Goal: Task Accomplishment & Management: Manage account settings

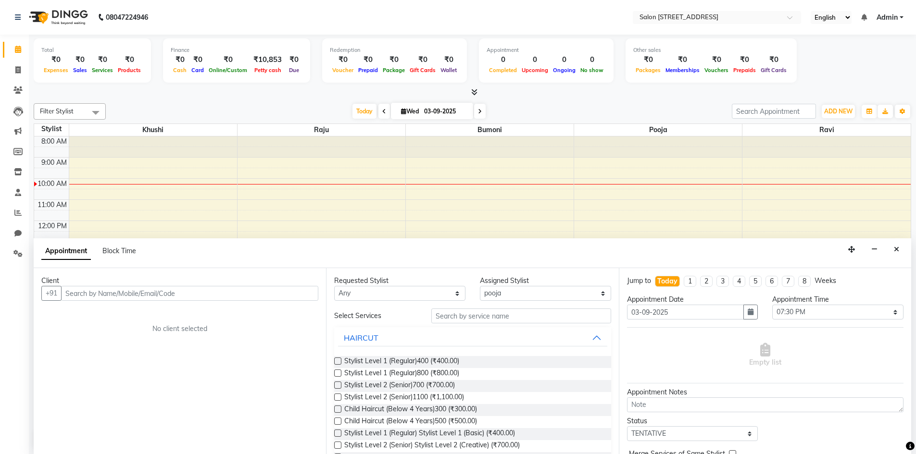
select select "83057"
select select "1170"
select select "tentative"
click at [893, 248] on button "Close" at bounding box center [896, 249] width 14 height 15
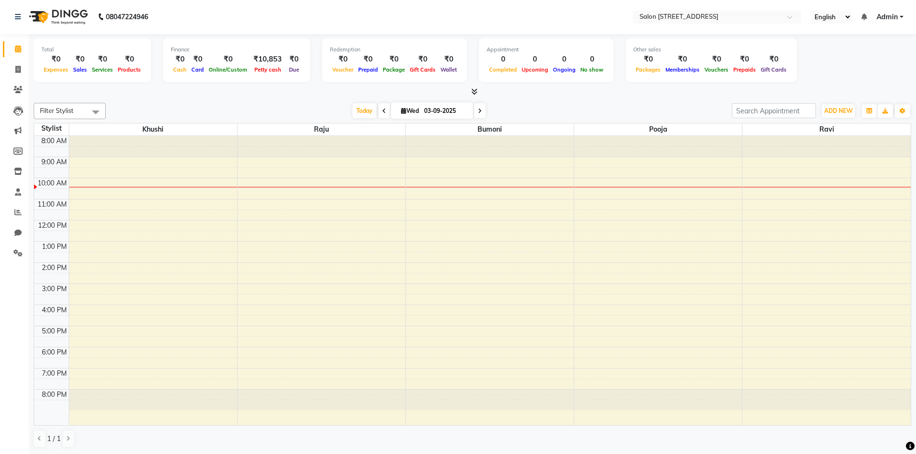
click at [593, 454] on html "08047224946 Select Location × Salon 82, 7th Sector, Hsr Layout English ENGLISH …" at bounding box center [458, 227] width 916 height 454
click at [131, 111] on div "Today Wed 03-09-2025" at bounding box center [419, 111] width 616 height 14
click at [19, 89] on icon at bounding box center [17, 89] width 9 height 7
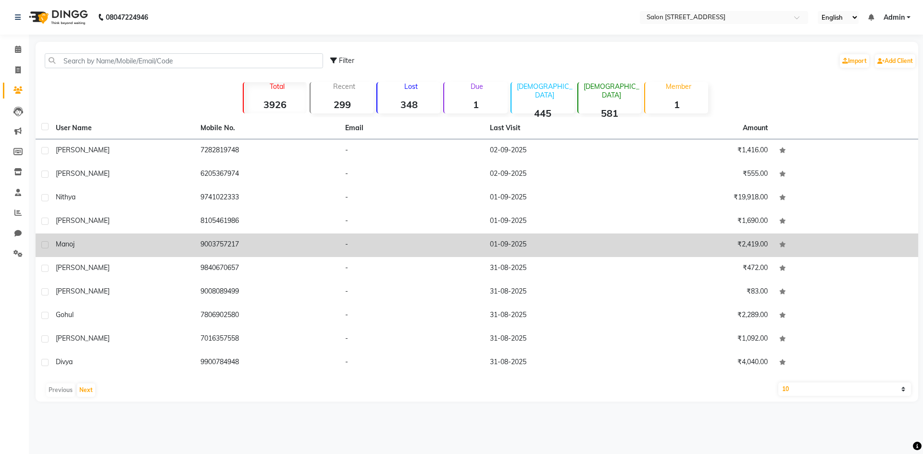
click at [151, 249] on td "Manoj" at bounding box center [122, 246] width 145 height 24
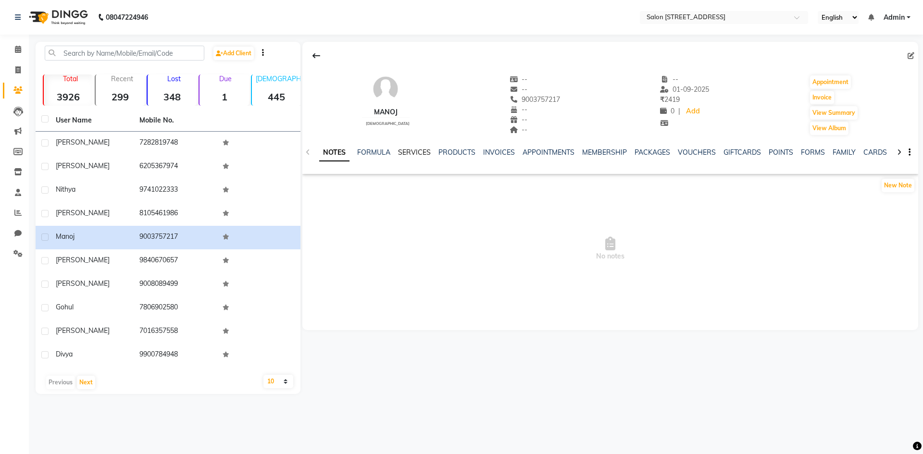
click at [415, 154] on link "SERVICES" at bounding box center [414, 152] width 33 height 9
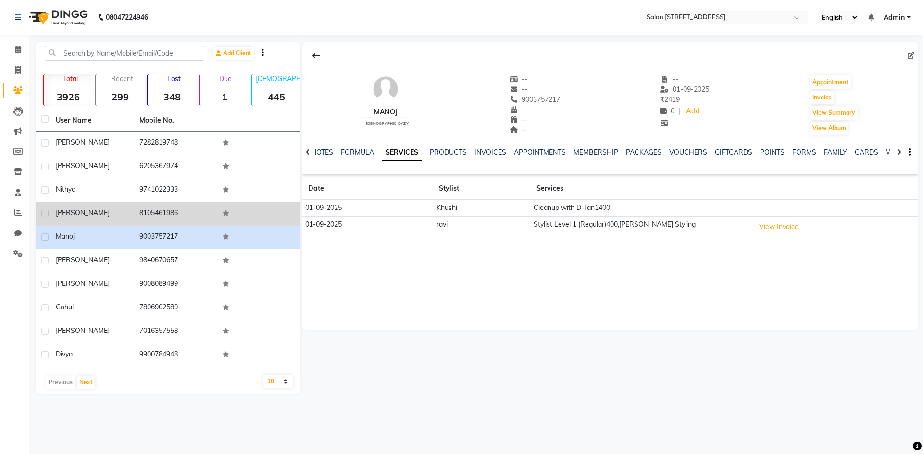
click at [140, 213] on td "8105461986" at bounding box center [176, 214] width 84 height 24
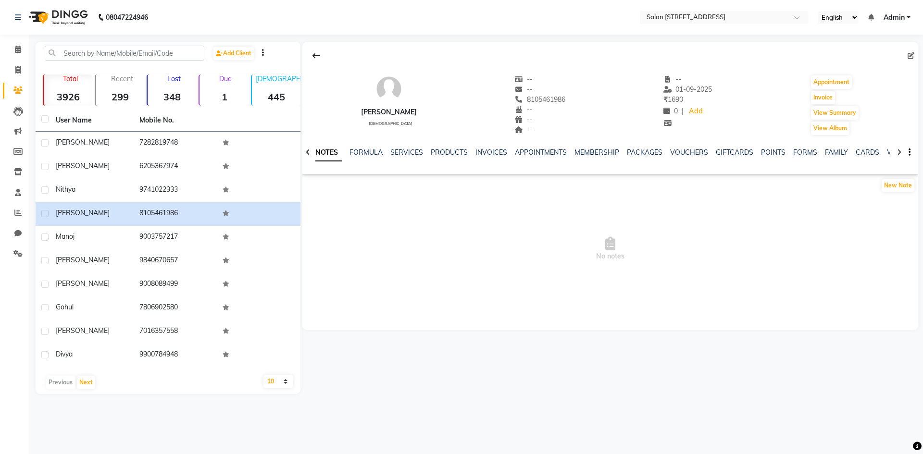
click at [408, 146] on div "NOTES FORMULA SERVICES PRODUCTS INVOICES APPOINTMENTS MEMBERSHIP PACKAGES VOUCH…" at bounding box center [610, 152] width 616 height 33
click at [405, 151] on link "SERVICES" at bounding box center [406, 152] width 33 height 9
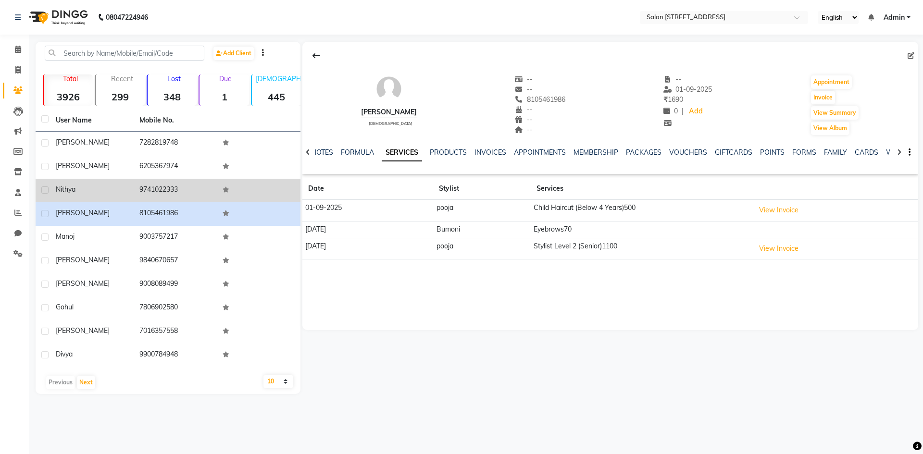
click at [74, 192] on span "nithya" at bounding box center [66, 189] width 20 height 9
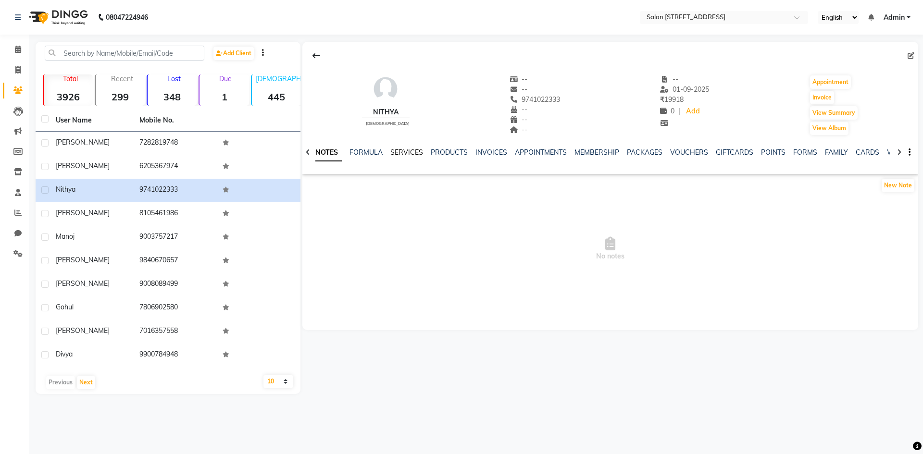
drag, startPoint x: 429, startPoint y: 160, endPoint x: 390, endPoint y: 152, distance: 39.8
click at [430, 160] on div "NOTES FORMULA SERVICES PRODUCTS INVOICES APPOINTMENTS MEMBERSHIP PACKAGES VOUCH…" at bounding box center [598, 157] width 559 height 18
click at [406, 154] on link "SERVICES" at bounding box center [406, 152] width 33 height 9
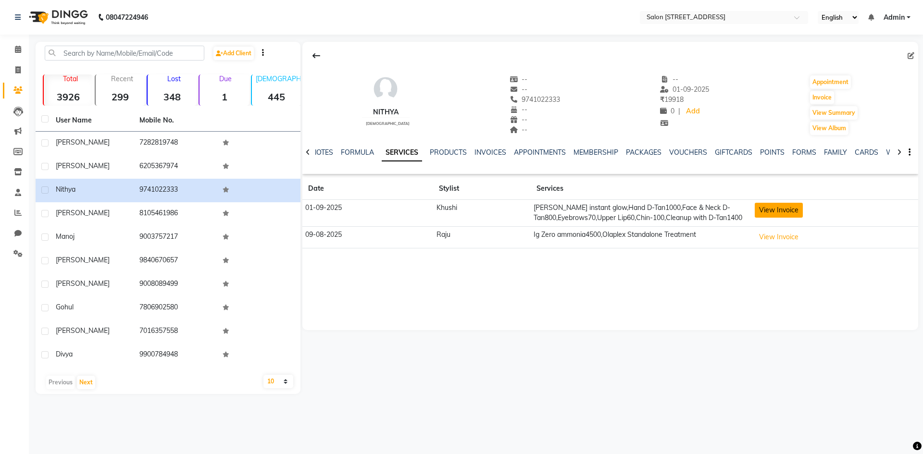
click at [769, 209] on button "View Invoice" at bounding box center [779, 210] width 48 height 15
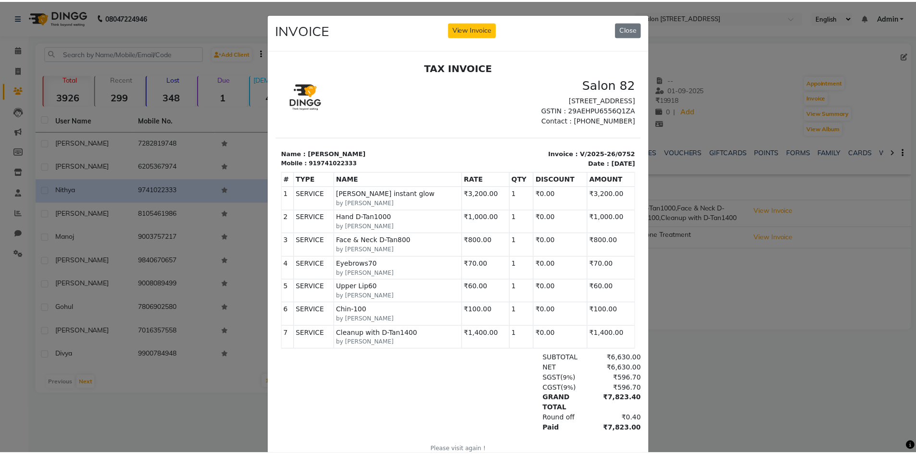
scroll to position [51, 0]
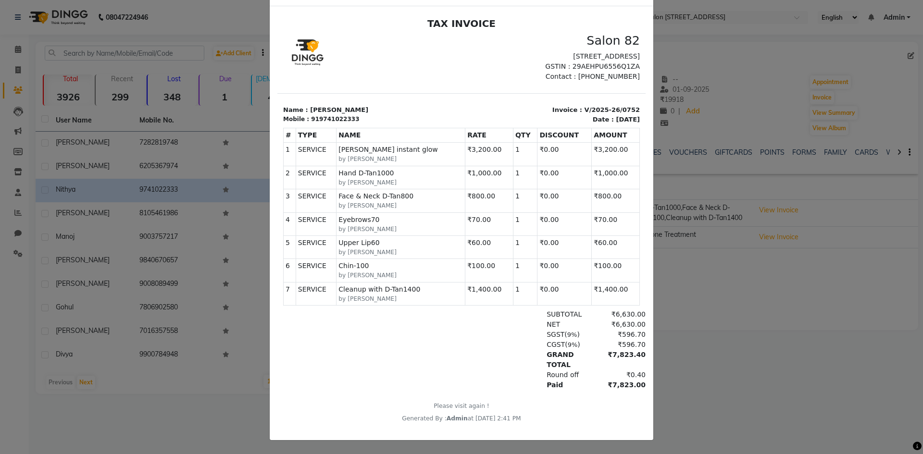
drag, startPoint x: 456, startPoint y: 57, endPoint x: 435, endPoint y: 57, distance: 21.2
click at [448, 58] on div "Salon 82 965, 1st Floor, 9th Main Road, 7th Sector, Hsr layout, Bangalore, Karn…" at bounding box center [461, 57] width 368 height 49
click at [181, 28] on ngb-modal-window "INVOICE View Invoice Close" at bounding box center [461, 227] width 923 height 454
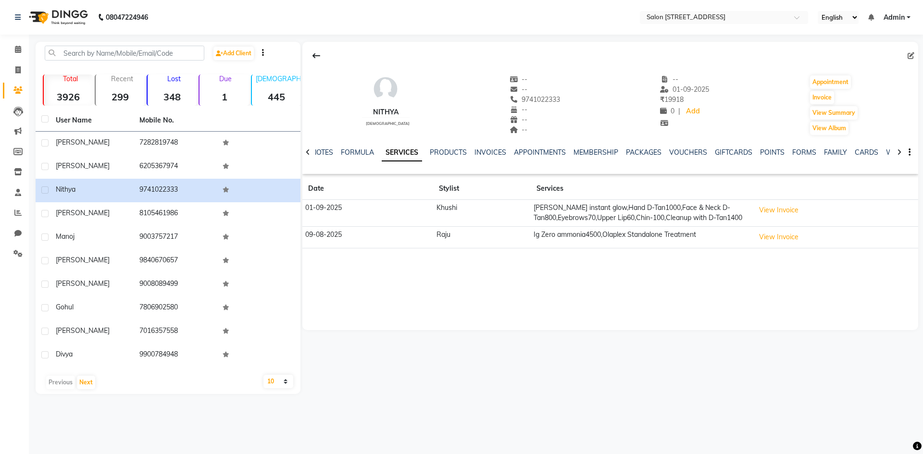
click at [309, 52] on button at bounding box center [316, 56] width 20 height 18
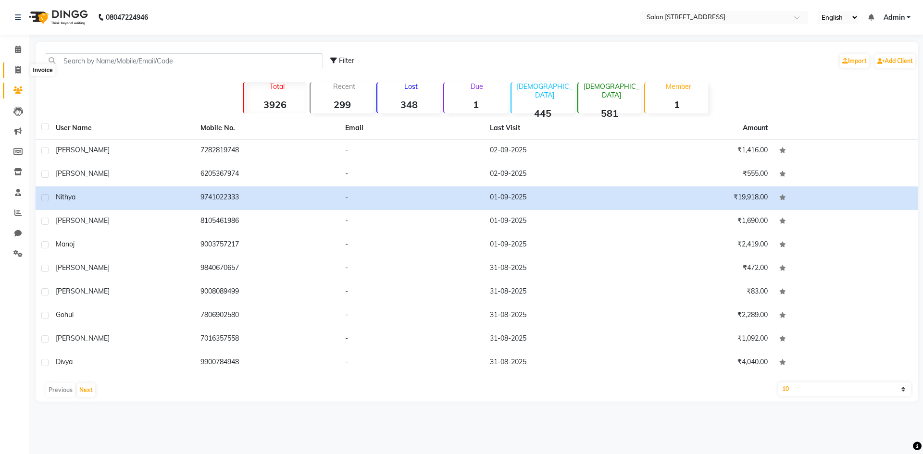
click at [21, 67] on icon at bounding box center [17, 69] width 5 height 7
select select "7707"
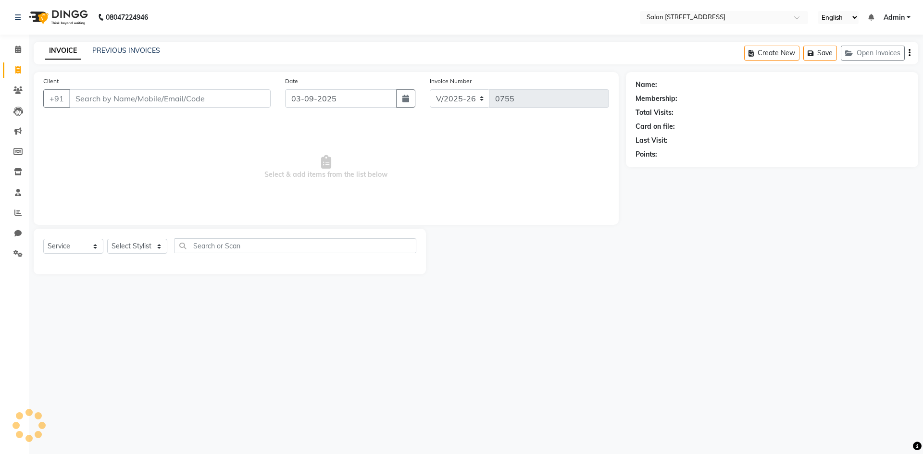
select select "P"
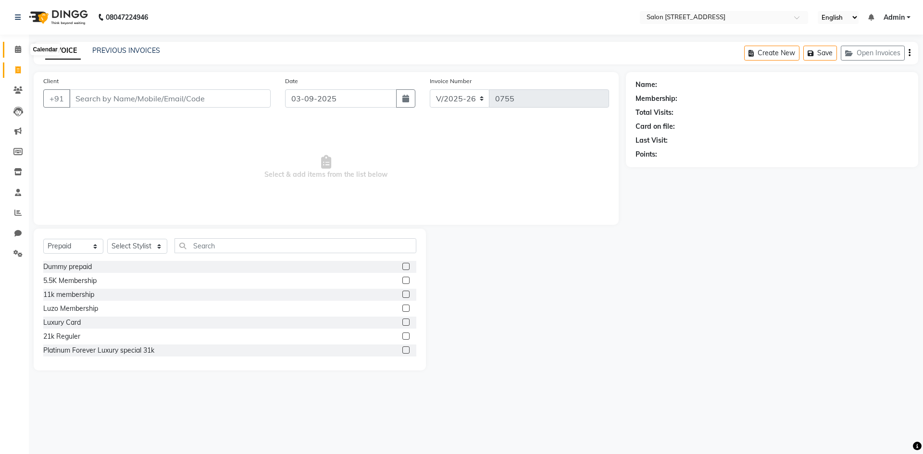
click at [21, 49] on icon at bounding box center [18, 49] width 6 height 7
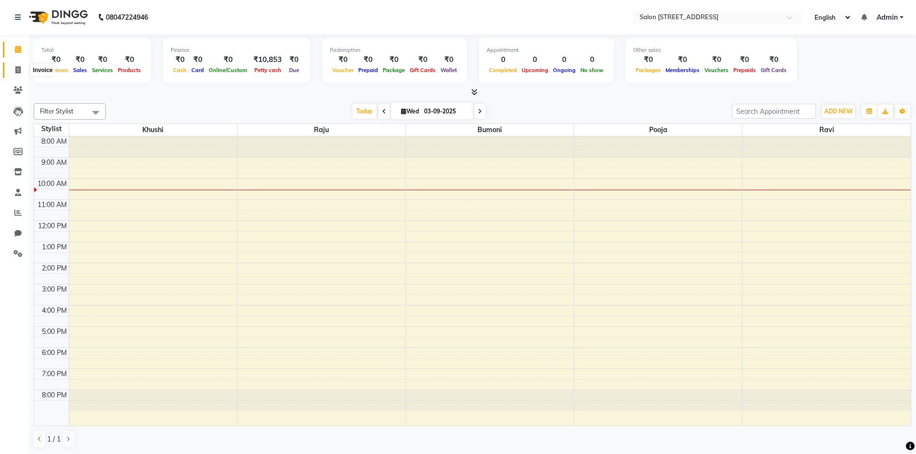
click at [22, 74] on span at bounding box center [18, 70] width 17 height 11
select select "7707"
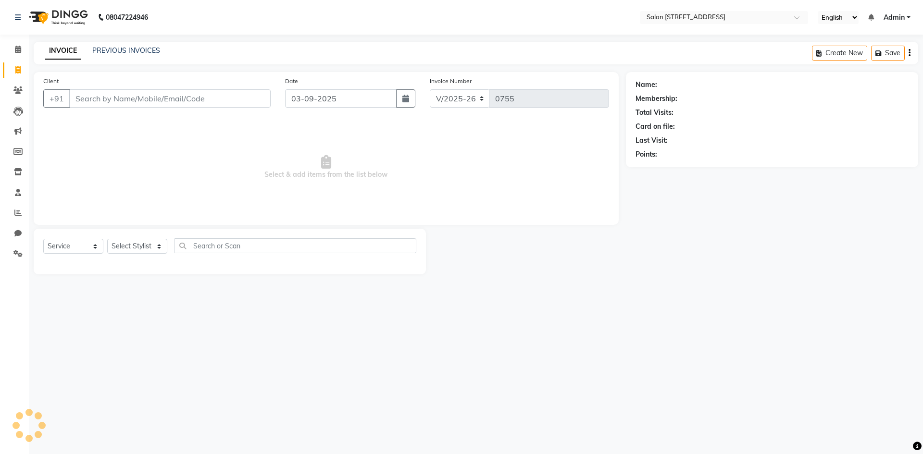
select select "P"
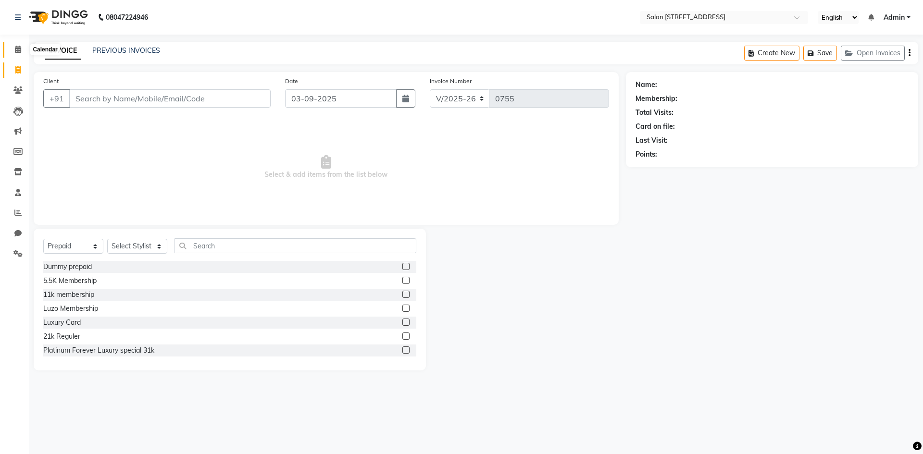
click at [18, 49] on icon at bounding box center [18, 49] width 6 height 7
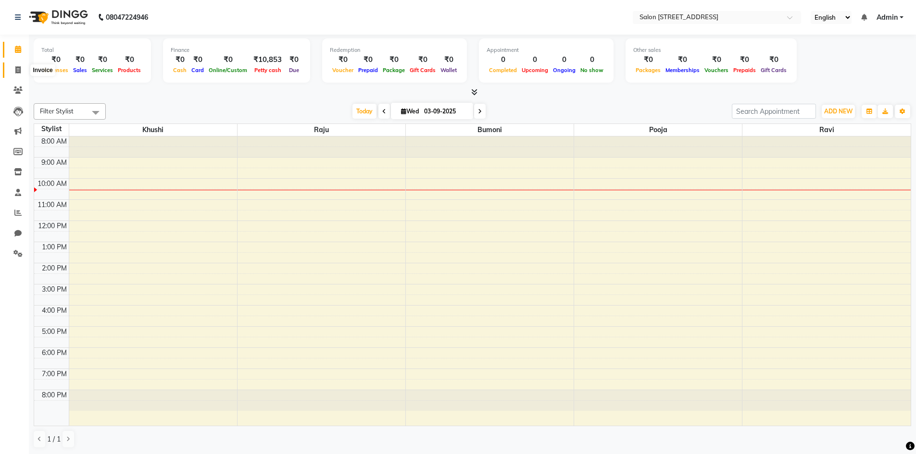
click at [22, 70] on span at bounding box center [18, 70] width 17 height 11
select select "service"
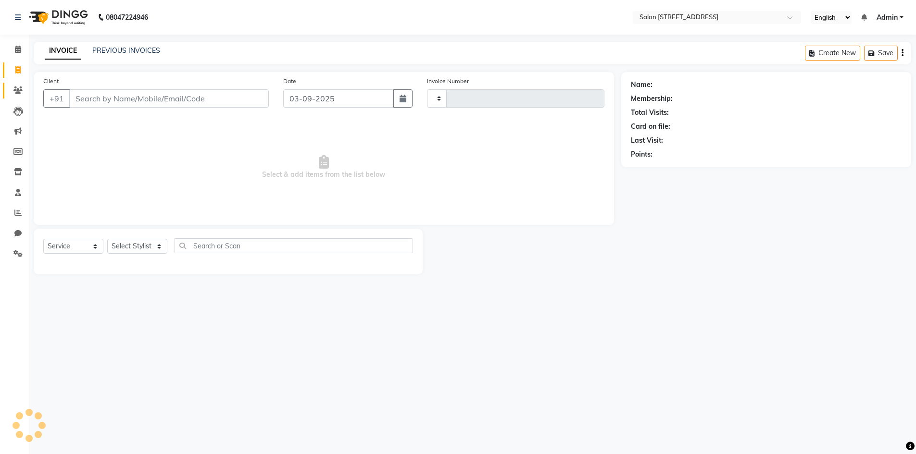
type input "0755"
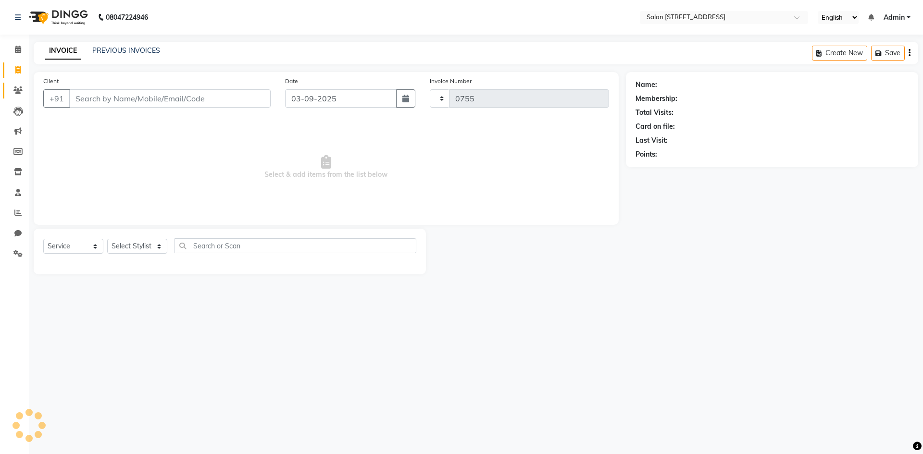
select select "7707"
select select "P"
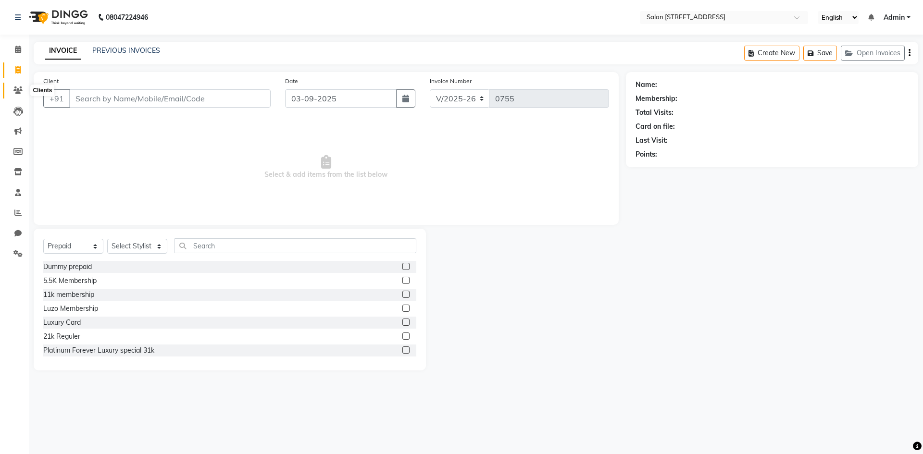
click at [19, 91] on icon at bounding box center [17, 90] width 9 height 7
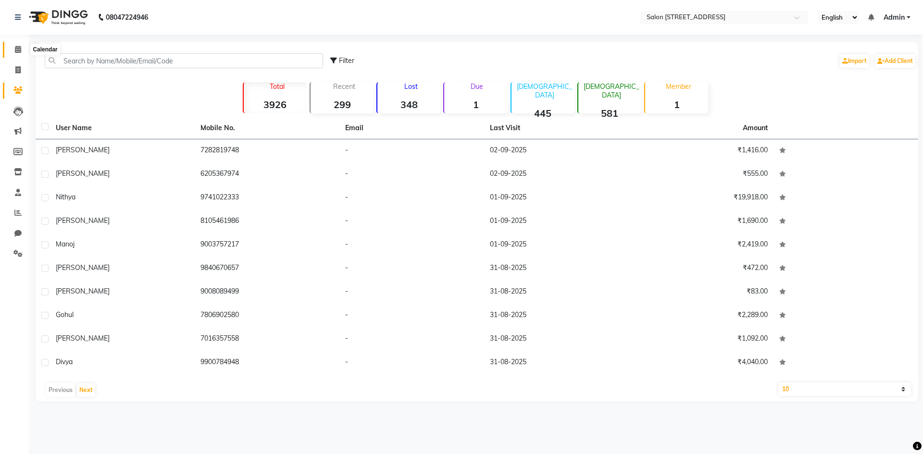
click at [20, 47] on icon at bounding box center [18, 49] width 6 height 7
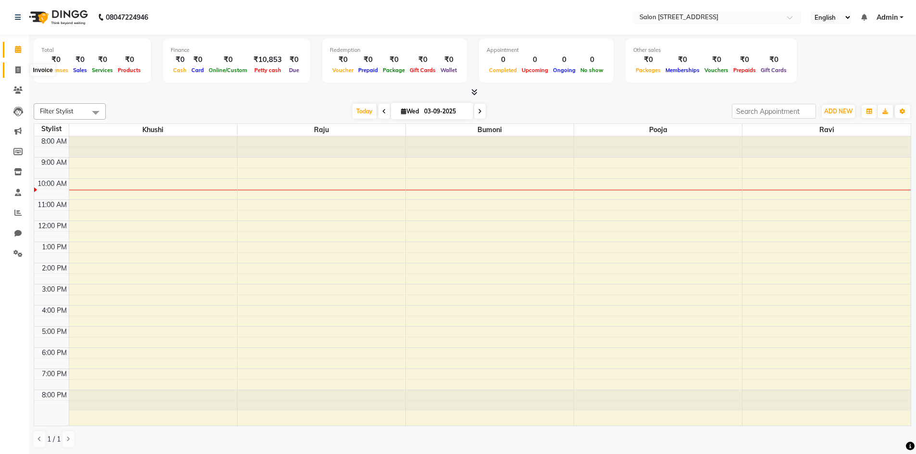
click at [18, 71] on icon at bounding box center [17, 69] width 5 height 7
select select "service"
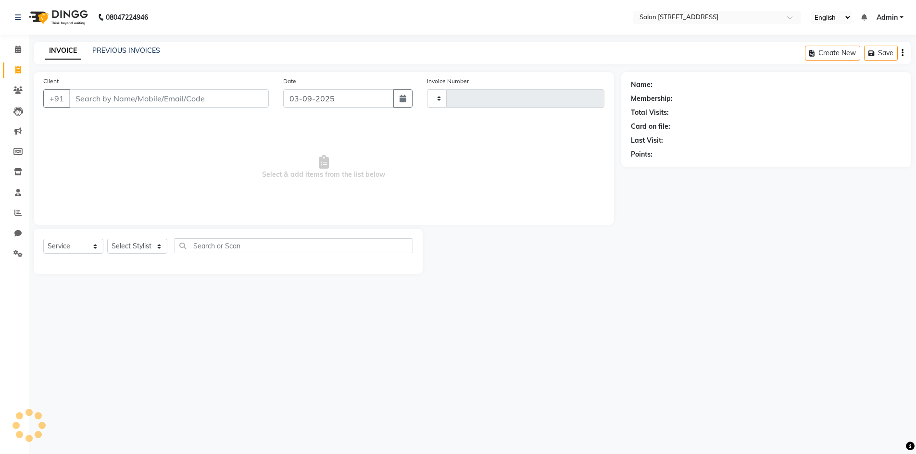
type input "0755"
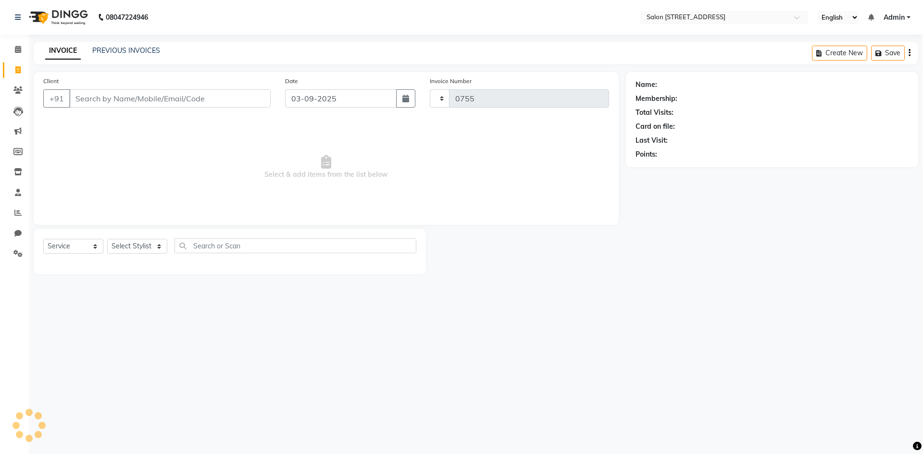
select select "7707"
select select "P"
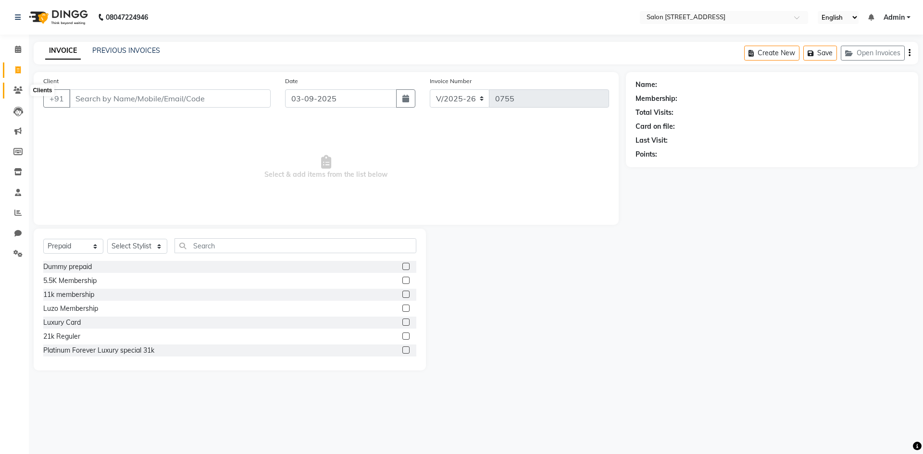
click at [19, 87] on icon at bounding box center [17, 90] width 9 height 7
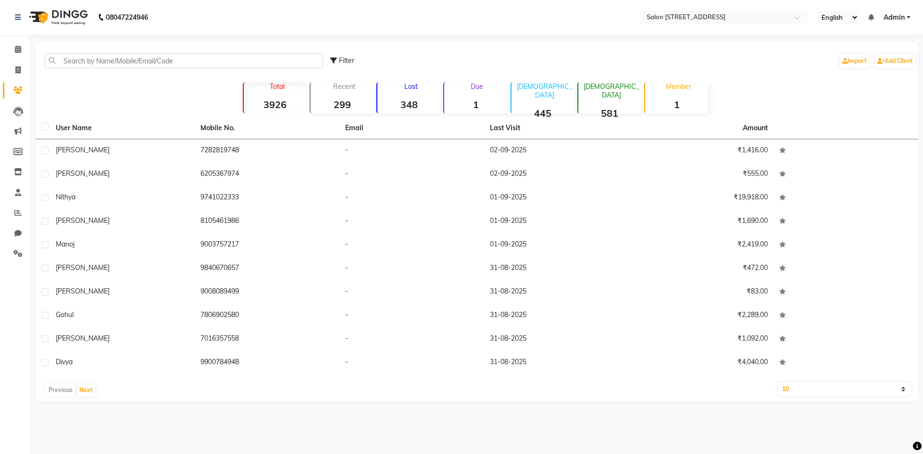
click at [869, 454] on html "08047224946 Select Location × Salon 82, 7th Sector, Hsr Layout English ENGLISH …" at bounding box center [461, 227] width 923 height 454
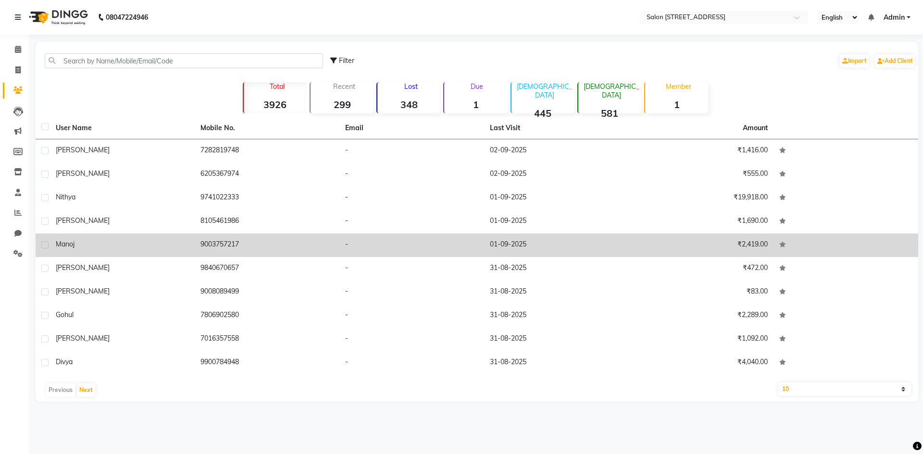
click at [592, 238] on td "01-09-2025" at bounding box center [556, 246] width 145 height 24
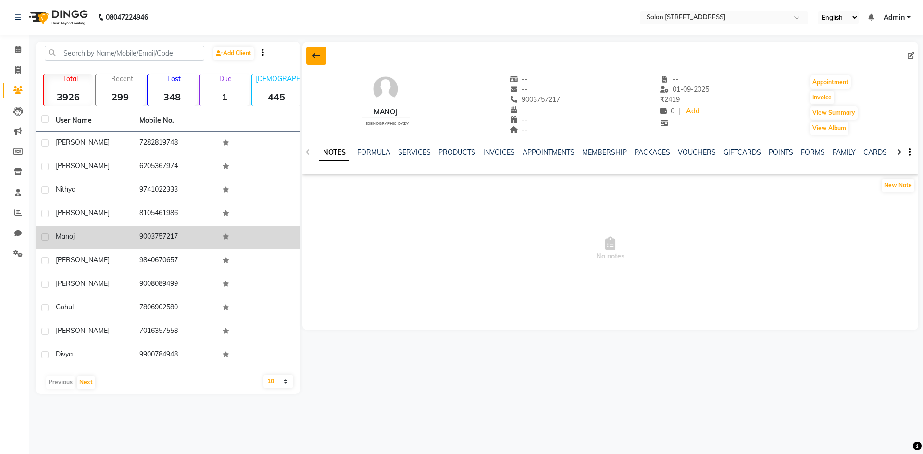
click at [317, 58] on icon at bounding box center [316, 56] width 8 height 8
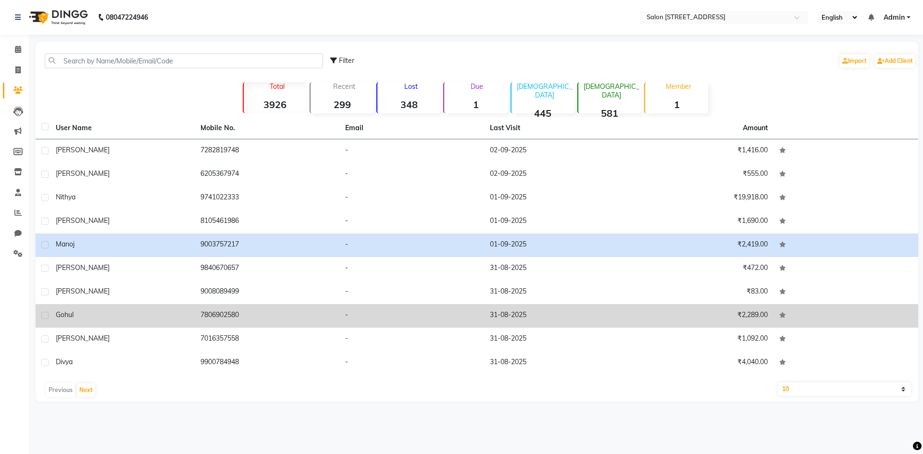
click at [705, 306] on td "₹2,289.00" at bounding box center [701, 316] width 145 height 24
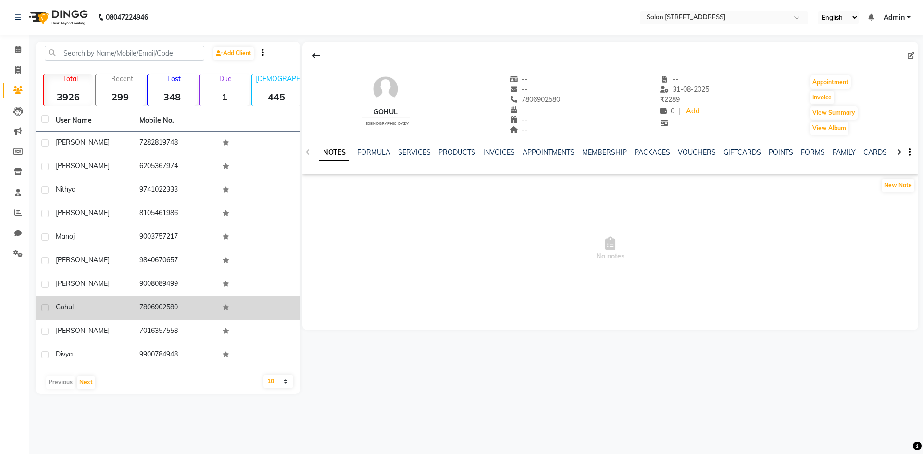
drag, startPoint x: 308, startPoint y: 47, endPoint x: 312, endPoint y: 55, distance: 8.8
click at [310, 51] on button at bounding box center [316, 56] width 20 height 18
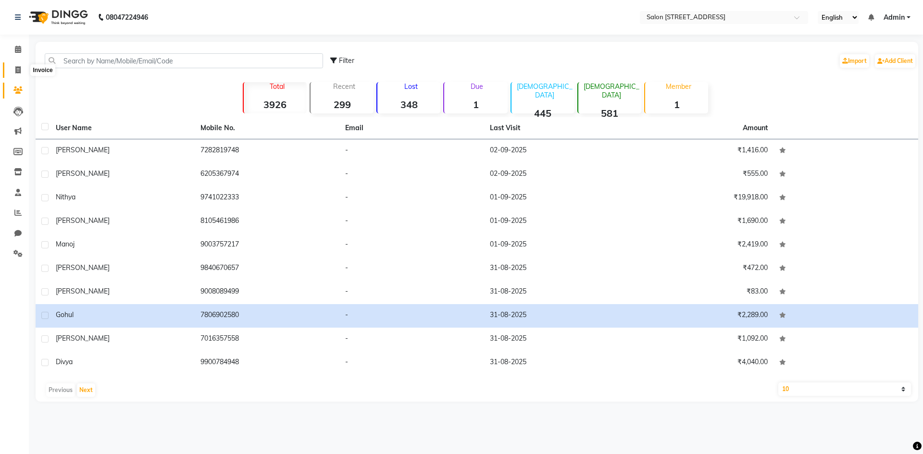
click at [15, 67] on icon at bounding box center [17, 69] width 5 height 7
select select "service"
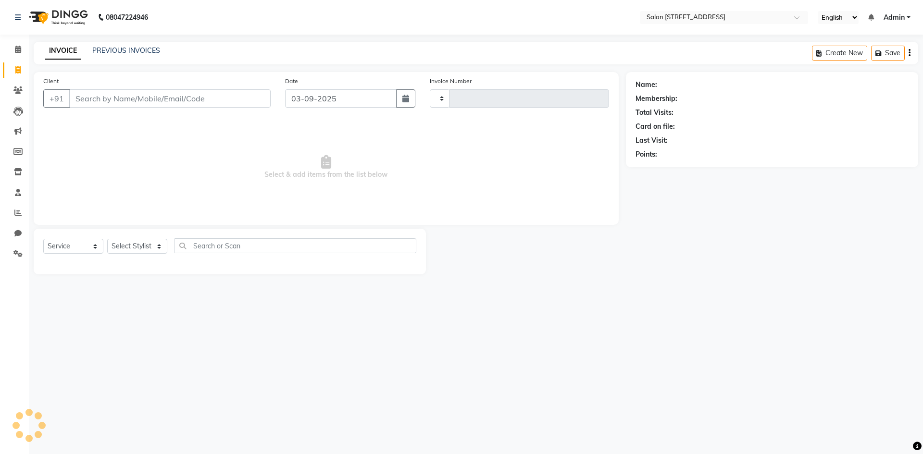
type input "0755"
select select "7707"
select select "P"
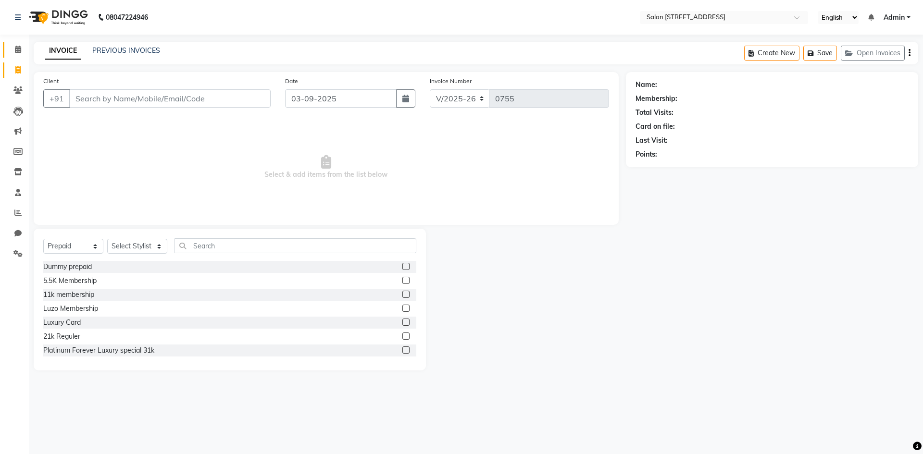
click at [20, 45] on span at bounding box center [18, 49] width 17 height 11
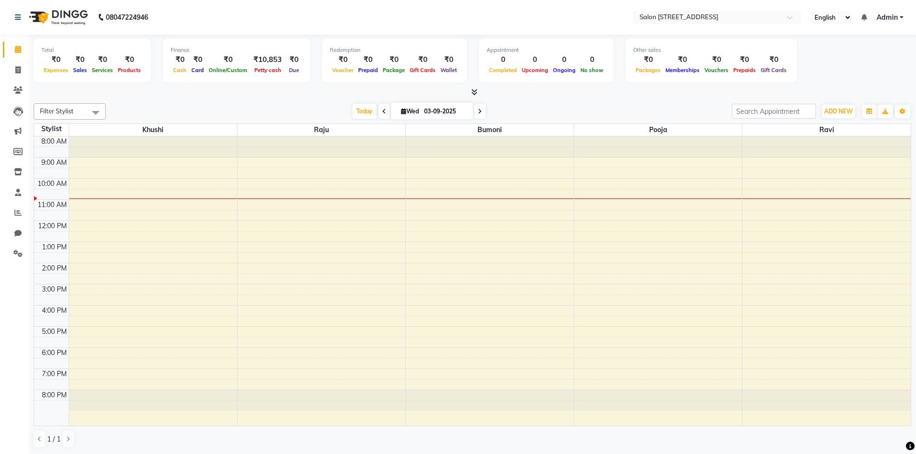
click at [259, 319] on div "8:00 AM 9:00 AM 10:00 AM 11:00 AM 12:00 PM 1:00 PM 2:00 PM 3:00 PM 4:00 PM 5:00…" at bounding box center [472, 281] width 876 height 289
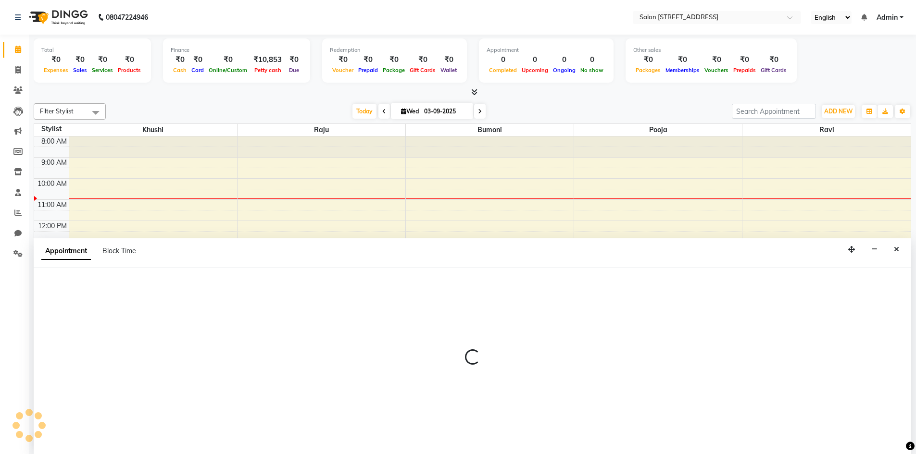
scroll to position [0, 0]
select select "70381"
select select "900"
select select "tentative"
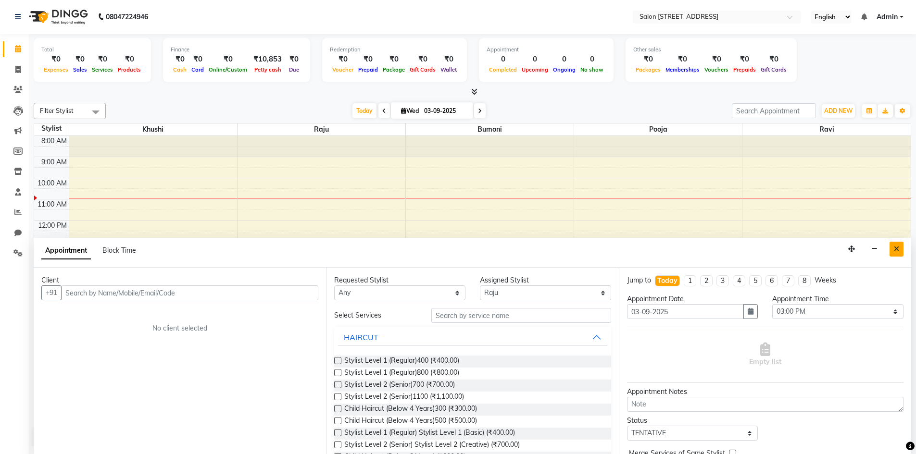
click at [901, 250] on button "Close" at bounding box center [896, 249] width 14 height 15
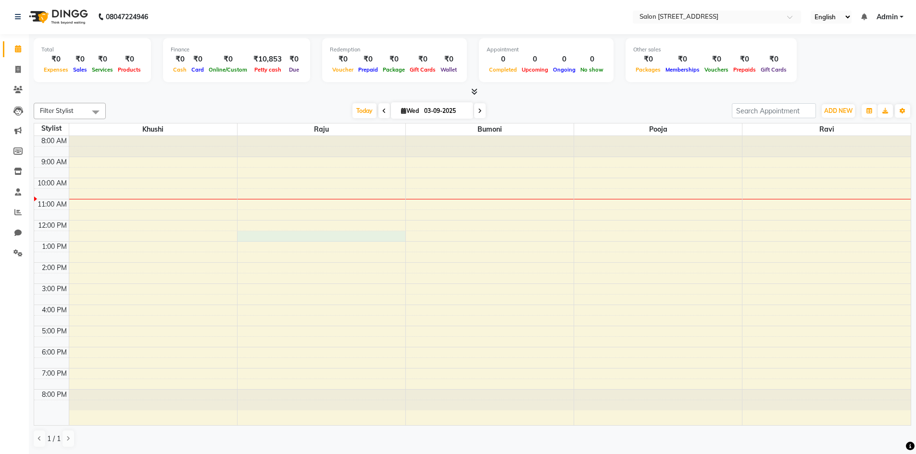
click at [258, 234] on div "8:00 AM 9:00 AM 10:00 AM 11:00 AM 12:00 PM 1:00 PM 2:00 PM 3:00 PM 4:00 PM 5:00…" at bounding box center [472, 280] width 876 height 289
select select "70381"
select select "tentative"
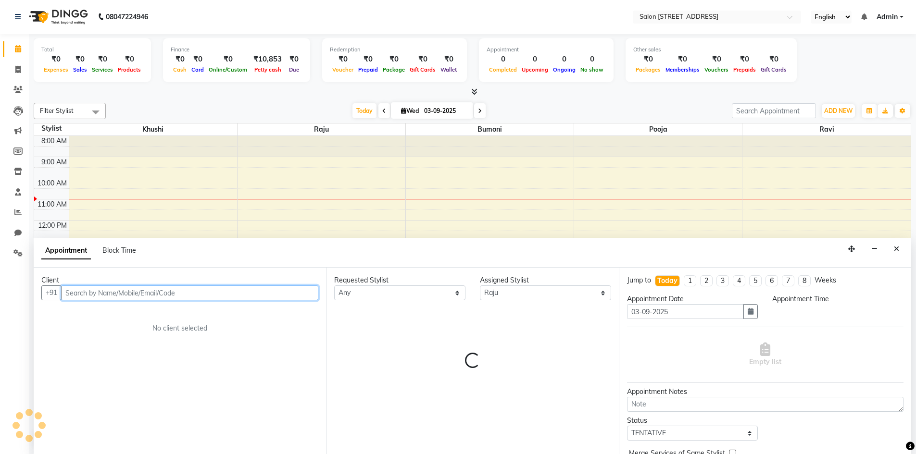
select select "750"
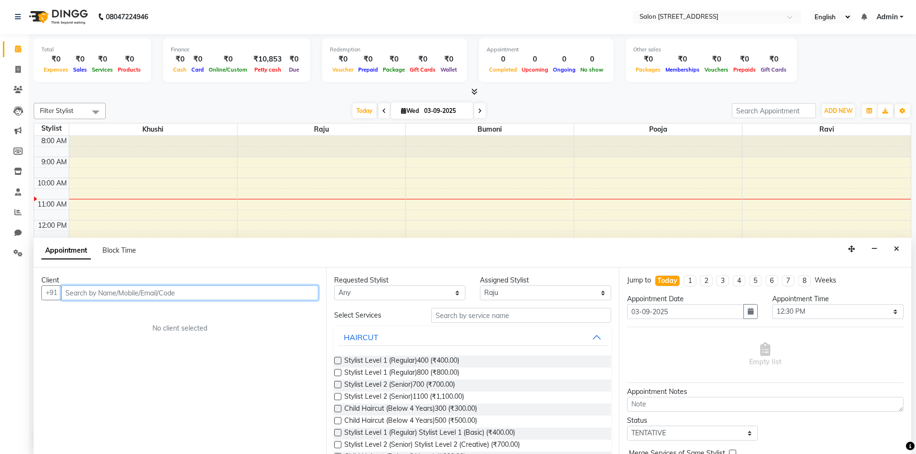
click at [87, 293] on input "text" at bounding box center [189, 293] width 257 height 15
type input "6295340840"
click at [898, 246] on icon "Close" at bounding box center [896, 249] width 5 height 7
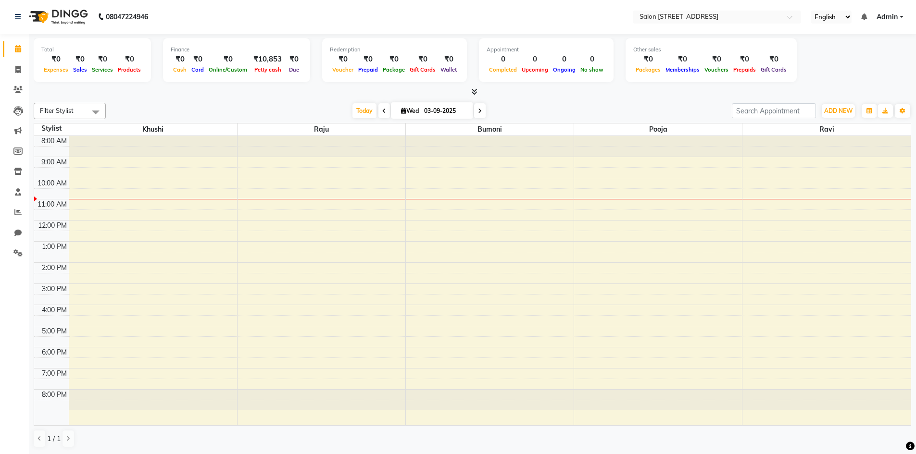
click at [656, 199] on div at bounding box center [658, 199] width 168 height 0
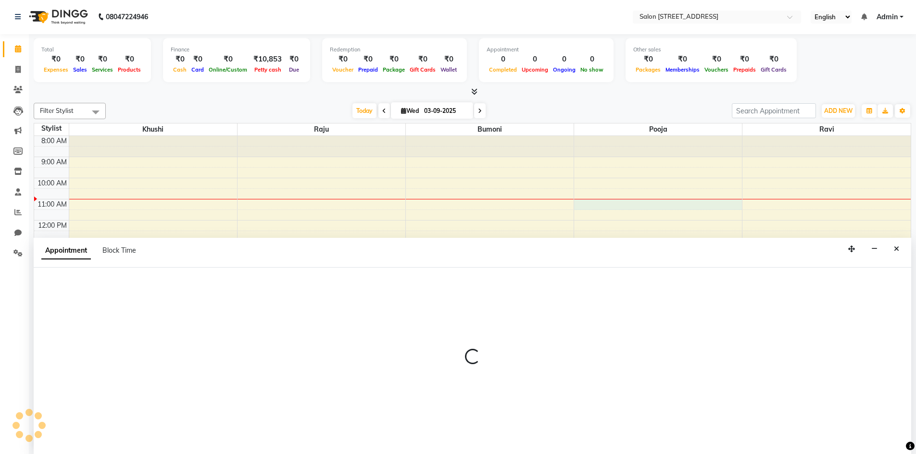
click at [656, 199] on div at bounding box center [658, 199] width 168 height 0
select select "83057"
select select "660"
select select "tentative"
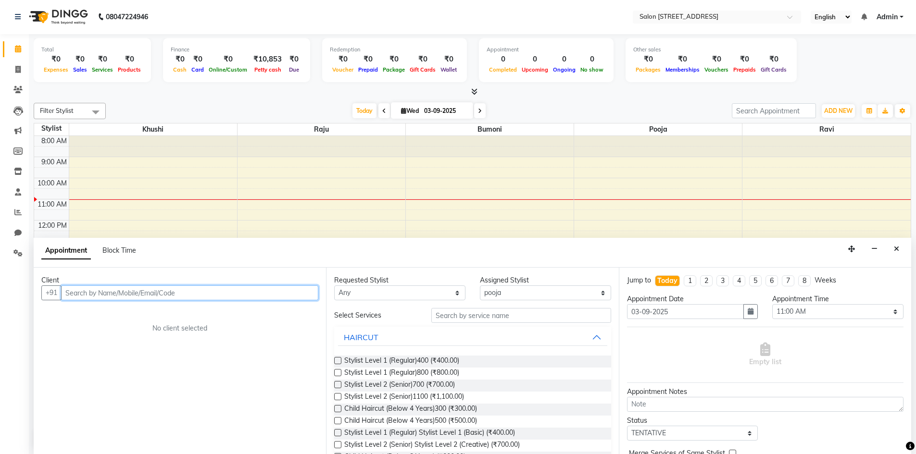
click at [103, 293] on input "text" at bounding box center [189, 293] width 257 height 15
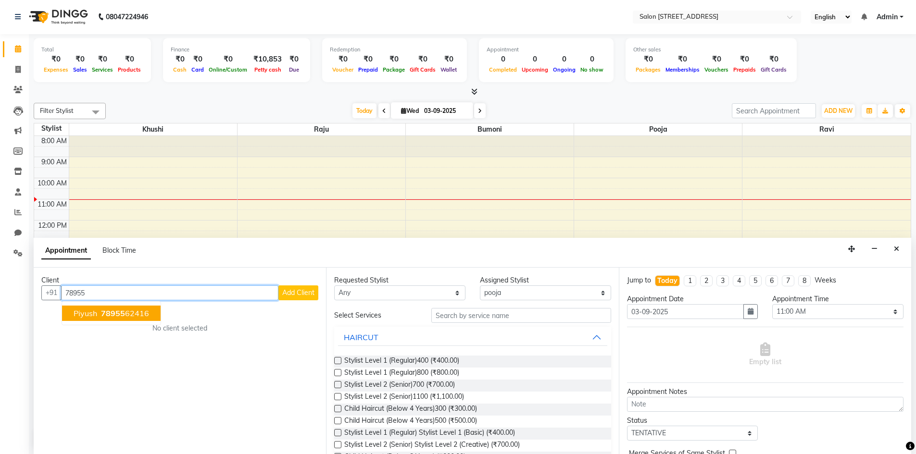
click at [81, 316] on span "piyush" at bounding box center [86, 314] width 24 height 10
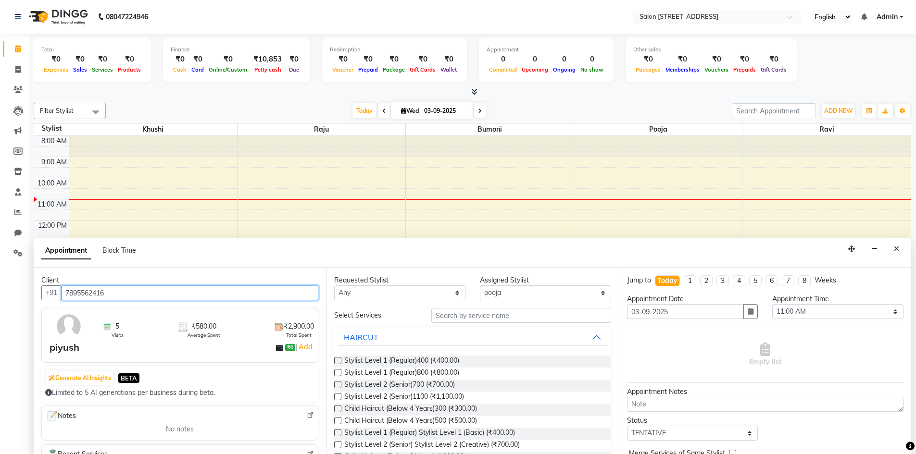
type input "7895562416"
click at [453, 295] on select "Any Bumoni Khushi pooja Raju ravi" at bounding box center [399, 293] width 131 height 15
select select "83057"
click at [334, 286] on select "Any Bumoni Khushi pooja Raju ravi" at bounding box center [399, 293] width 131 height 15
click at [488, 315] on input "text" at bounding box center [521, 315] width 180 height 15
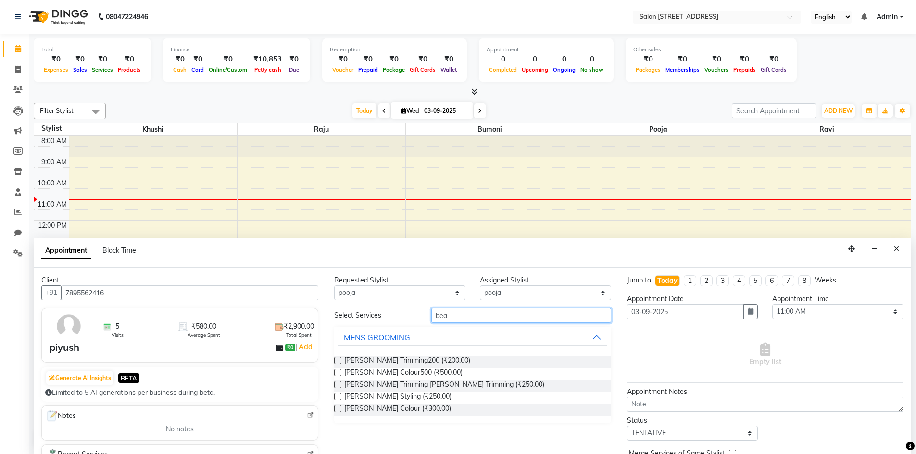
type input "bea"
click at [475, 361] on div "Beard Trimming200 (₹200.00)" at bounding box center [472, 362] width 276 height 12
click at [336, 360] on label at bounding box center [337, 360] width 7 height 7
click at [336, 360] on input "checkbox" at bounding box center [337, 362] width 6 height 6
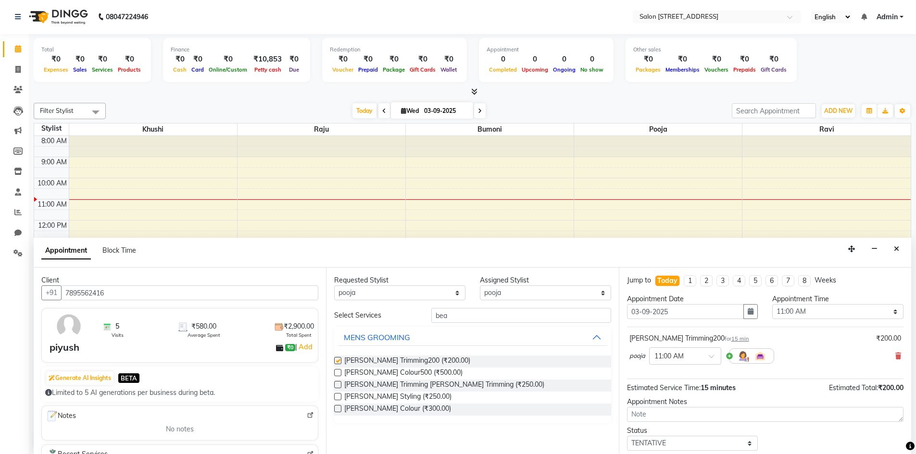
checkbox input "false"
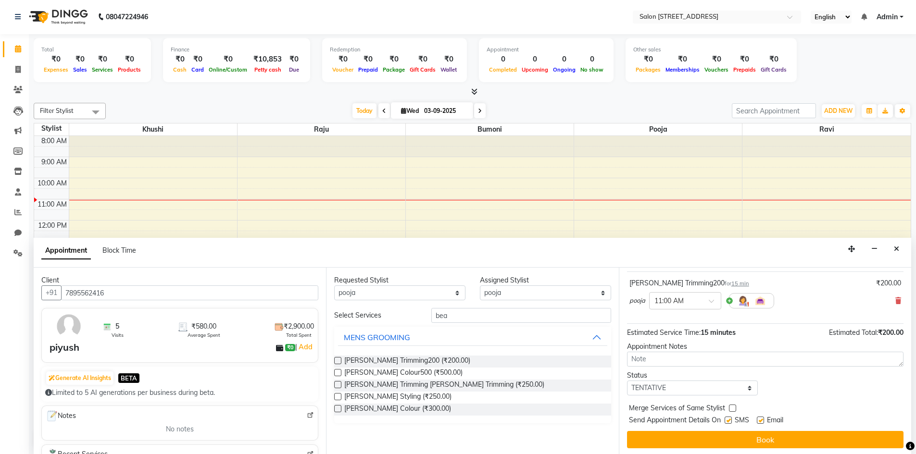
scroll to position [57, 0]
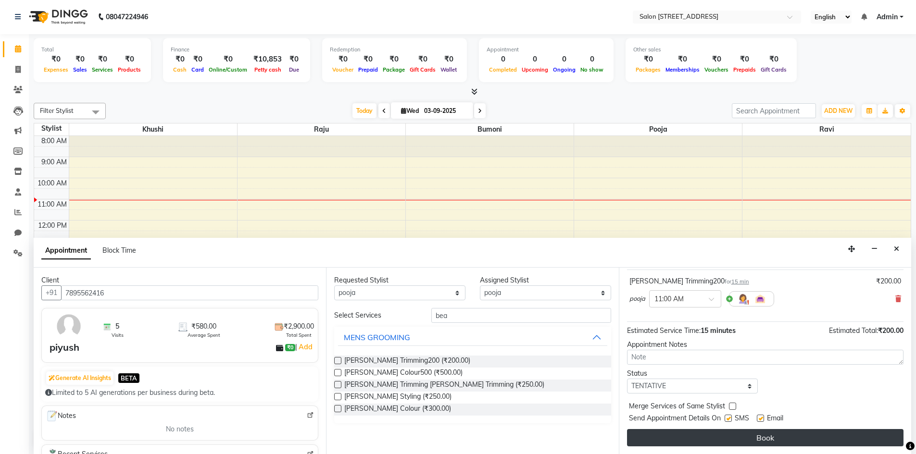
click at [724, 436] on button "Book" at bounding box center [765, 437] width 276 height 17
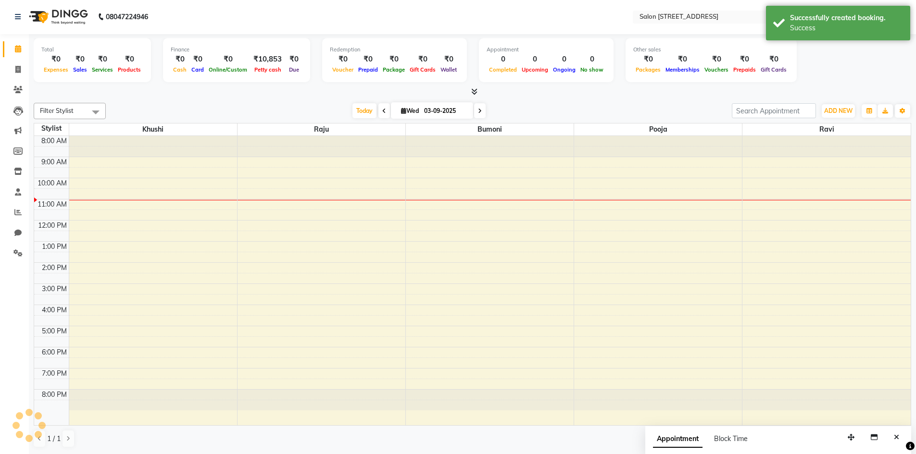
scroll to position [0, 0]
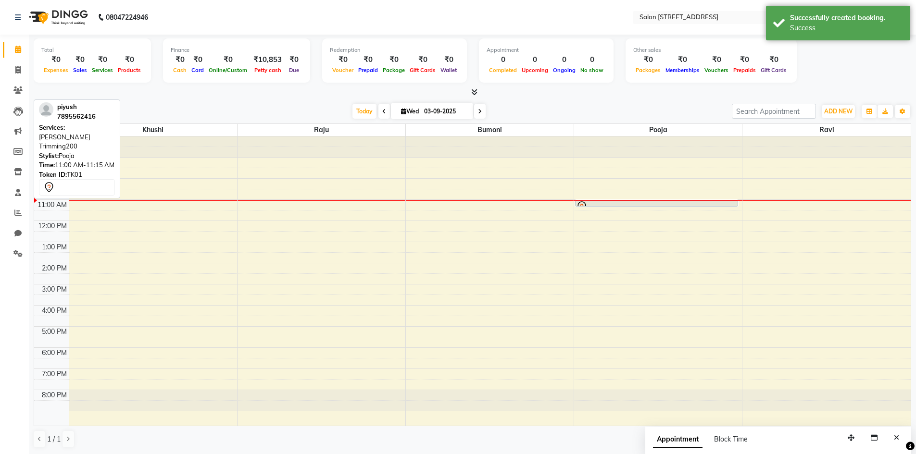
click at [660, 206] on div at bounding box center [656, 206] width 162 height 4
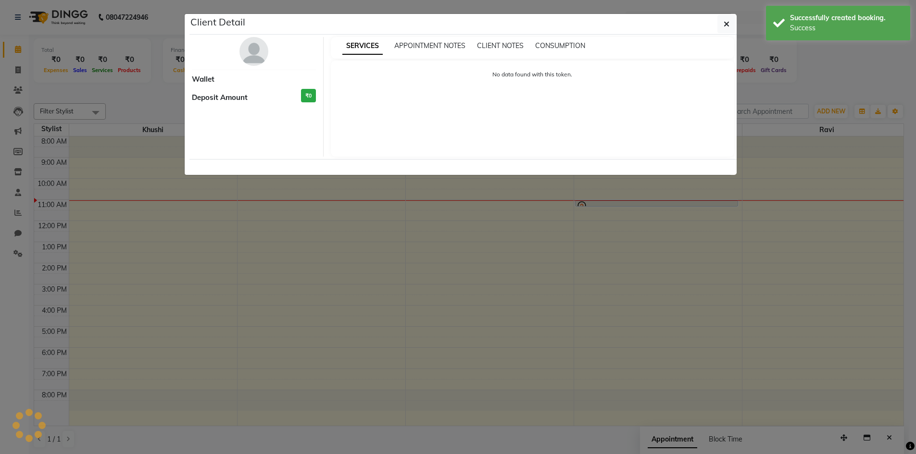
click at [660, 206] on ngb-modal-window "Client Detail Wallet Deposit Amount ₹0 SERVICES APPOINTMENT NOTES CLIENT NOTES …" at bounding box center [458, 227] width 916 height 454
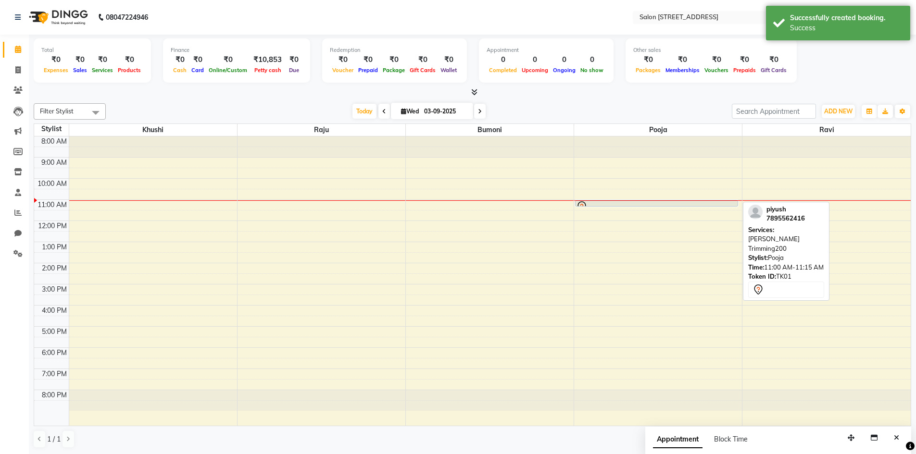
click at [687, 204] on div at bounding box center [656, 206] width 162 height 4
select select "7"
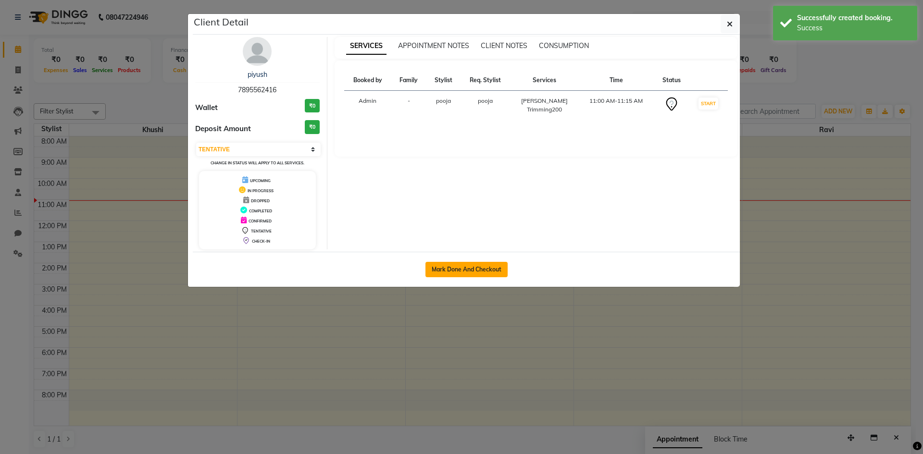
click at [461, 272] on button "Mark Done And Checkout" at bounding box center [466, 269] width 82 height 15
select select "service"
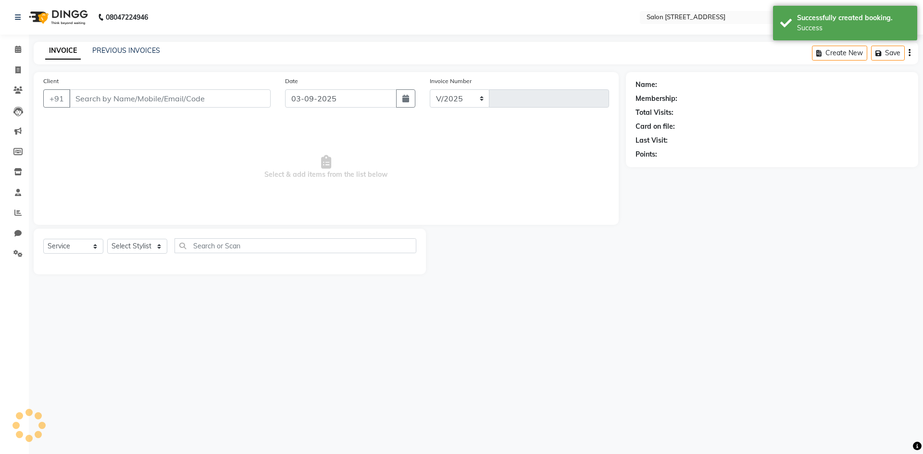
select select "7707"
type input "0755"
select select "P"
type input "7895562416"
select select "83057"
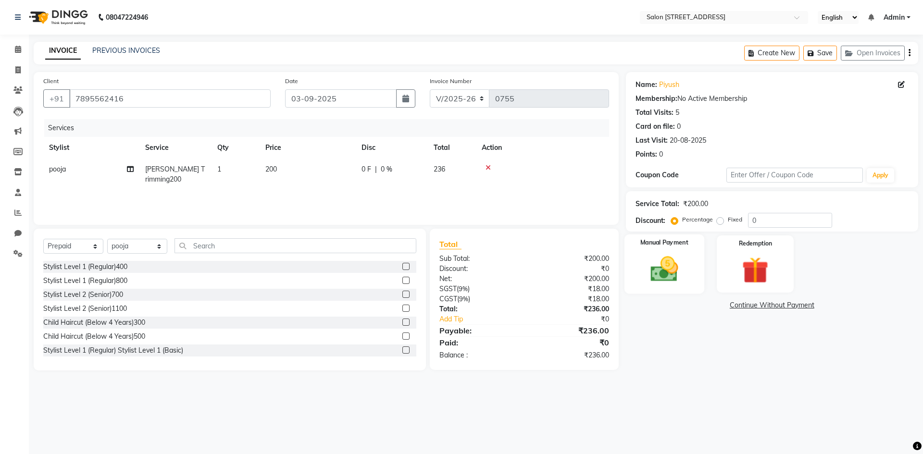
click at [689, 275] on div "Manual Payment" at bounding box center [664, 264] width 80 height 59
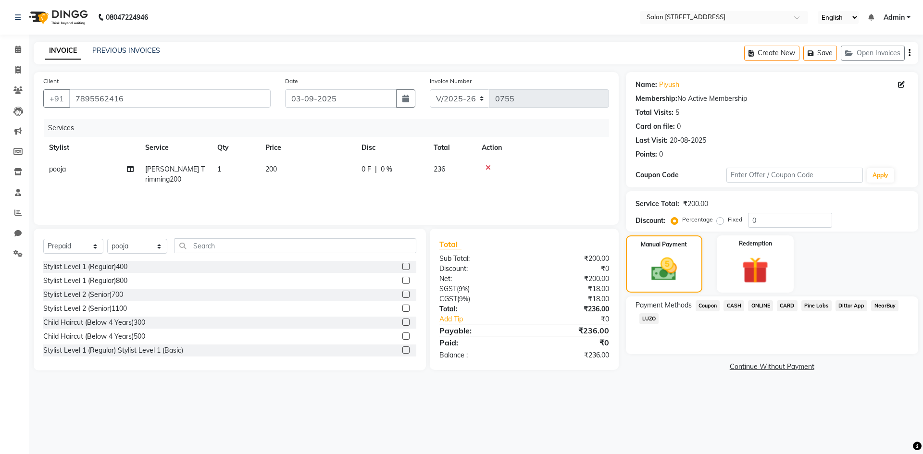
click at [758, 307] on span "ONLINE" at bounding box center [760, 305] width 25 height 11
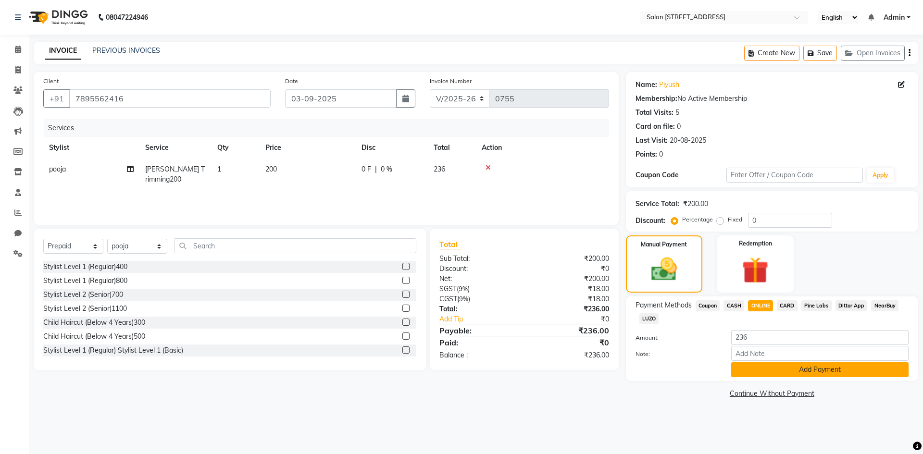
click at [785, 370] on button "Add Payment" at bounding box center [819, 369] width 177 height 15
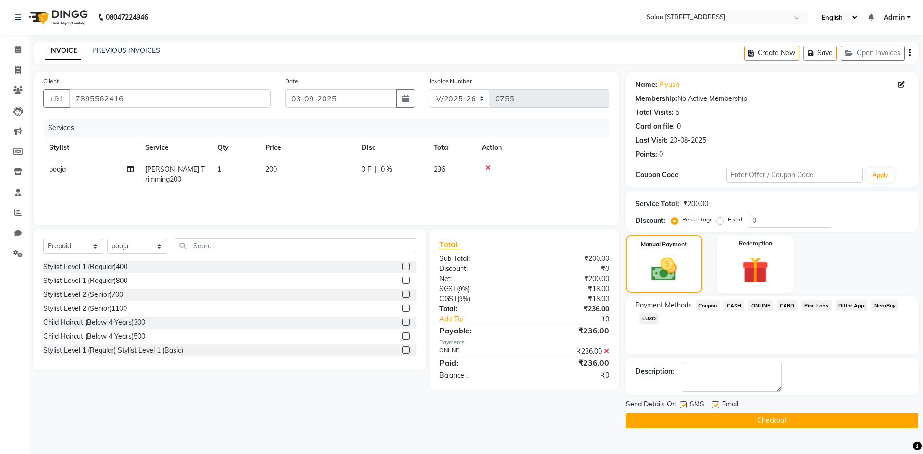
drag, startPoint x: 766, startPoint y: 300, endPoint x: 765, endPoint y: 305, distance: 5.0
click at [766, 302] on span "ONLINE" at bounding box center [760, 305] width 25 height 11
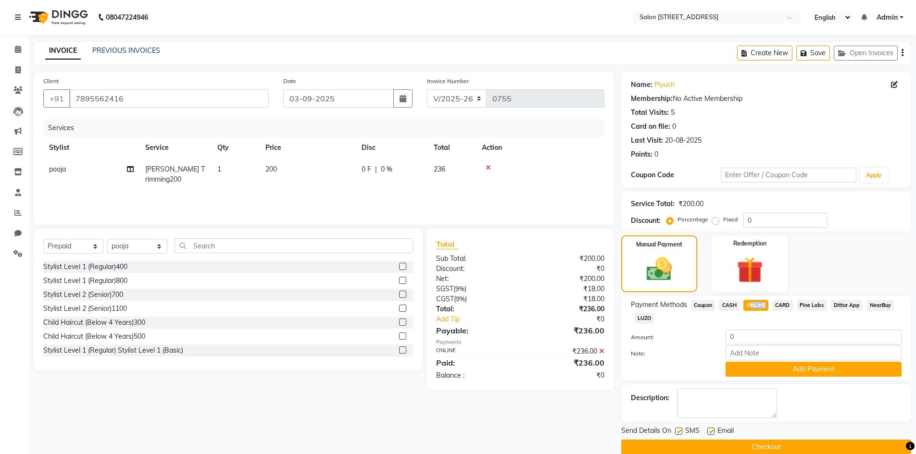
scroll to position [15, 0]
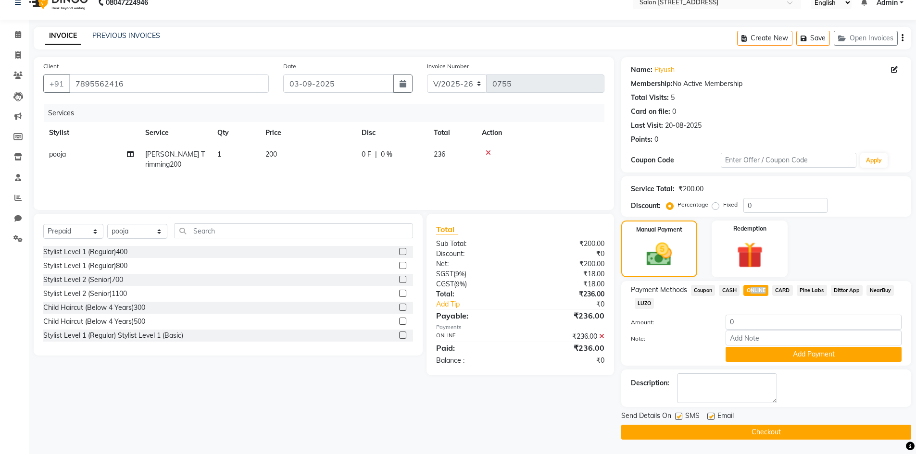
click at [787, 435] on button "Checkout" at bounding box center [766, 432] width 290 height 15
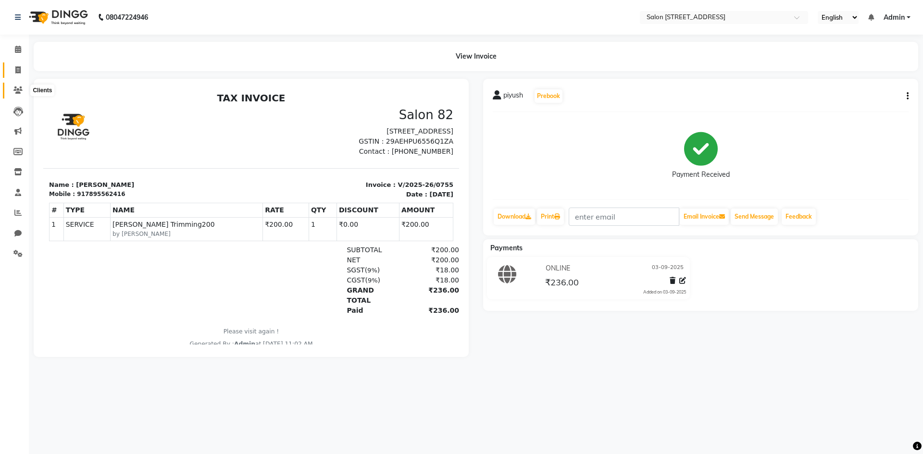
drag, startPoint x: 17, startPoint y: 90, endPoint x: 12, endPoint y: 77, distance: 13.8
click at [17, 90] on icon at bounding box center [17, 90] width 9 height 7
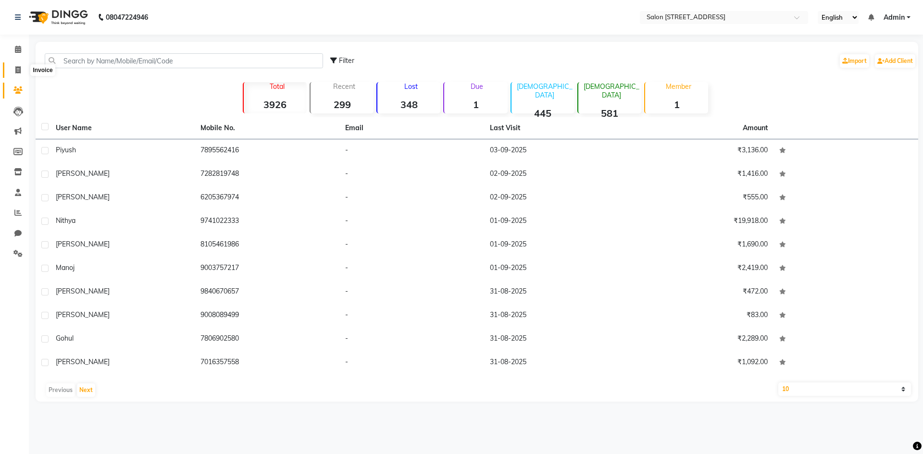
click at [12, 71] on span at bounding box center [18, 70] width 17 height 11
select select "service"
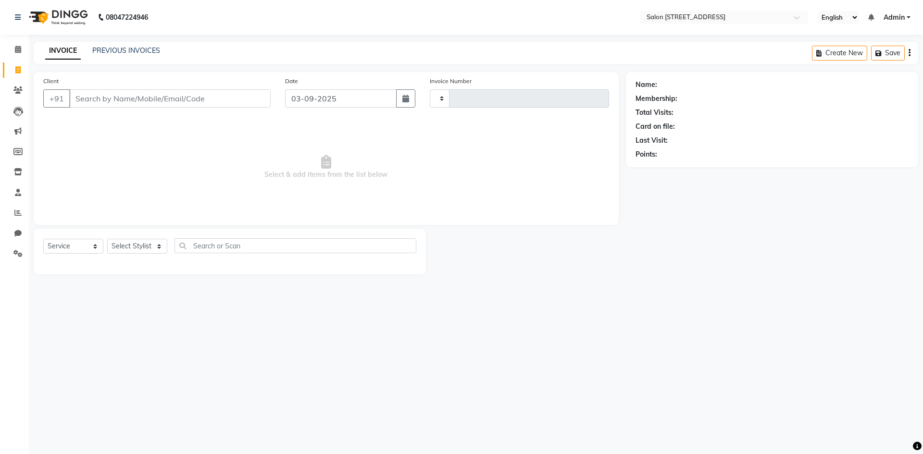
type input "0756"
select select "7707"
select select "P"
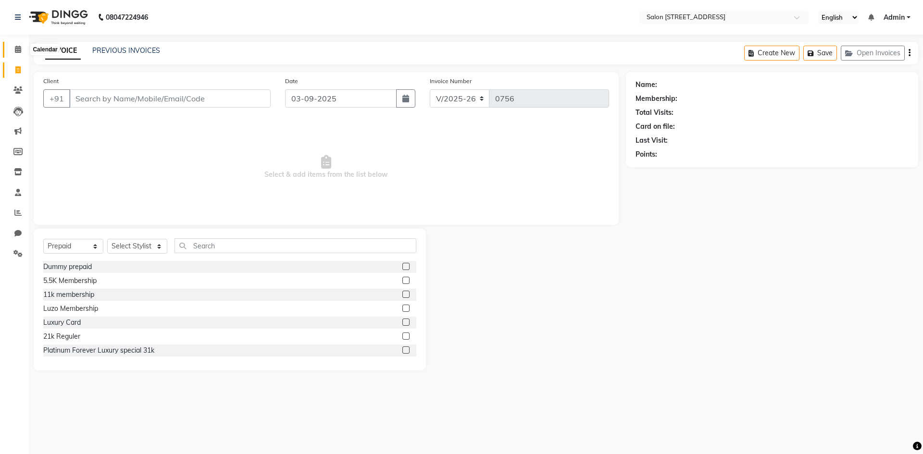
click at [21, 54] on span at bounding box center [18, 49] width 17 height 11
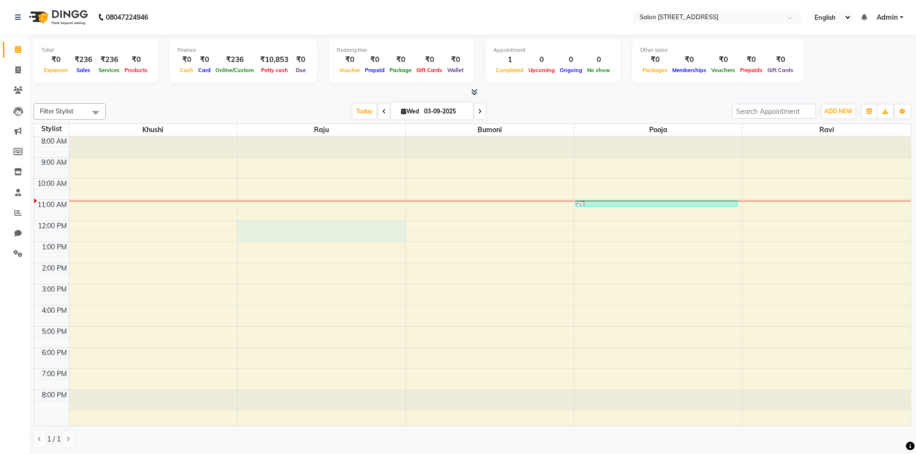
drag, startPoint x: 272, startPoint y: 232, endPoint x: 267, endPoint y: 239, distance: 8.8
click at [267, 239] on div "8:00 AM 9:00 AM 10:00 AM 11:00 AM 12:00 PM 1:00 PM 2:00 PM 3:00 PM 4:00 PM 5:00…" at bounding box center [472, 281] width 876 height 289
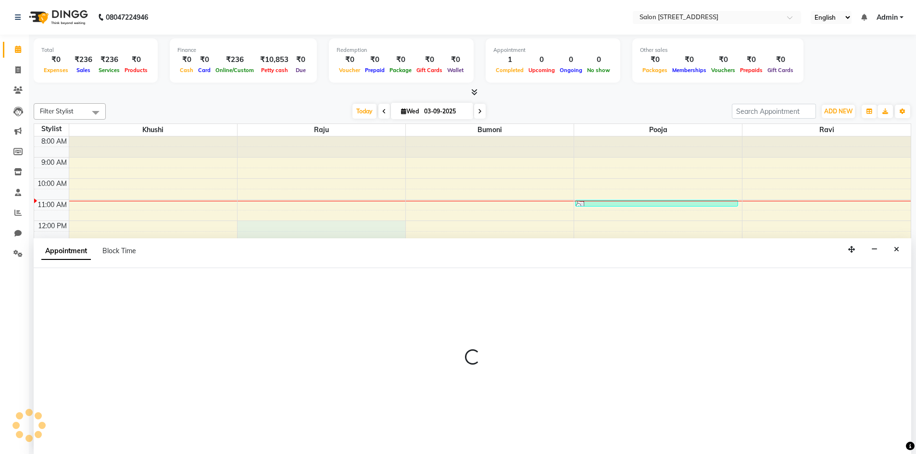
scroll to position [0, 0]
select select "70381"
select select "720"
select select "tentative"
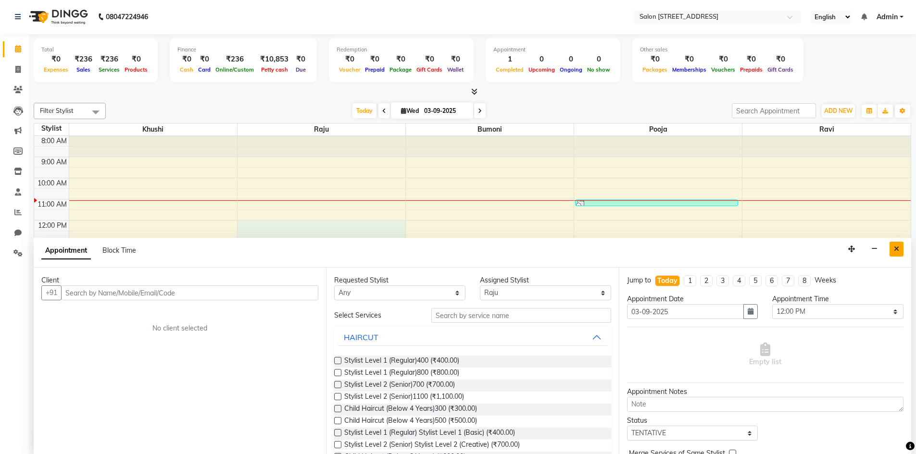
click at [896, 249] on icon "Close" at bounding box center [896, 249] width 5 height 7
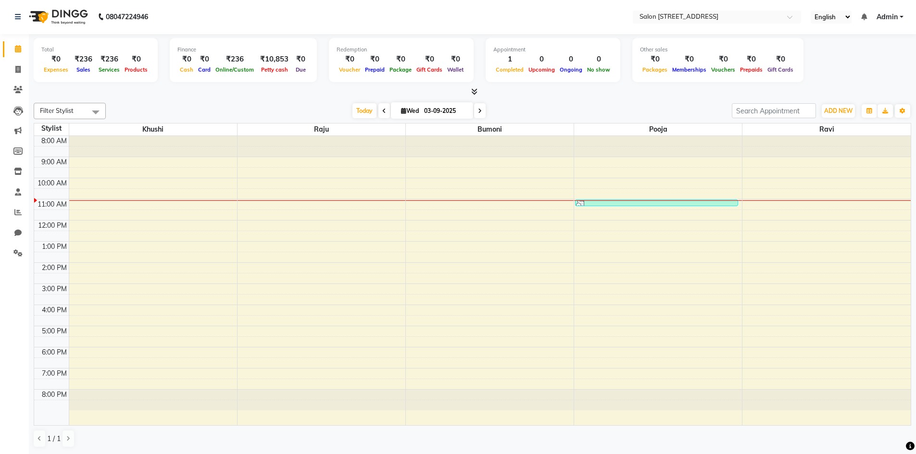
click at [265, 237] on div "8:00 AM 9:00 AM 10:00 AM 11:00 AM 12:00 PM 1:00 PM 2:00 PM 3:00 PM 4:00 PM 5:00…" at bounding box center [472, 280] width 876 height 289
select select "70381"
select select "tentative"
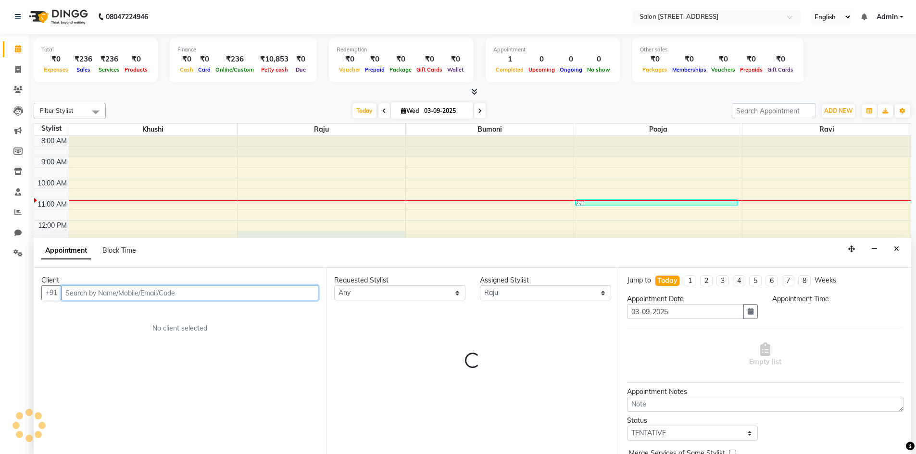
select select "750"
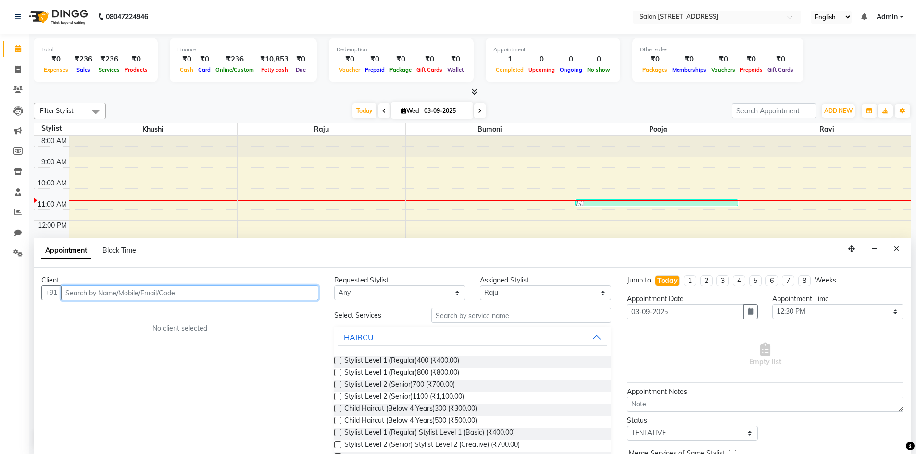
click at [100, 292] on input "text" at bounding box center [189, 293] width 257 height 15
type input "6295340840"
click at [300, 290] on span "Add Client" at bounding box center [298, 292] width 32 height 9
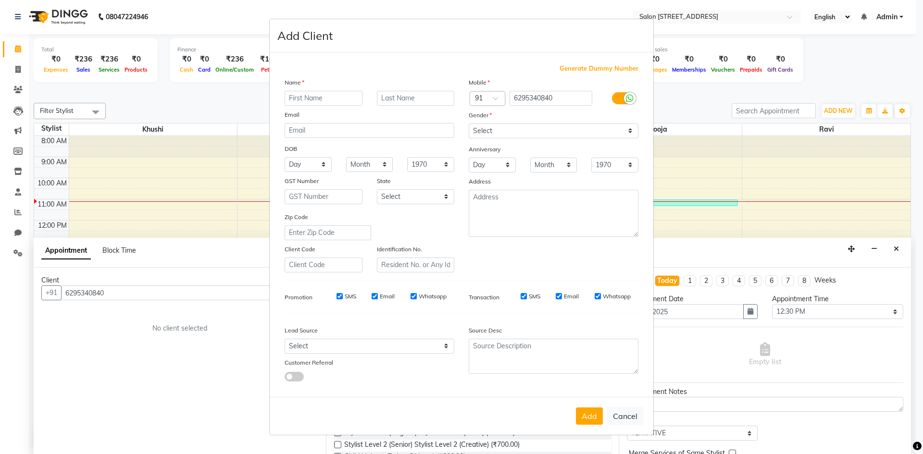
click at [320, 95] on input "text" at bounding box center [324, 98] width 78 height 15
type input "sazid"
click at [633, 25] on div "Add Client" at bounding box center [462, 35] width 384 height 33
click at [248, 101] on ngb-modal-window "Add Client Generate Dummy Number Name sazid Email DOB Day 01 02 03 04 05 06 07 …" at bounding box center [461, 227] width 923 height 454
click at [633, 132] on select "Select Male Female Other Prefer Not To Say" at bounding box center [554, 131] width 170 height 15
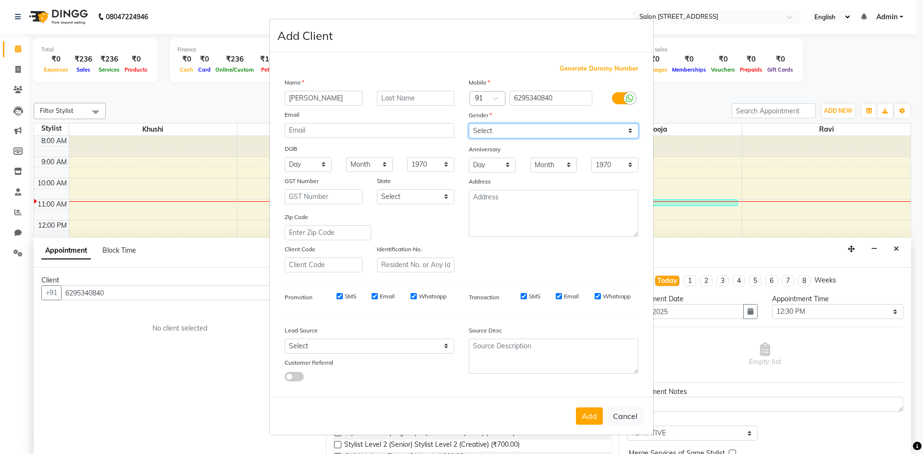
click at [469, 124] on select "Select Male Female Other Prefer Not To Say" at bounding box center [554, 131] width 170 height 15
click at [631, 130] on select "Select Male Female Other Prefer Not To Say" at bounding box center [554, 131] width 170 height 15
select select "female"
click at [469, 124] on select "Select Male Female Other Prefer Not To Say" at bounding box center [554, 131] width 170 height 15
click at [594, 417] on button "Add" at bounding box center [589, 416] width 27 height 17
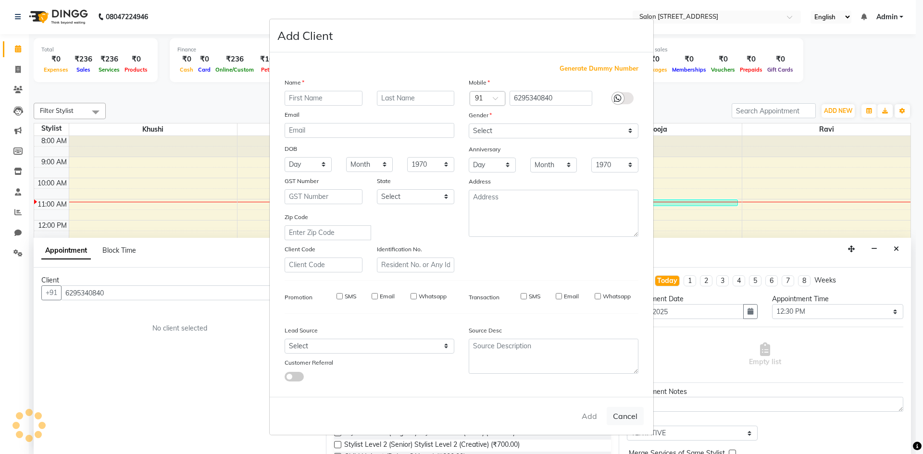
select select
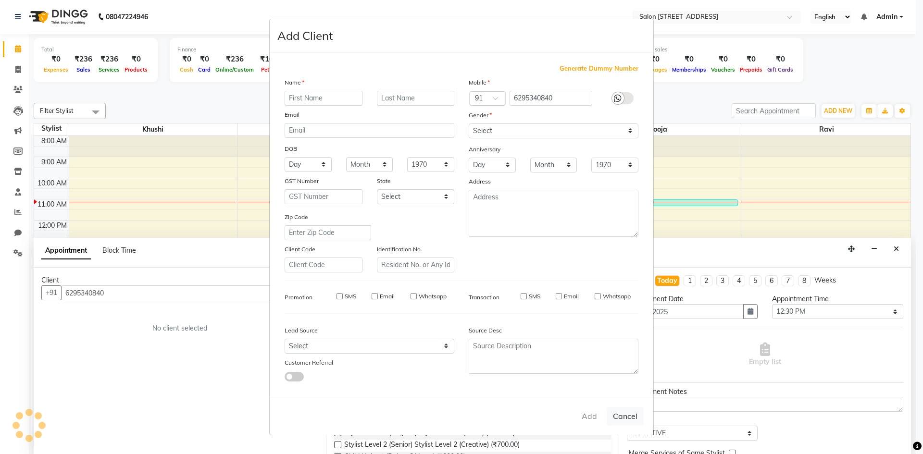
select select
checkbox input "false"
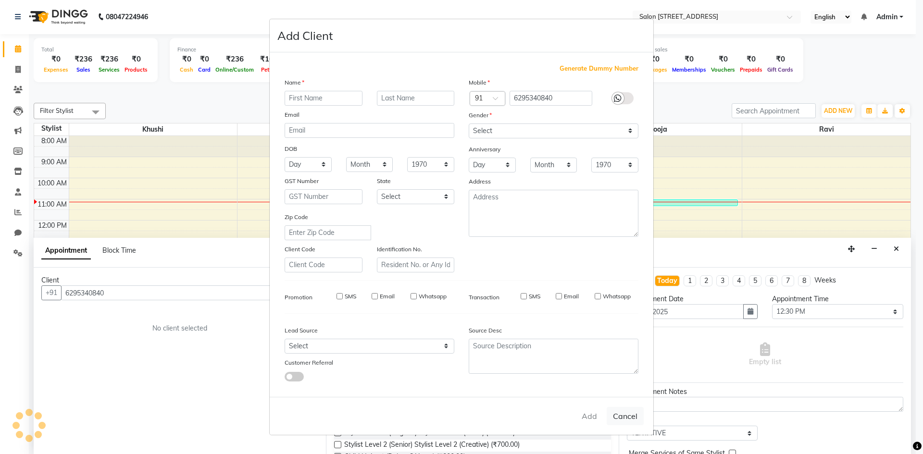
checkbox input "false"
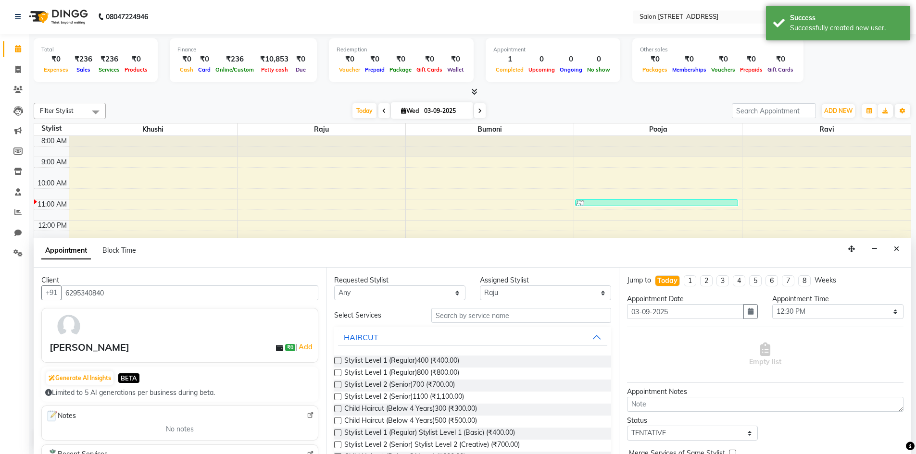
click at [336, 361] on label at bounding box center [337, 360] width 7 height 7
click at [336, 361] on input "checkbox" at bounding box center [337, 362] width 6 height 6
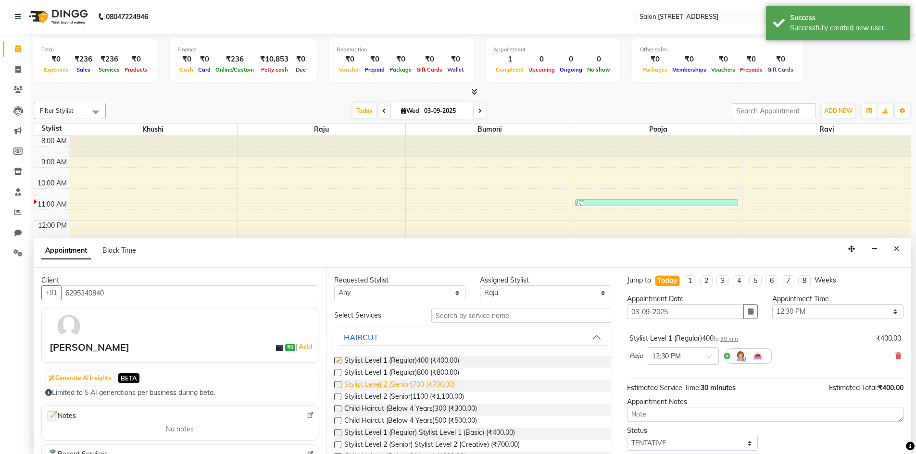
checkbox input "false"
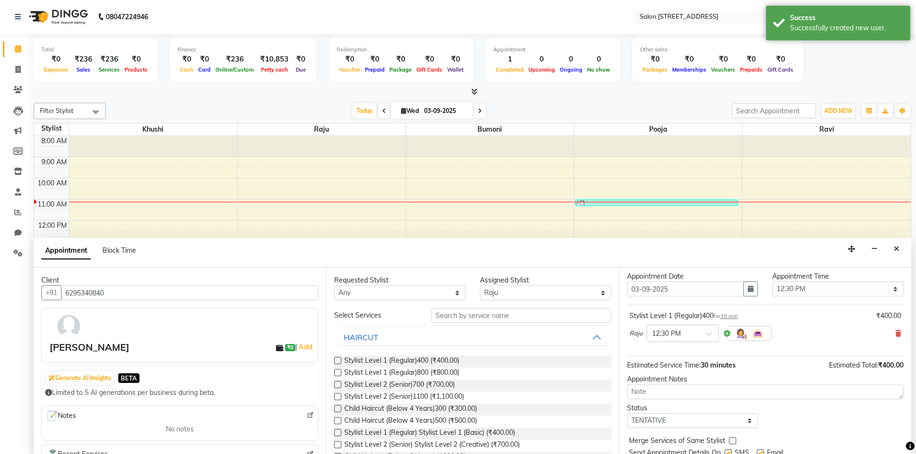
scroll to position [57, 0]
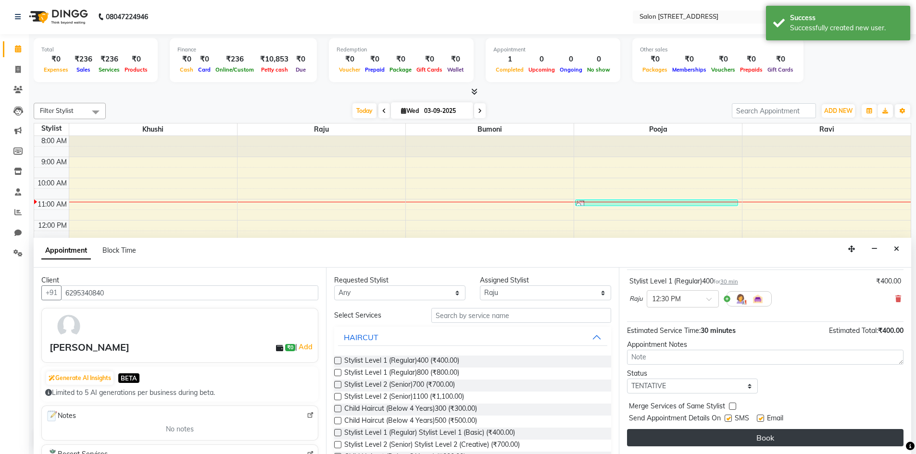
click at [736, 439] on button "Book" at bounding box center [765, 437] width 276 height 17
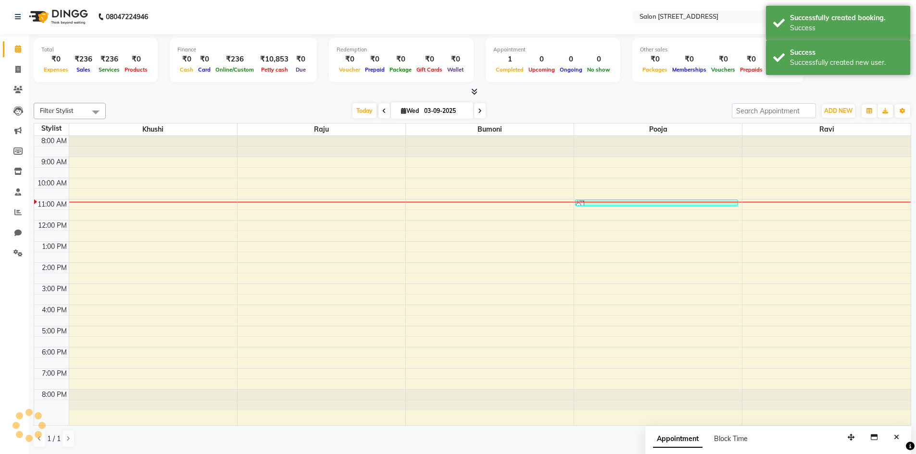
scroll to position [0, 0]
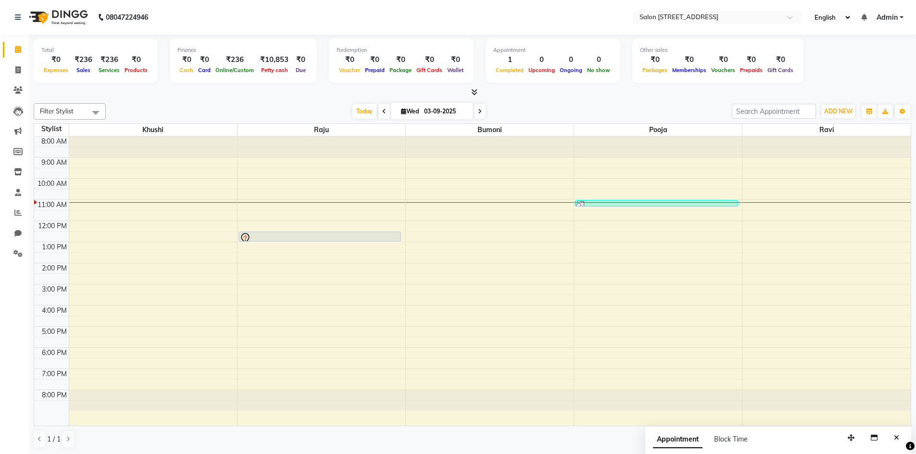
click at [130, 2] on nav "08047224946 Select Location × Salon 82, 7th Sector, Hsr Layout English ENGLISH …" at bounding box center [458, 17] width 916 height 35
drag, startPoint x: 922, startPoint y: 359, endPoint x: 568, endPoint y: 55, distance: 467.1
click at [568, 55] on div "0" at bounding box center [570, 59] width 27 height 11
click at [457, 359] on div "8:00 AM 9:00 AM 10:00 AM 11:00 AM 12:00 PM 1:00 PM 2:00 PM 3:00 PM 4:00 PM 5:00…" at bounding box center [472, 281] width 876 height 289
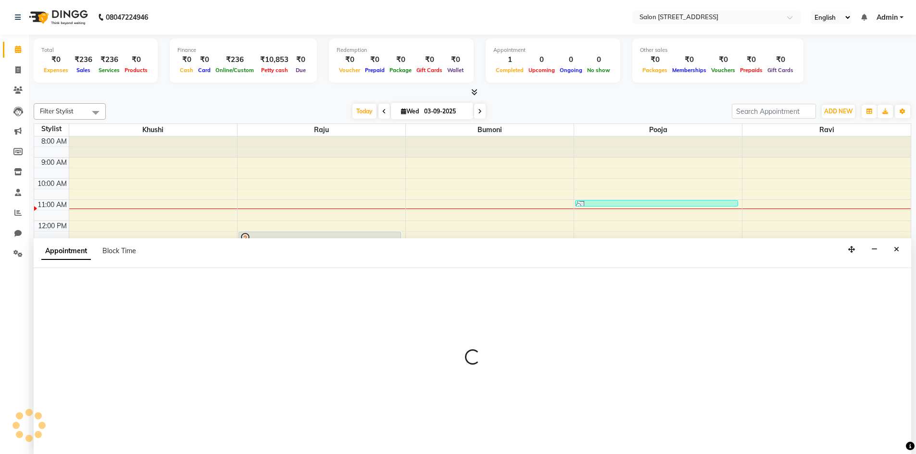
scroll to position [0, 0]
select select "79180"
select select "tentative"
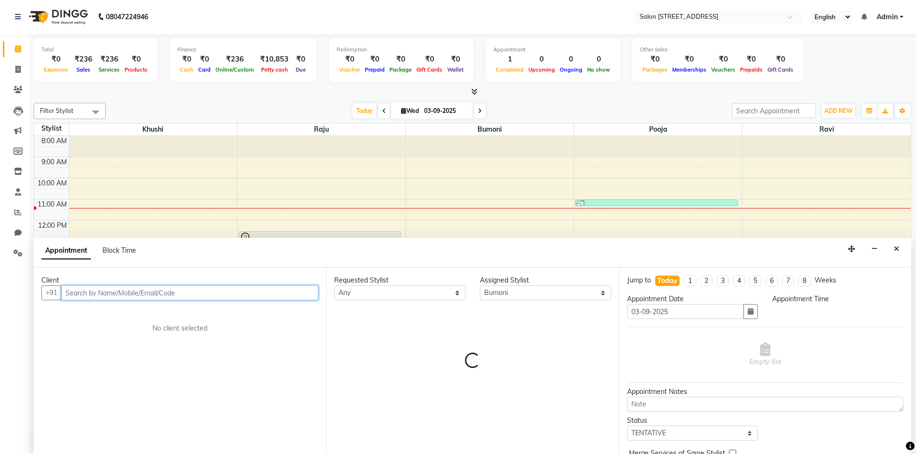
select select "1110"
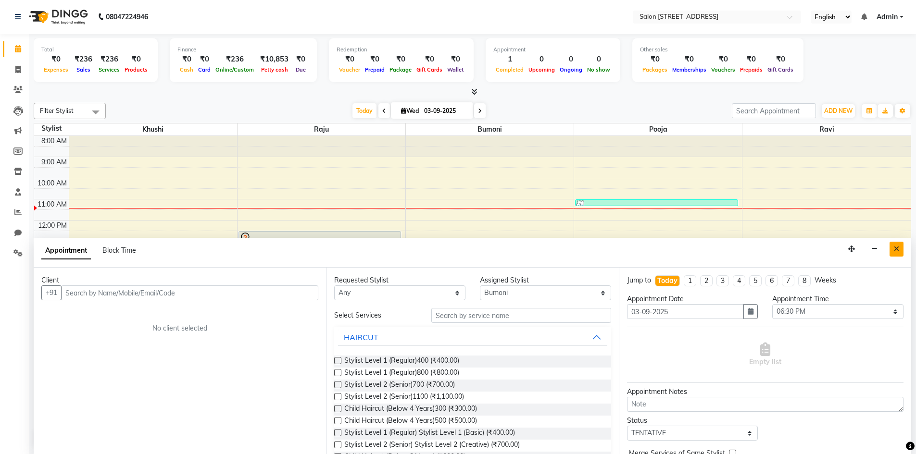
click at [891, 254] on button "Close" at bounding box center [896, 249] width 14 height 15
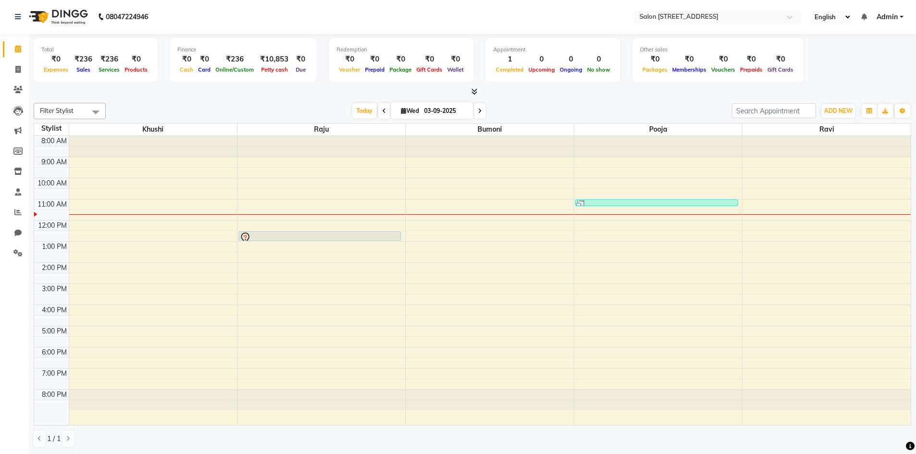
click at [131, 106] on div "Today Wed 03-09-2025" at bounding box center [419, 111] width 616 height 14
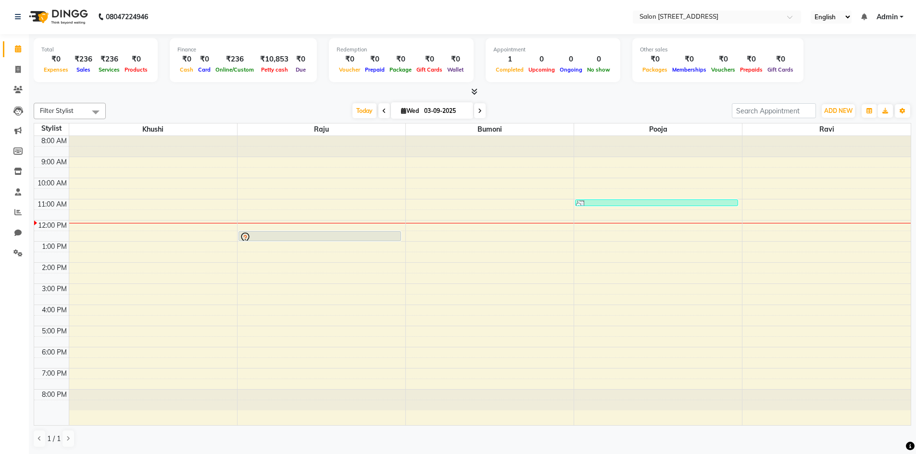
click at [123, 87] on div "Total ₹0 Expenses ₹236 Sales ₹236 Services ₹0 Products Finance ₹0 Cash ₹0 Card …" at bounding box center [472, 65] width 877 height 63
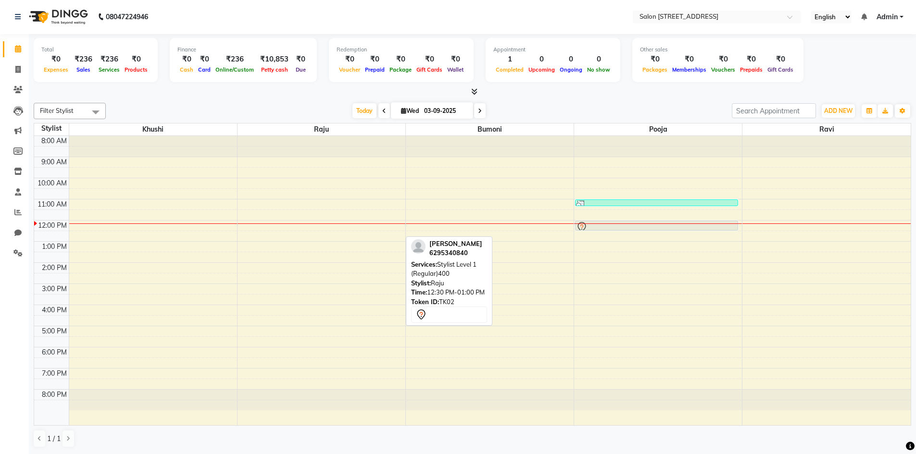
drag, startPoint x: 330, startPoint y: 237, endPoint x: 617, endPoint y: 227, distance: 287.1
click at [617, 227] on tr "sazid, TK02, 12:30 PM-01:00 PM, Stylist Level 1 (Regular)400 piyush, TK01, 11:0…" at bounding box center [472, 280] width 876 height 289
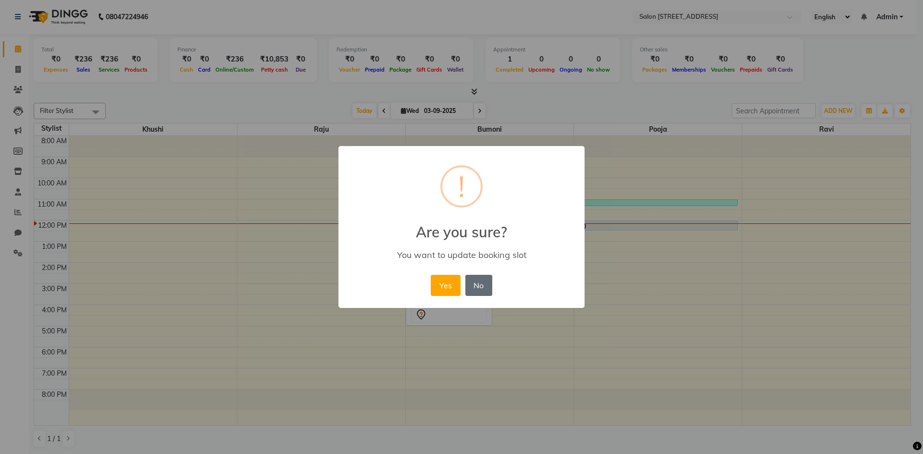
click at [474, 288] on button "No" at bounding box center [478, 285] width 27 height 21
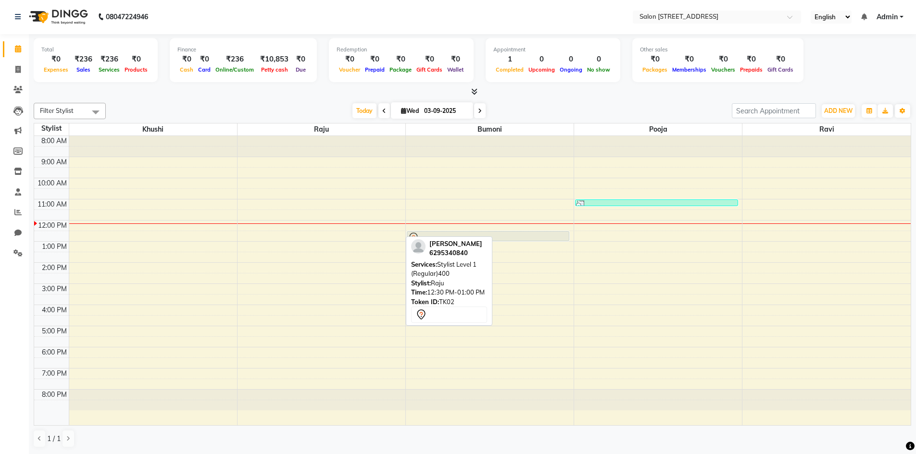
drag, startPoint x: 398, startPoint y: 233, endPoint x: 630, endPoint y: 235, distance: 231.7
click at [630, 235] on div "8:00 AM 9:00 AM 10:00 AM 11:00 AM 12:00 PM 1:00 PM 2:00 PM 3:00 PM 4:00 PM 5:00…" at bounding box center [472, 280] width 876 height 289
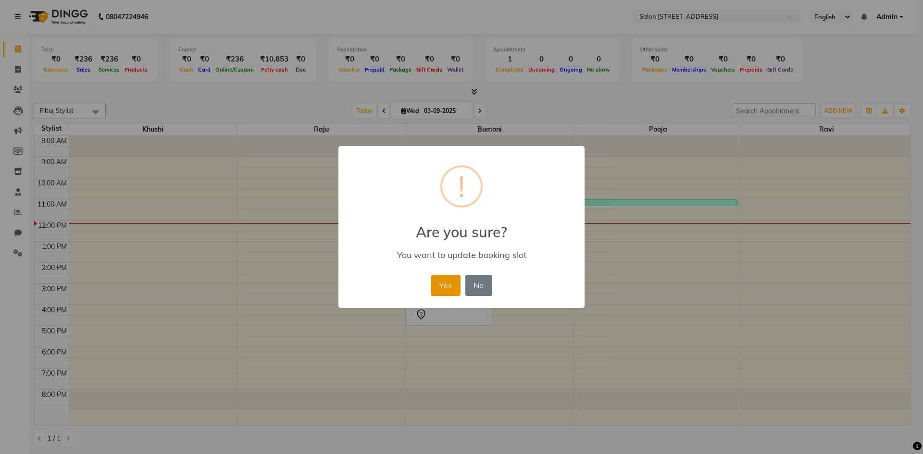
click at [456, 287] on button "Yes" at bounding box center [445, 285] width 29 height 21
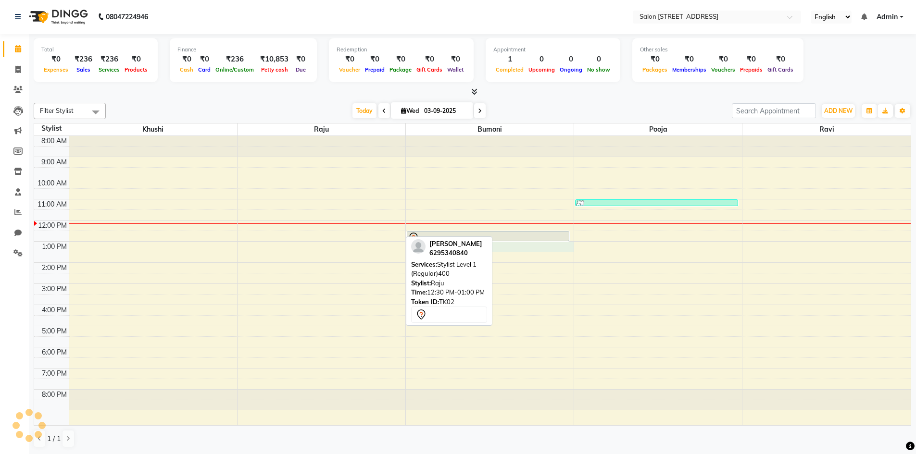
click at [511, 245] on div "8:00 AM 9:00 AM 10:00 AM 11:00 AM 12:00 PM 1:00 PM 2:00 PM 3:00 PM 4:00 PM 5:00…" at bounding box center [472, 280] width 876 height 289
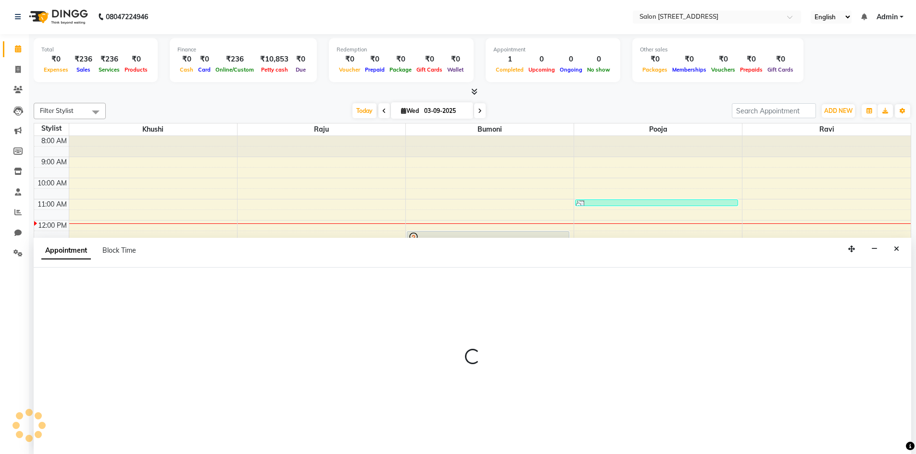
select select "79180"
select select "780"
select select "tentative"
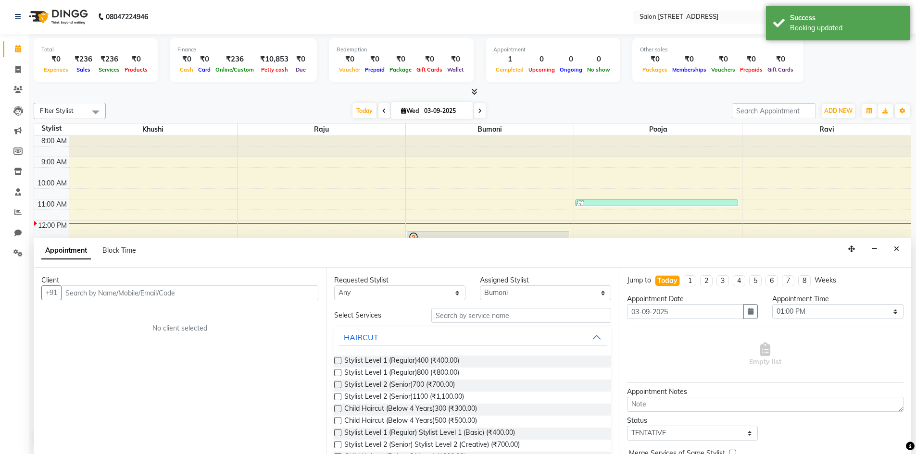
drag, startPoint x: 899, startPoint y: 244, endPoint x: 895, endPoint y: 249, distance: 6.1
click at [899, 245] on button "Close" at bounding box center [896, 249] width 14 height 15
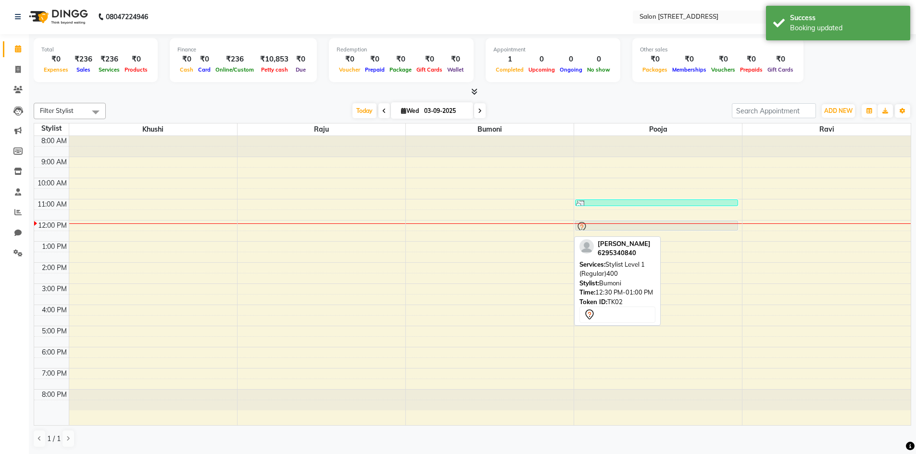
drag, startPoint x: 536, startPoint y: 234, endPoint x: 624, endPoint y: 223, distance: 89.6
click at [624, 223] on tr "sazid, TK02, 12:30 PM-01:00 PM, Stylist Level 1 (Regular)400 piyush, TK01, 11:0…" at bounding box center [472, 280] width 876 height 289
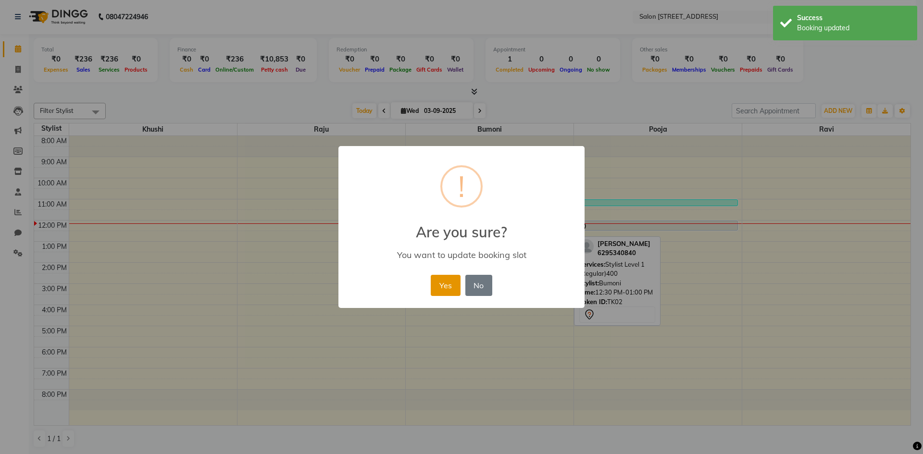
click at [447, 286] on button "Yes" at bounding box center [445, 285] width 29 height 21
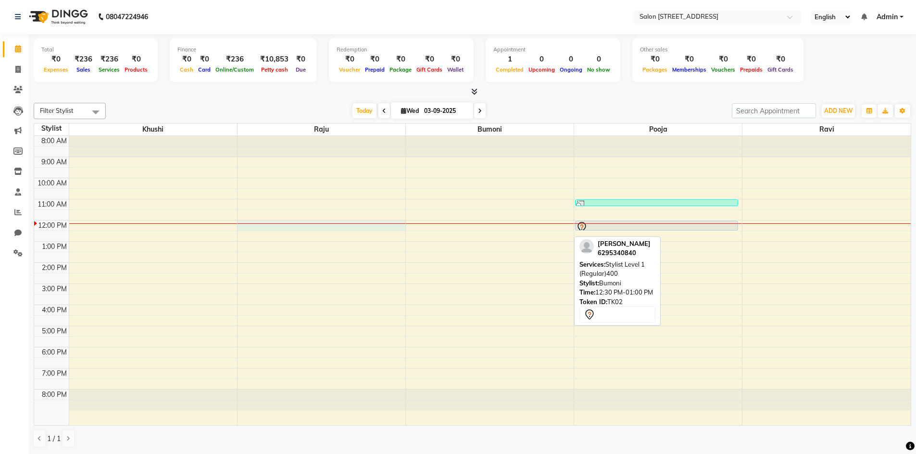
click at [271, 225] on div "8:00 AM 9:00 AM 10:00 AM 11:00 AM 12:00 PM 1:00 PM 2:00 PM 3:00 PM 4:00 PM 5:00…" at bounding box center [472, 280] width 876 height 289
select select "70381"
select select "720"
select select "tentative"
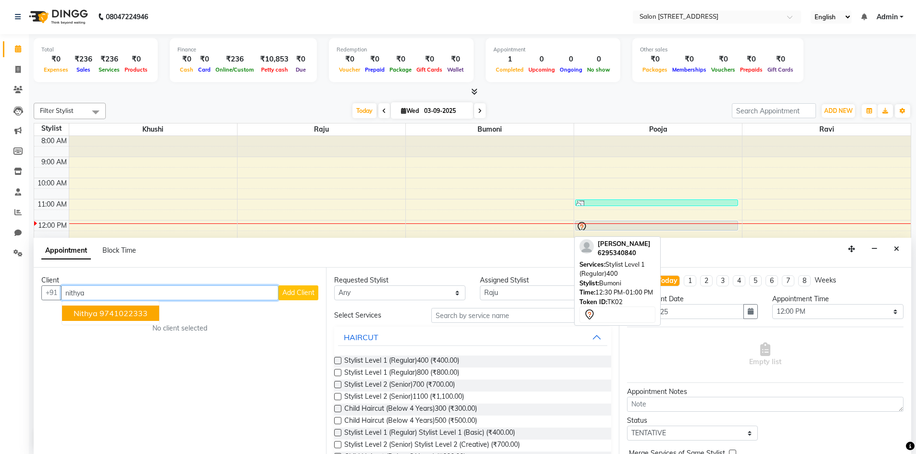
click at [93, 301] on ngb-typeahead-window "nithya 9741022333" at bounding box center [111, 313] width 98 height 24
click at [96, 310] on span "nithya" at bounding box center [86, 314] width 24 height 10
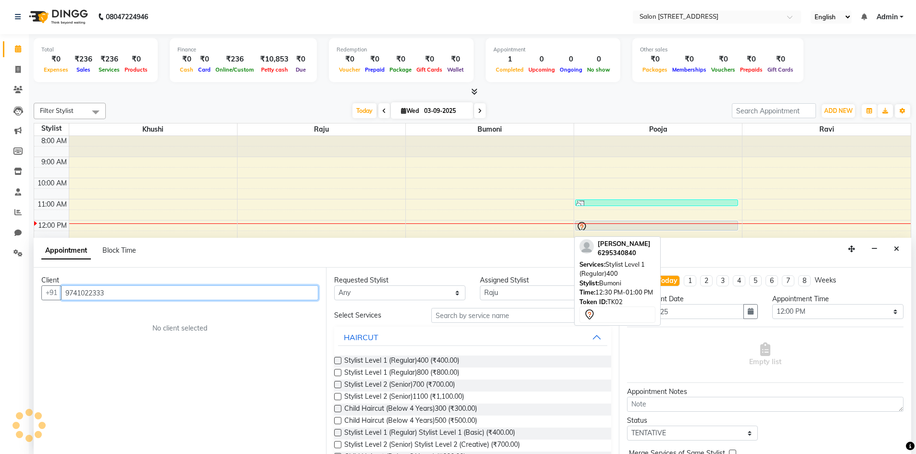
type input "9741022333"
click at [96, 310] on div "Client +91 9741022333 No client selected" at bounding box center [180, 361] width 292 height 187
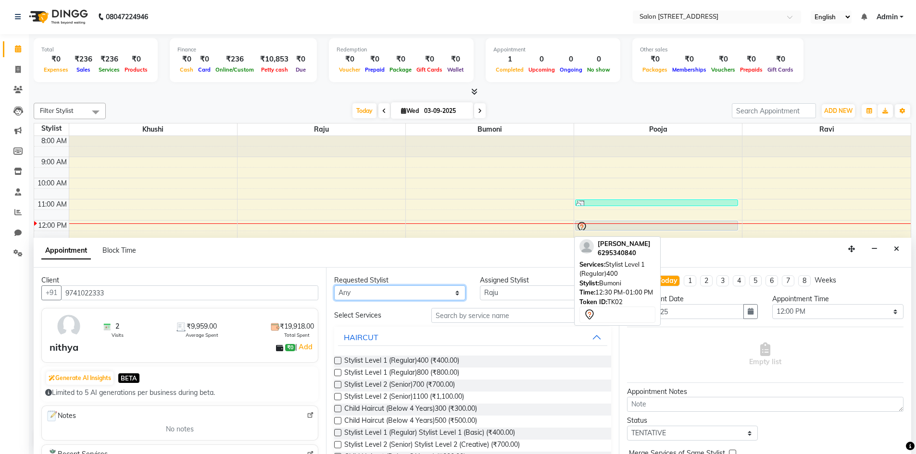
click at [454, 294] on select "Any Bumoni Khushi pooja Raju ravi" at bounding box center [399, 293] width 131 height 15
select select "70381"
click at [334, 286] on select "Any Bumoni Khushi pooja Raju ravi" at bounding box center [399, 293] width 131 height 15
click at [504, 293] on select "Select Bumoni Khushi pooja Raju ravi" at bounding box center [545, 293] width 131 height 15
click at [480, 286] on select "Select Bumoni Khushi pooja Raju ravi" at bounding box center [545, 293] width 131 height 15
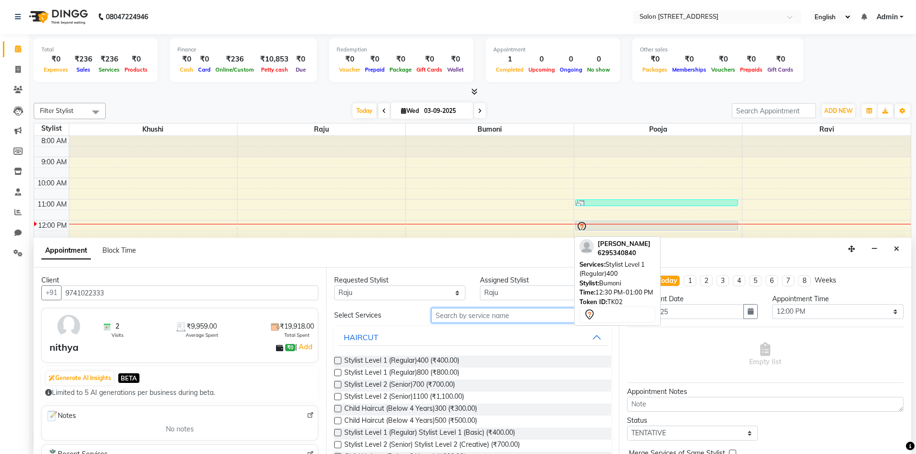
click at [492, 316] on input "text" at bounding box center [521, 315] width 180 height 15
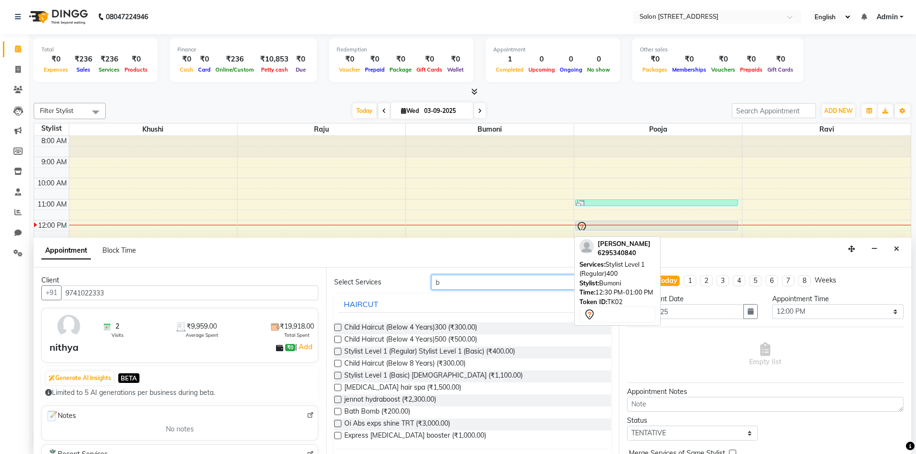
scroll to position [0, 0]
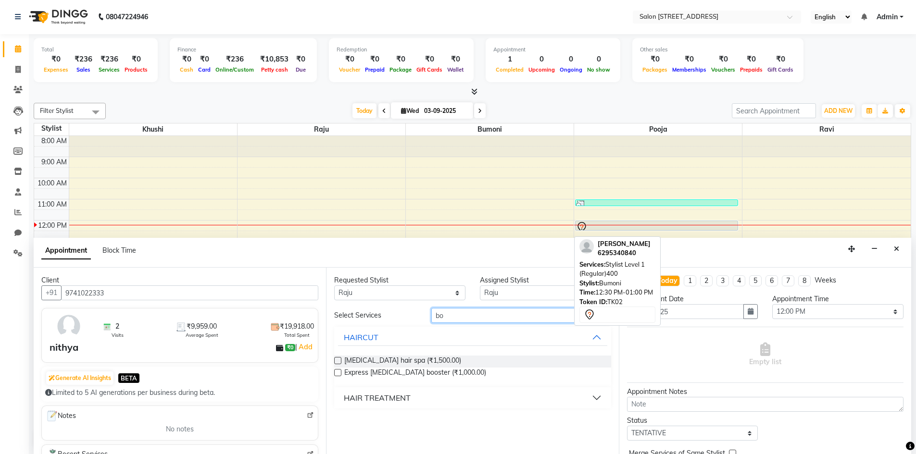
type input "b"
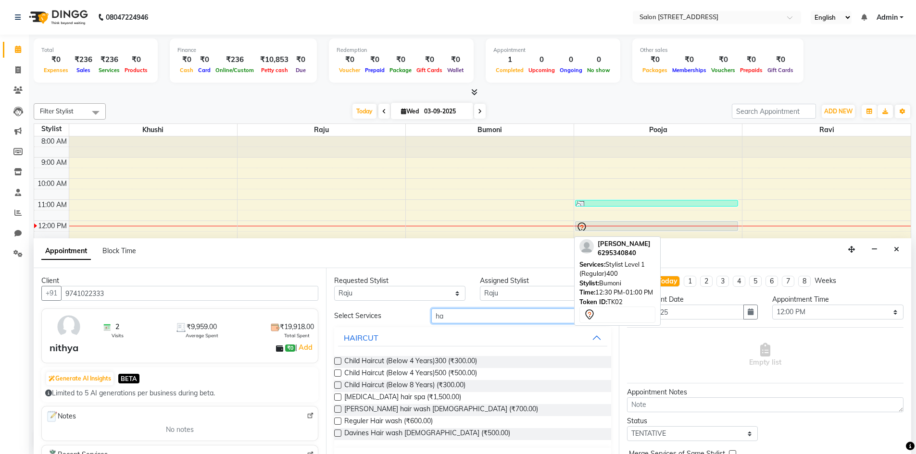
type input "h"
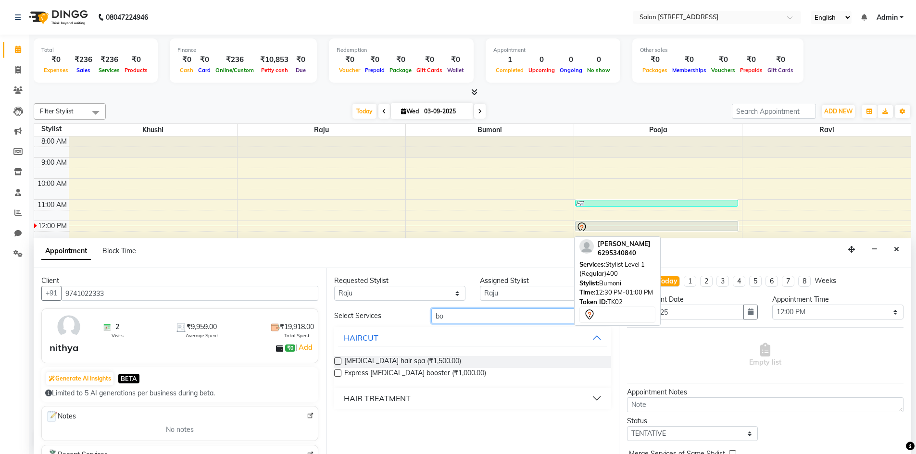
type input "b"
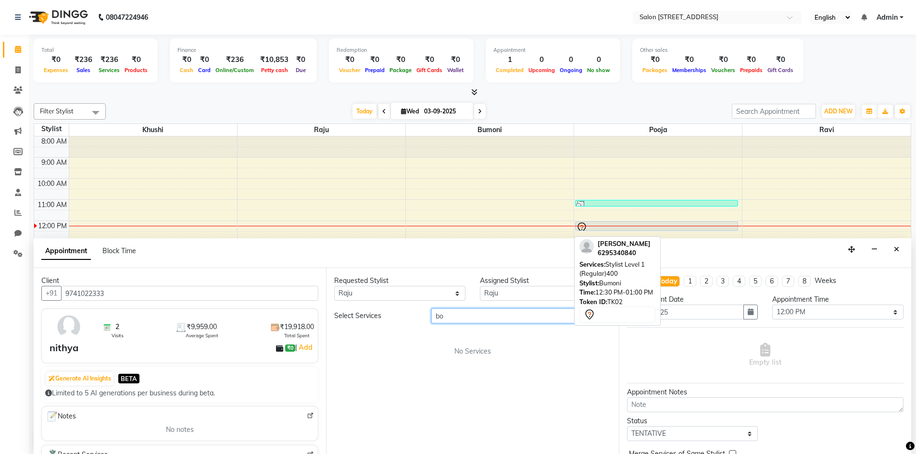
type input "b"
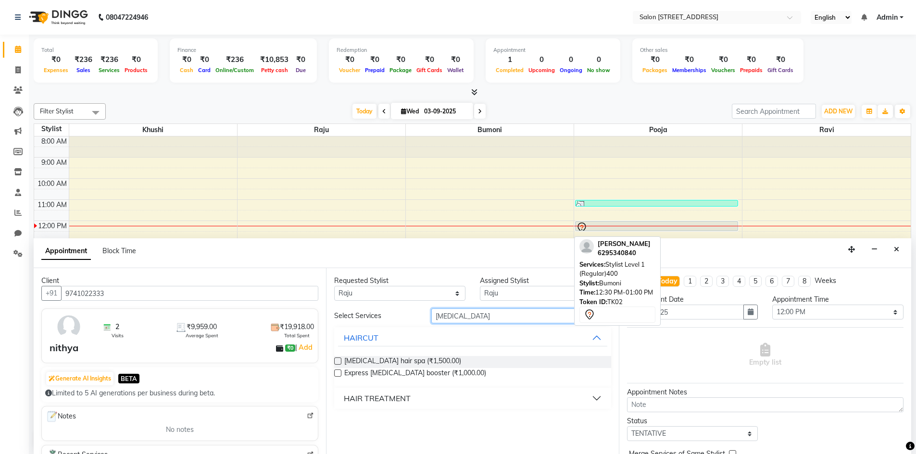
type input "Botox"
click at [559, 254] on div "Appointment Block Time" at bounding box center [472, 253] width 877 height 30
click at [549, 260] on div "Appointment Block Time" at bounding box center [472, 253] width 877 height 30
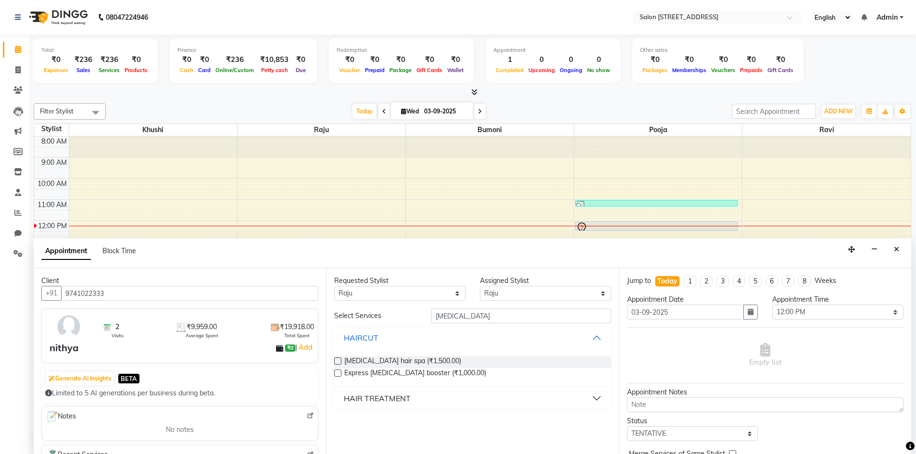
click at [604, 338] on button "HAIRCUT" at bounding box center [472, 337] width 269 height 17
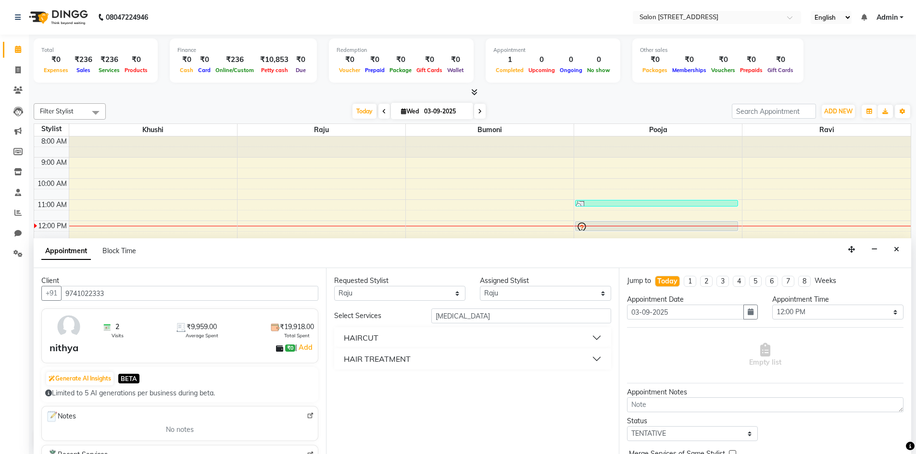
click at [567, 358] on button "HAIR TREATMENT" at bounding box center [472, 358] width 269 height 17
click at [340, 385] on label at bounding box center [337, 382] width 7 height 7
click at [340, 385] on input "checkbox" at bounding box center [337, 383] width 6 height 6
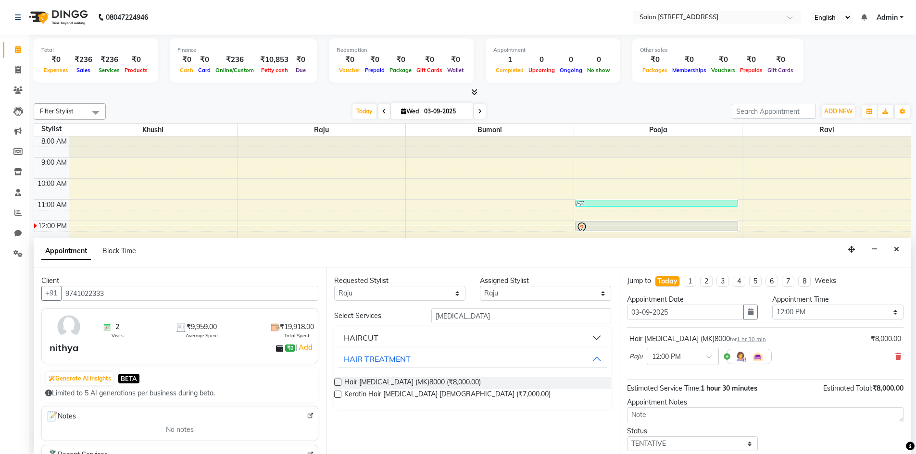
click at [338, 384] on label at bounding box center [337, 382] width 7 height 7
click at [338, 384] on input "checkbox" at bounding box center [337, 383] width 6 height 6
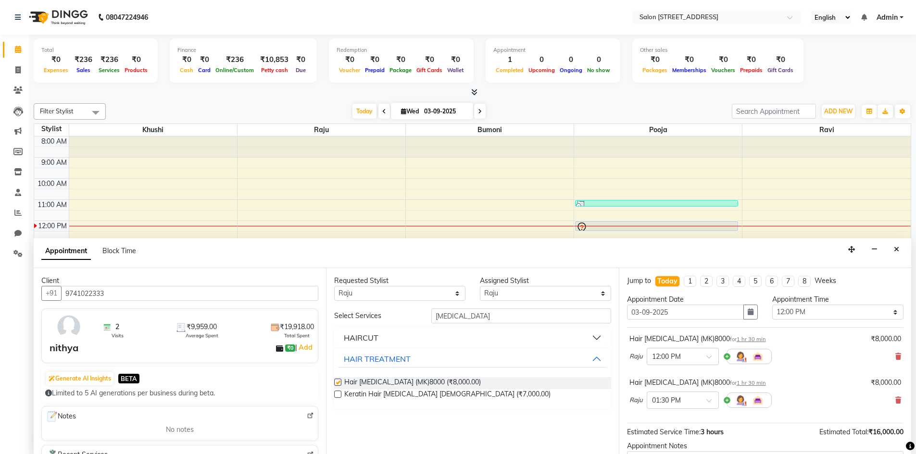
checkbox input "false"
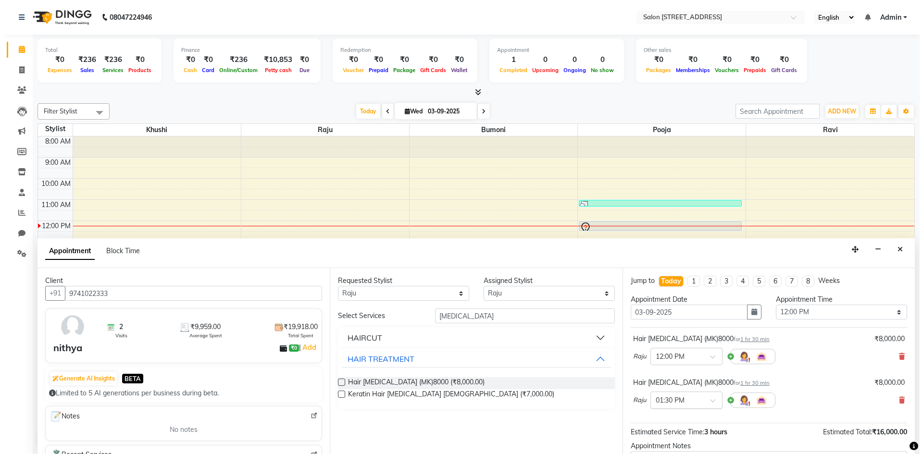
scroll to position [96, 0]
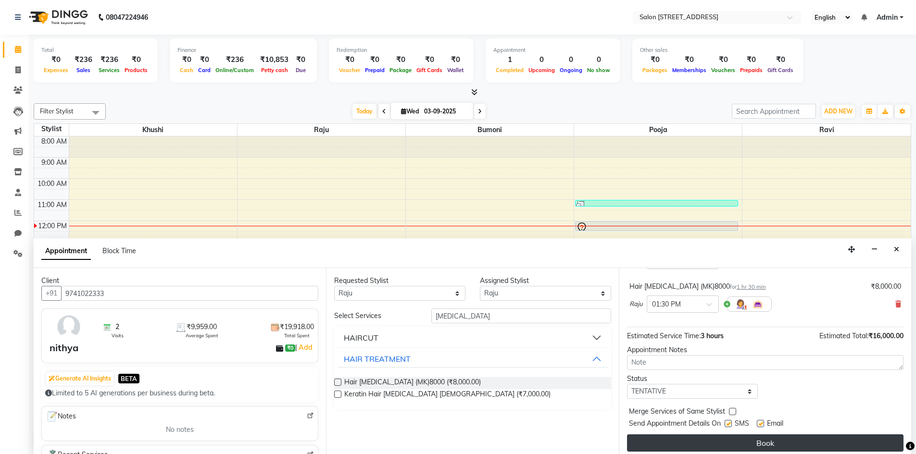
click at [717, 444] on button "Book" at bounding box center [765, 443] width 276 height 17
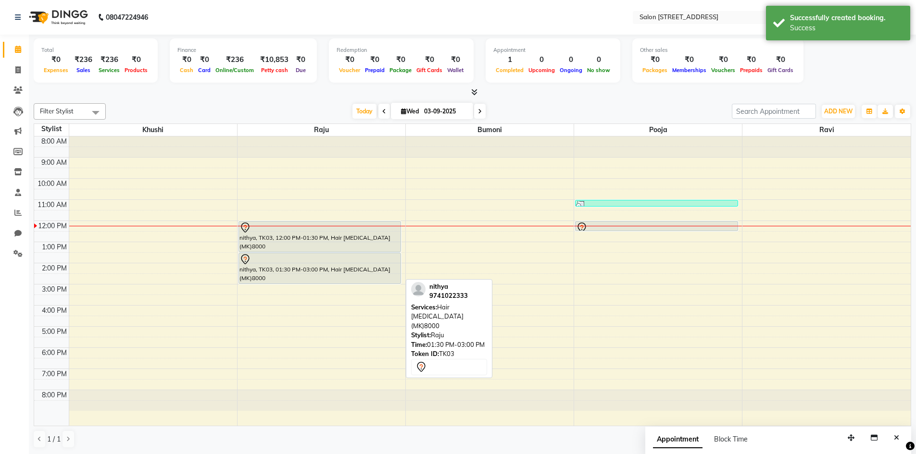
click at [308, 266] on div "nithya, TK03, 01:30 PM-03:00 PM, Hair Botox (MK)8000" at bounding box center [320, 268] width 162 height 30
select select "7"
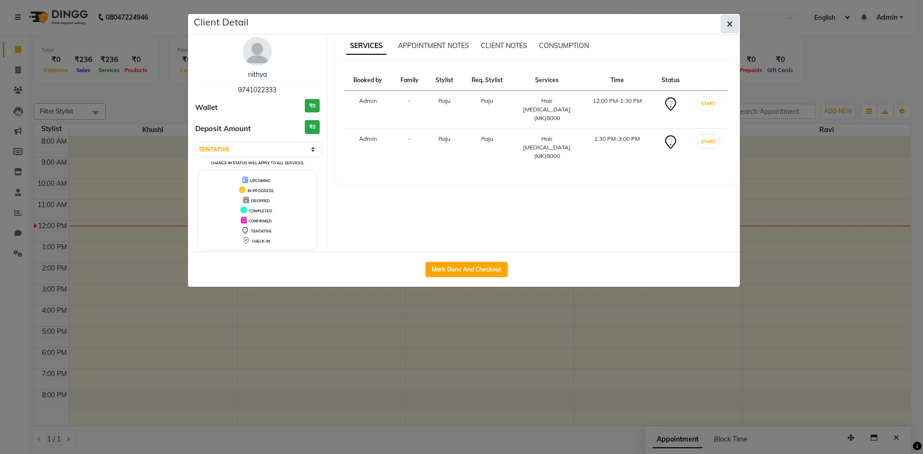
click at [730, 25] on icon "button" at bounding box center [730, 24] width 6 height 8
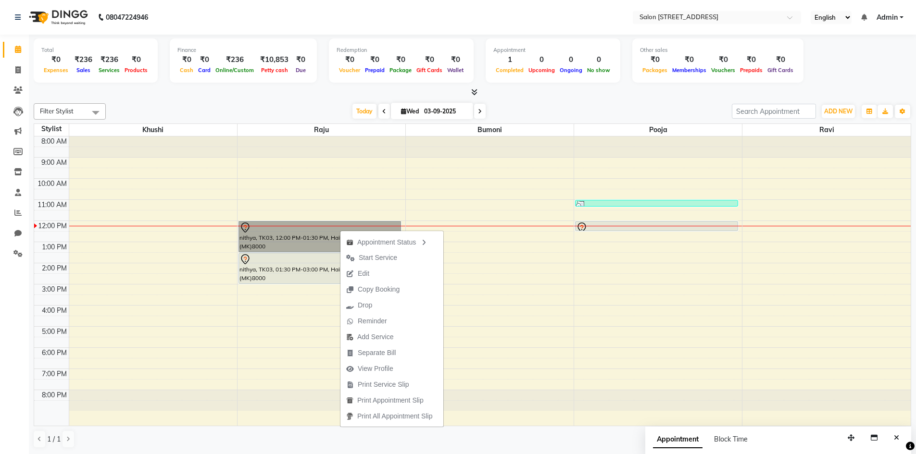
click at [323, 238] on link "nithya, TK03, 12:00 PM-01:30 PM, Hair Botox (MK)8000" at bounding box center [319, 236] width 162 height 31
select select "7"
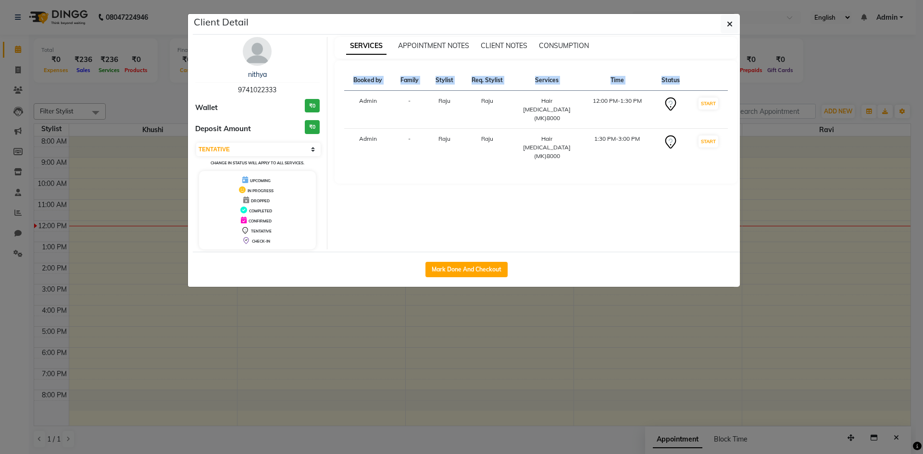
click at [323, 252] on div "Mark Done And Checkout" at bounding box center [466, 269] width 547 height 35
click at [435, 266] on button "Mark Done And Checkout" at bounding box center [466, 269] width 82 height 15
select select "service"
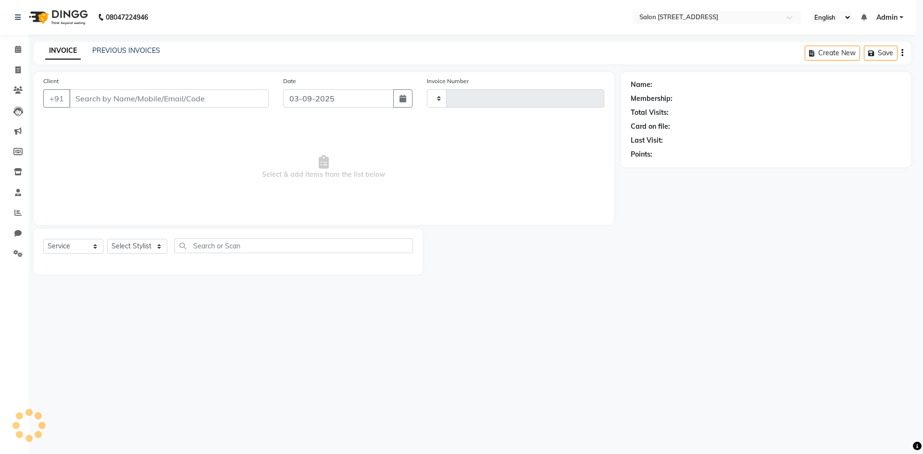
type input "0756"
select select "7707"
select select "P"
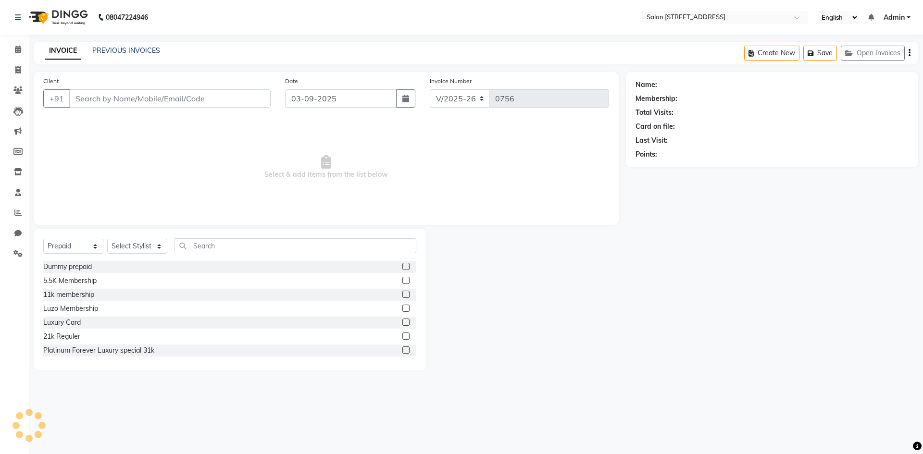
type input "9741022333"
select select "70381"
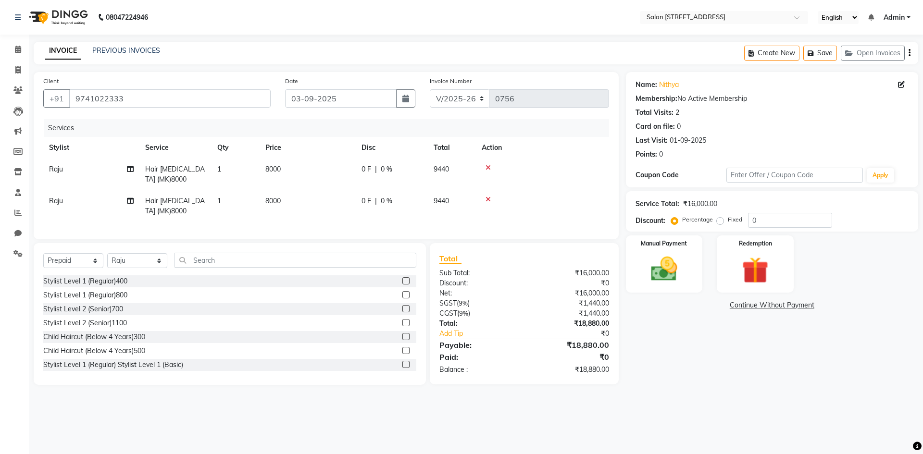
click at [489, 170] on icon at bounding box center [488, 167] width 5 height 7
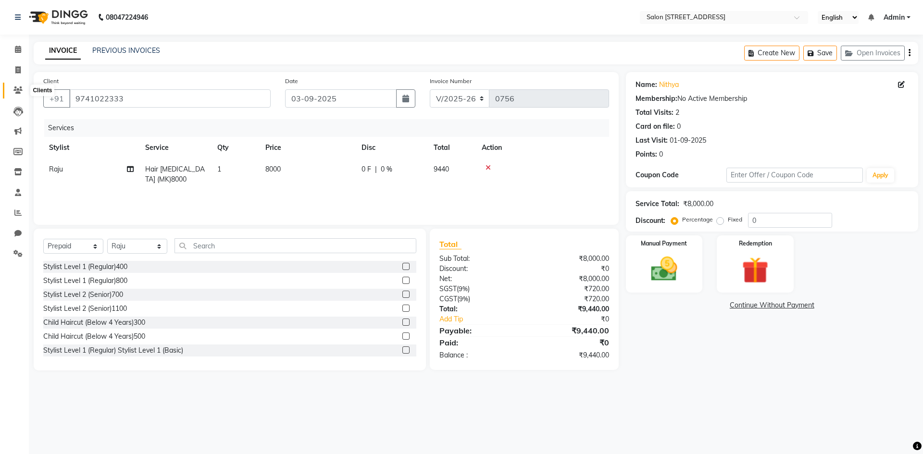
click at [14, 87] on icon at bounding box center [17, 90] width 9 height 7
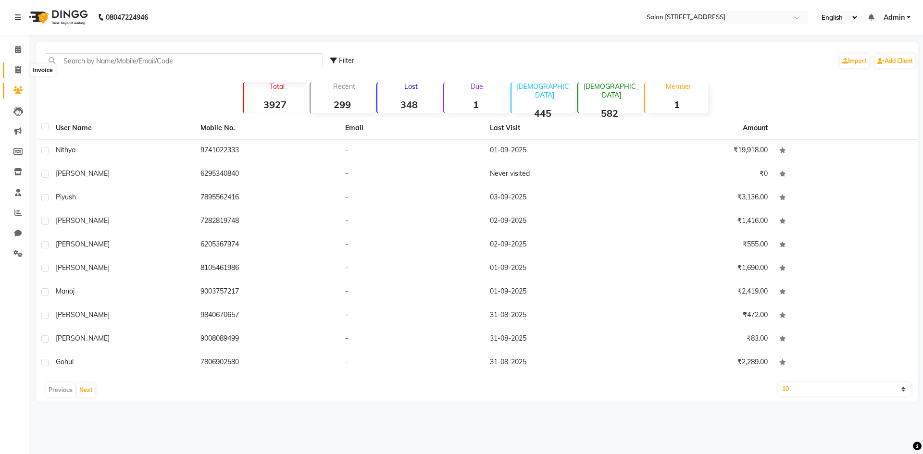
click at [16, 65] on span at bounding box center [18, 70] width 17 height 11
select select "service"
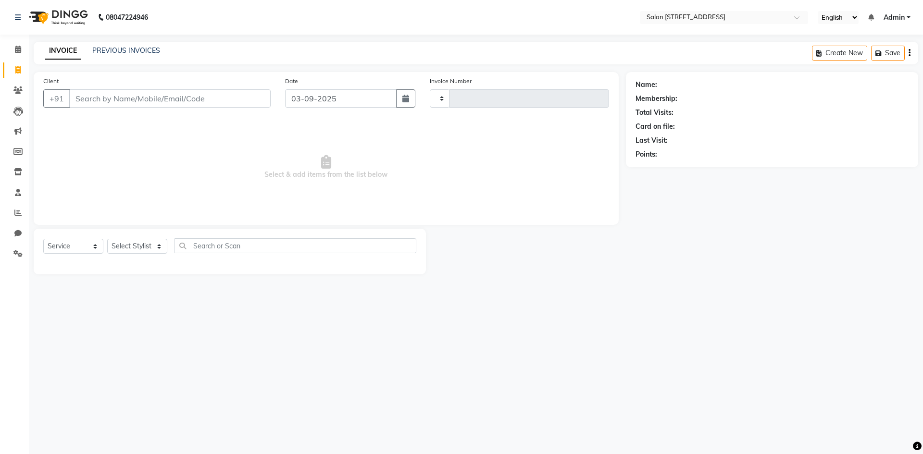
type input "0756"
select select "7707"
select select "P"
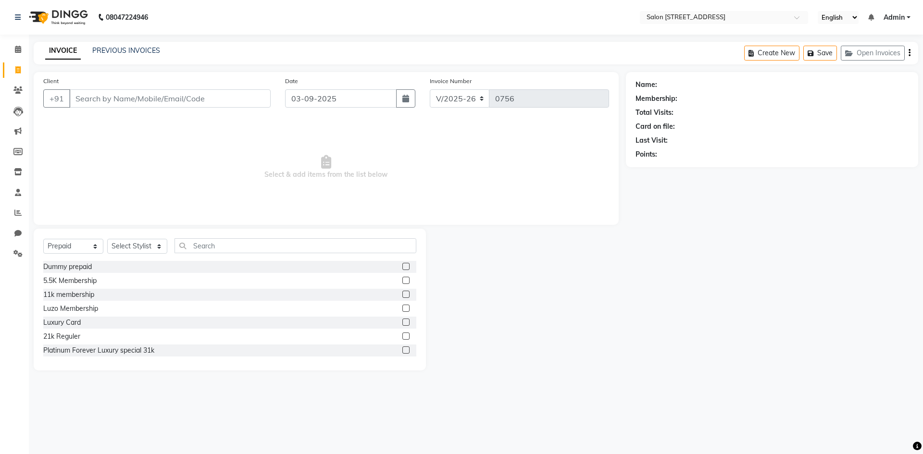
click at [17, 60] on li "Invoice" at bounding box center [14, 70] width 29 height 21
click at [18, 53] on span at bounding box center [18, 49] width 17 height 11
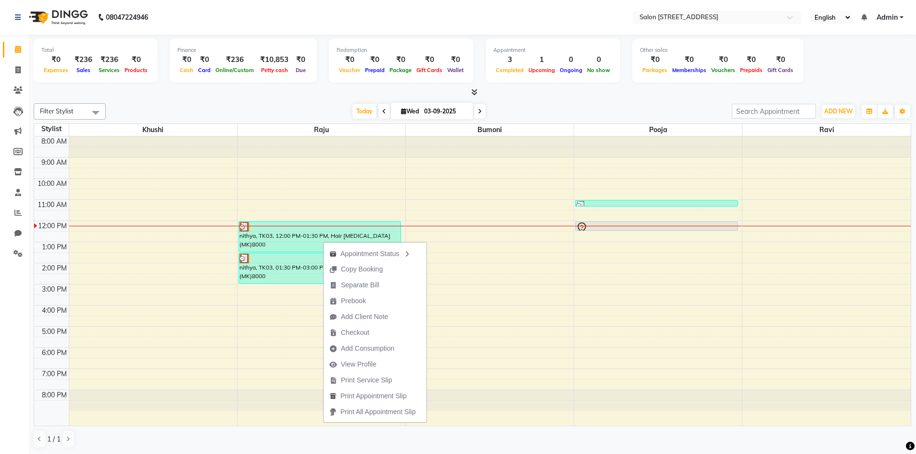
click at [323, 241] on div "Appointment Status Copy Booking Separate Bill Prebook Add Client Note Checkout …" at bounding box center [375, 332] width 104 height 182
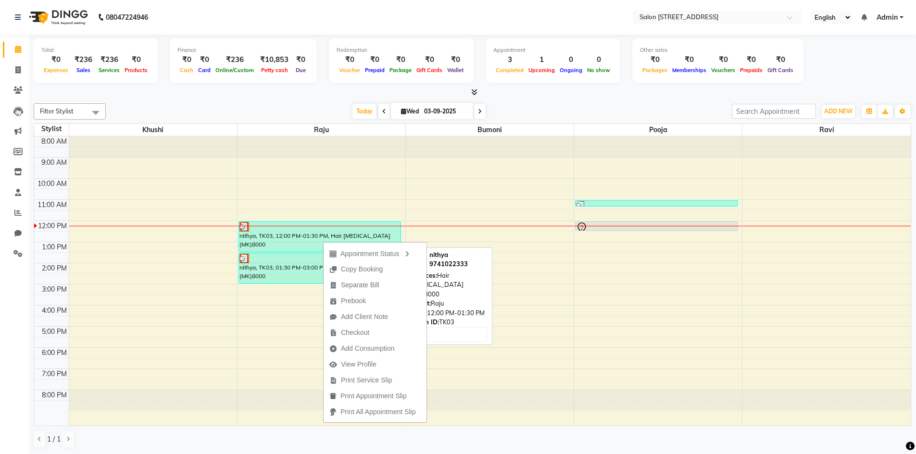
click at [281, 243] on div "nithya, TK03, 12:00 PM-01:30 PM, Hair Botox (MK)8000" at bounding box center [320, 237] width 162 height 30
select select "3"
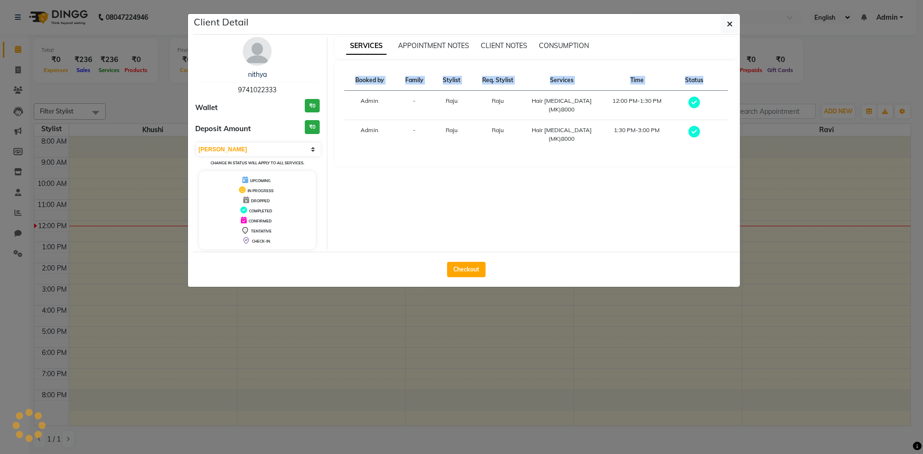
click at [281, 243] on div "Client Detail nithya 9741022333 Wallet ₹0 Deposit Amount ₹0 Select MARK DONE UP…" at bounding box center [466, 150] width 547 height 273
click at [477, 272] on button "Checkout" at bounding box center [466, 269] width 38 height 15
select select "7707"
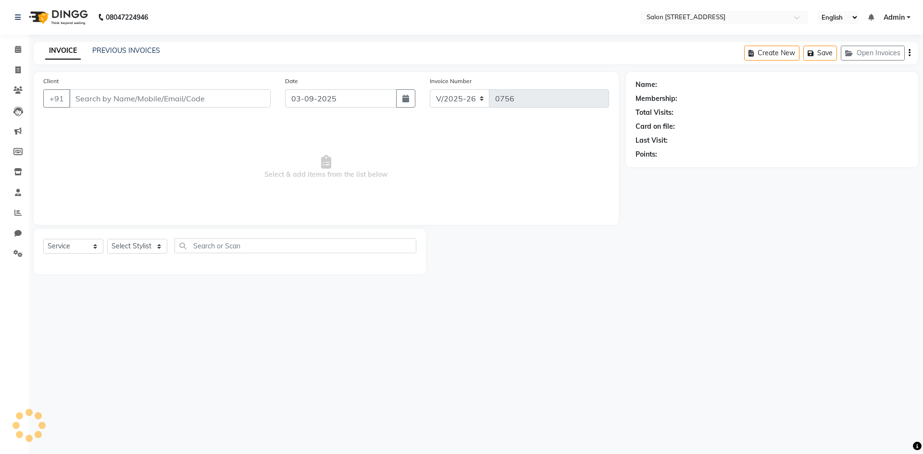
select select "P"
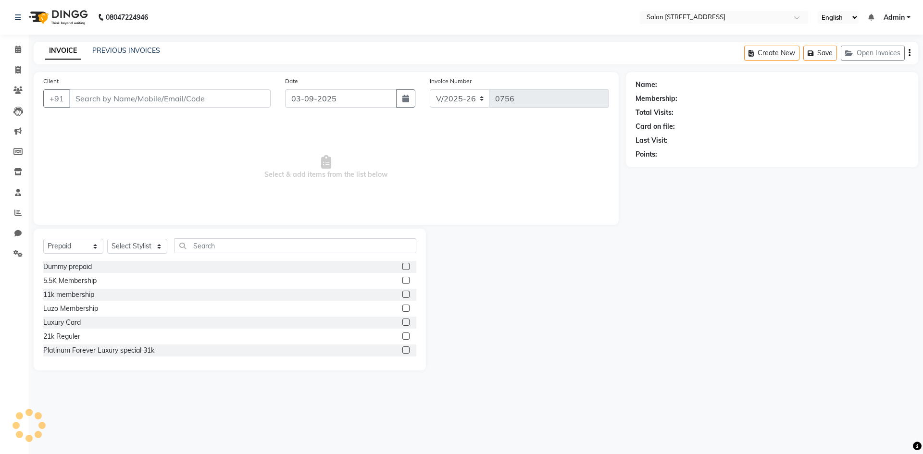
type input "9741022333"
select select "70381"
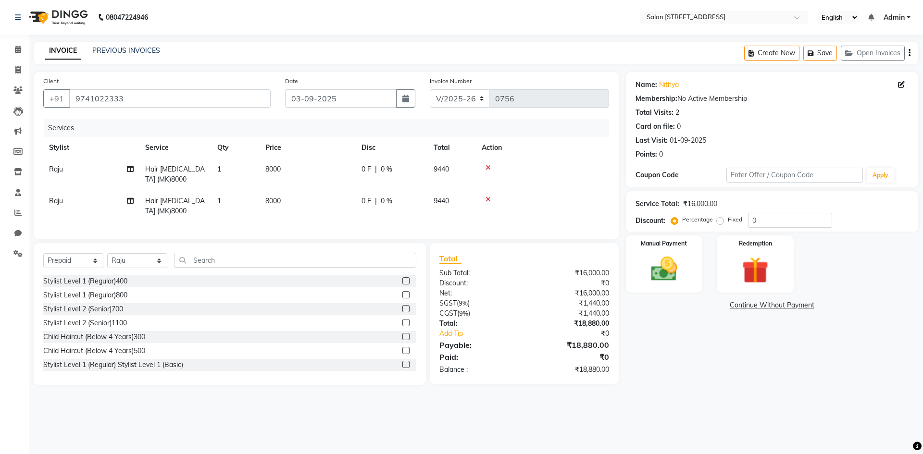
click at [489, 168] on icon at bounding box center [488, 167] width 5 height 7
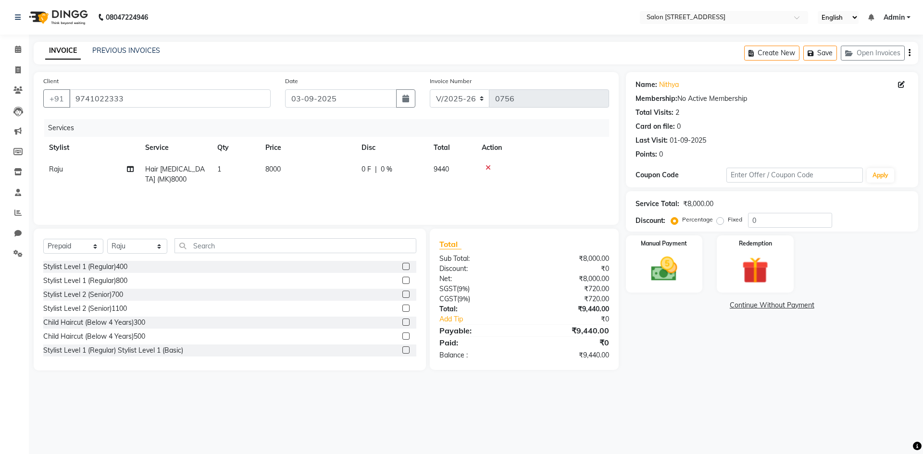
click at [894, 17] on span "Admin" at bounding box center [894, 17] width 21 height 10
click at [579, 16] on nav "08047224946 Select Location × Salon 82, 7th Sector, Hsr Layout English ENGLISH …" at bounding box center [461, 17] width 923 height 35
click at [120, 55] on div "PREVIOUS INVOICES" at bounding box center [126, 51] width 68 height 10
click at [15, 40] on li "Calendar" at bounding box center [14, 49] width 29 height 21
click at [12, 49] on span at bounding box center [18, 49] width 17 height 11
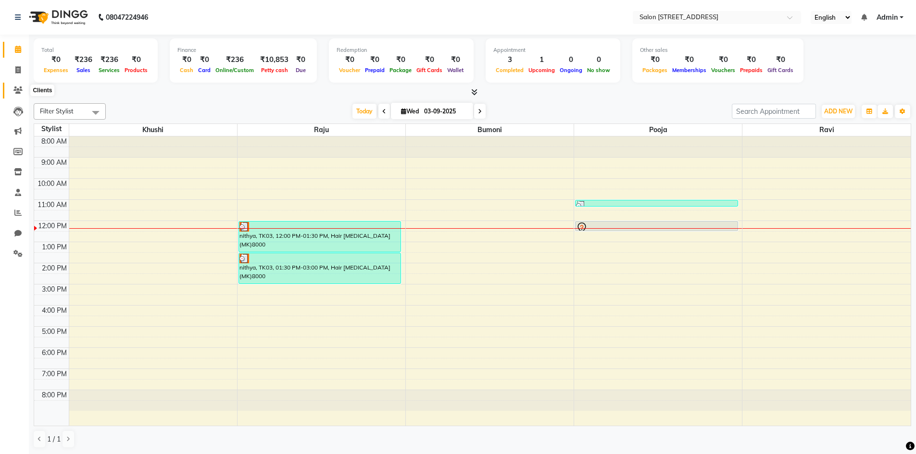
click at [12, 94] on span at bounding box center [18, 90] width 17 height 11
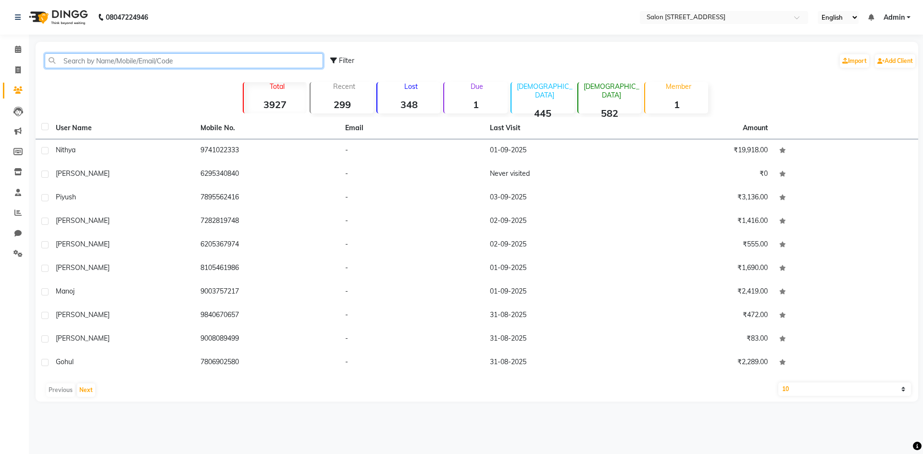
click at [82, 61] on input "text" at bounding box center [184, 60] width 278 height 15
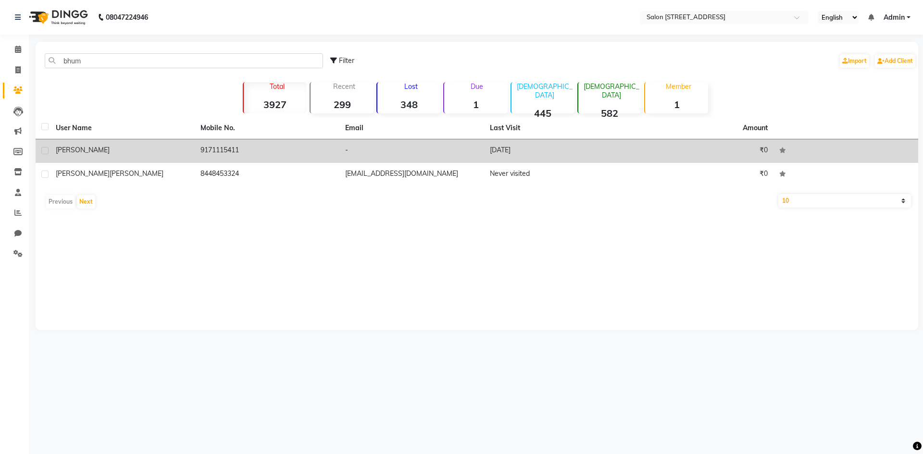
click at [125, 150] on div "bhumika" at bounding box center [122, 150] width 133 height 10
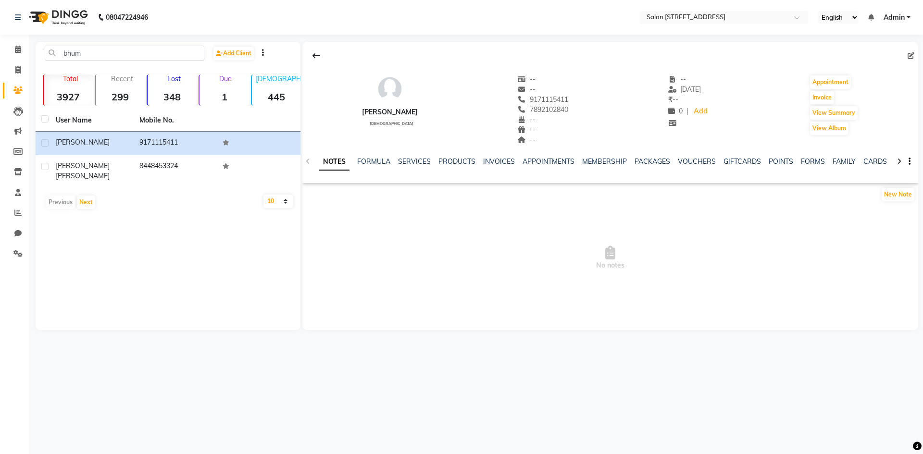
click at [414, 168] on div "NOTES FORMULA SERVICES PRODUCTS INVOICES APPOINTMENTS MEMBERSHIP PACKAGES VOUCH…" at bounding box center [598, 166] width 559 height 18
click at [416, 163] on link "SERVICES" at bounding box center [414, 161] width 33 height 9
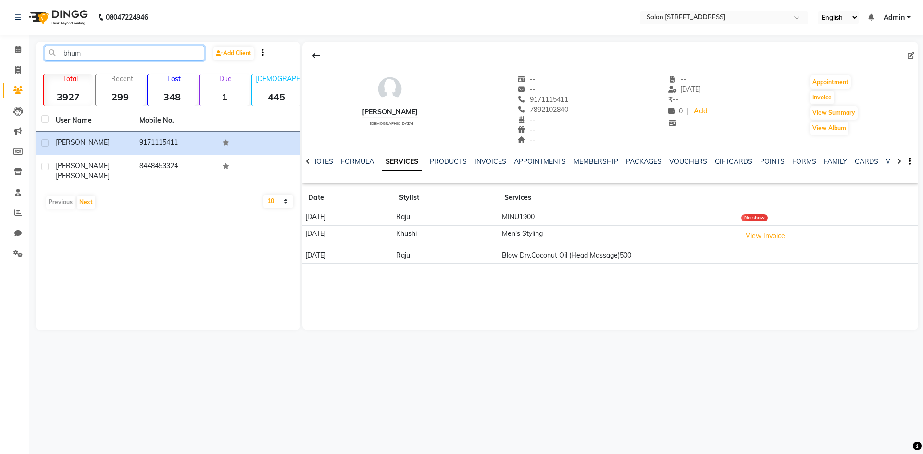
click at [104, 54] on input "bhum" at bounding box center [125, 53] width 160 height 15
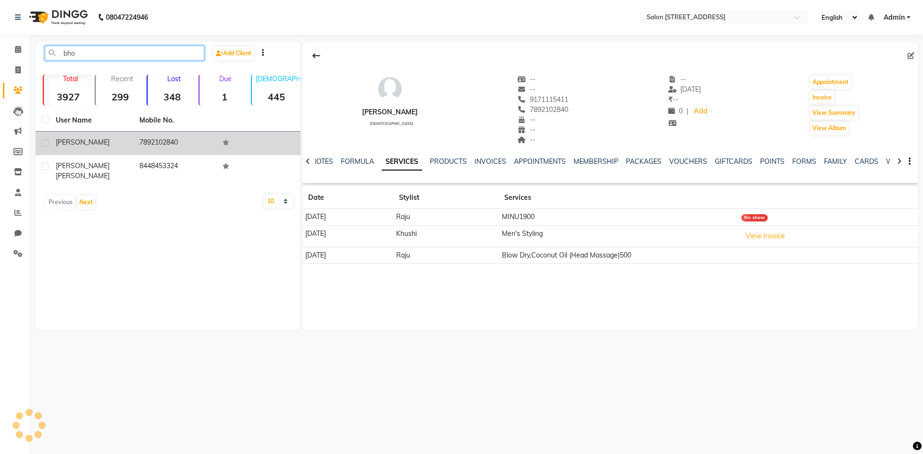
type input "bho"
click at [95, 146] on div "Bhoomika" at bounding box center [92, 142] width 72 height 10
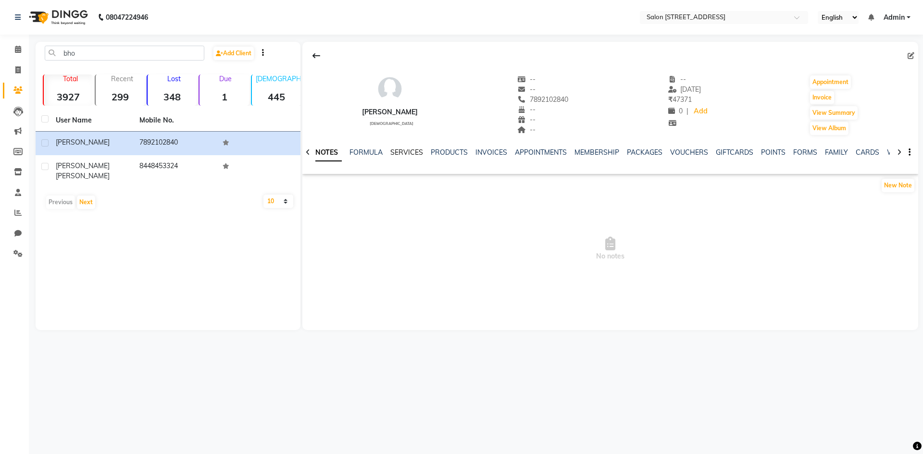
click at [400, 149] on link "SERVICES" at bounding box center [406, 152] width 33 height 9
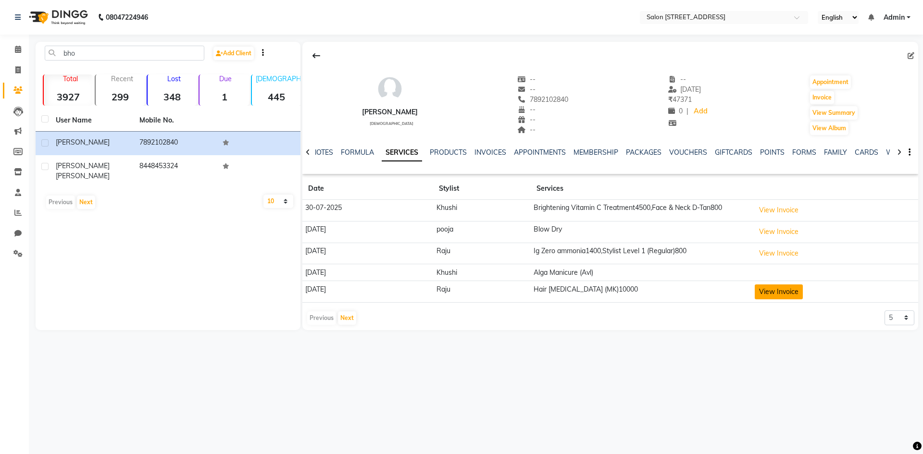
click at [777, 299] on button "View Invoice" at bounding box center [779, 292] width 48 height 15
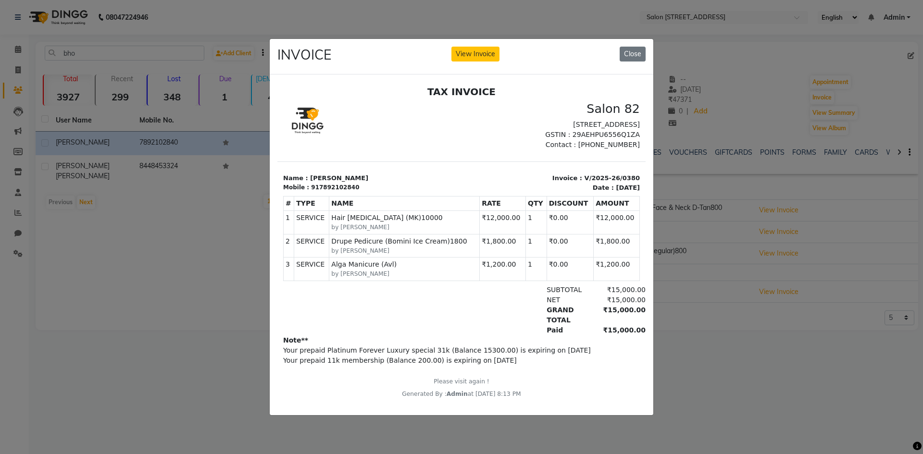
scroll to position [8, 0]
click at [628, 48] on button "Close" at bounding box center [633, 54] width 26 height 15
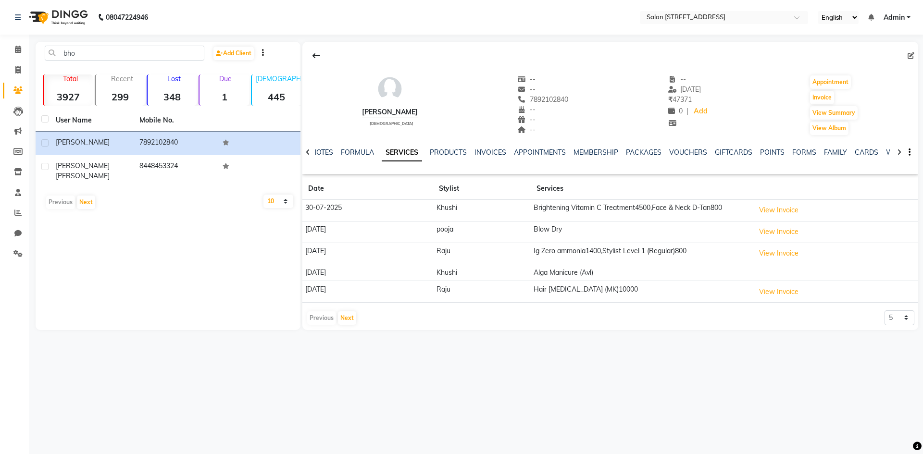
click at [324, 323] on div "Previous Next" at bounding box center [331, 318] width 51 height 15
click at [325, 319] on div "Previous Next" at bounding box center [331, 318] width 51 height 15
click at [346, 318] on button "Next" at bounding box center [347, 318] width 18 height 13
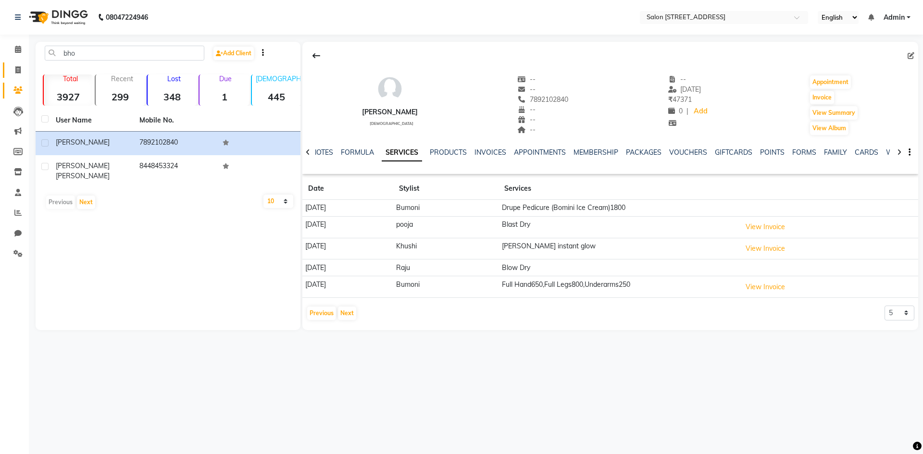
click at [17, 68] on icon at bounding box center [17, 69] width 5 height 7
select select "service"
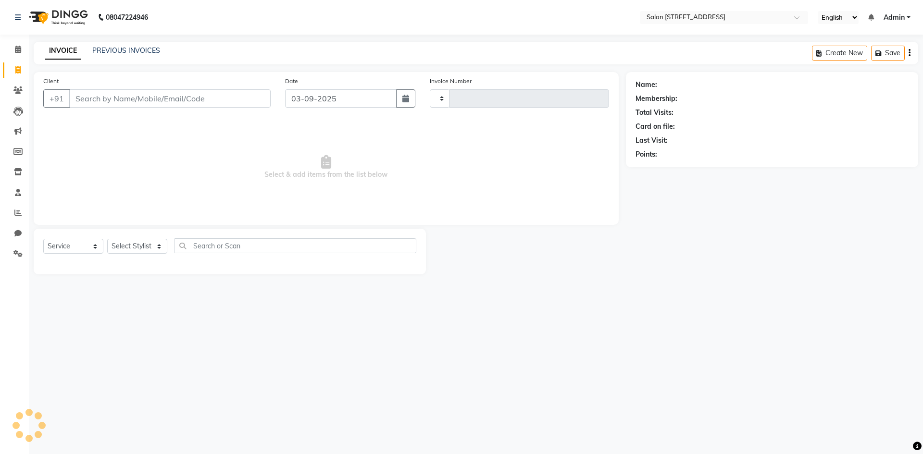
type input "0756"
select select "7707"
select select "P"
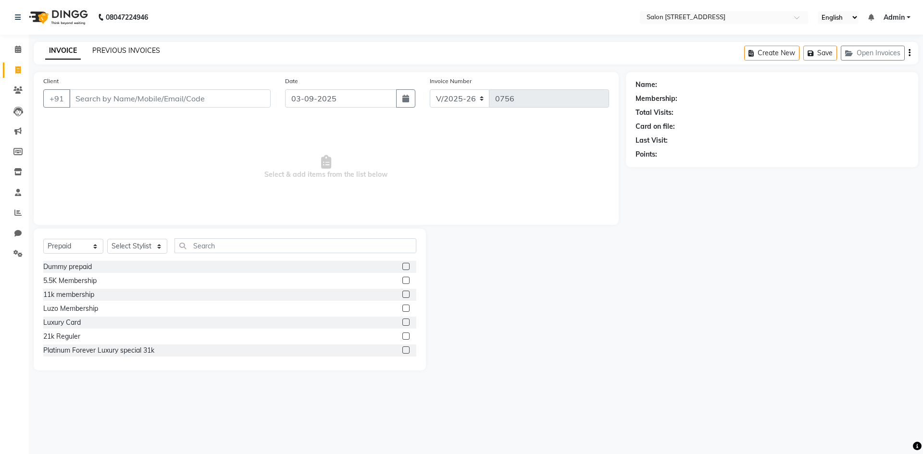
click at [109, 48] on link "PREVIOUS INVOICES" at bounding box center [126, 50] width 68 height 9
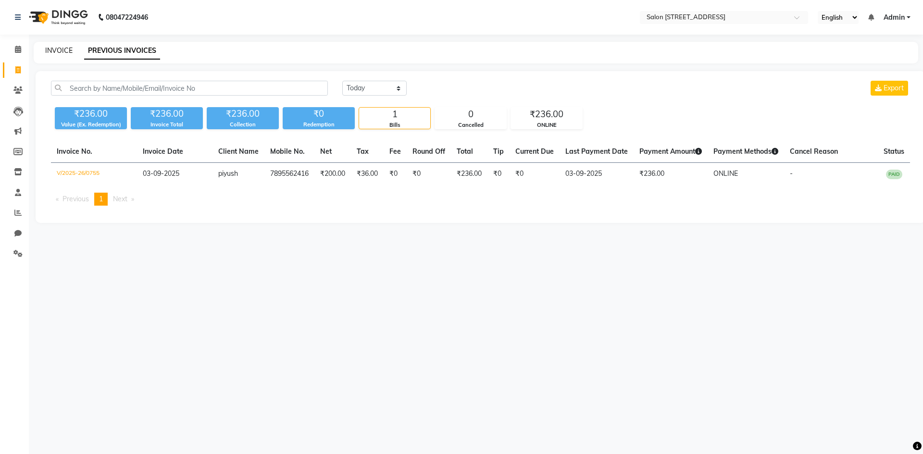
click at [67, 48] on link "INVOICE" at bounding box center [58, 50] width 27 height 9
select select "service"
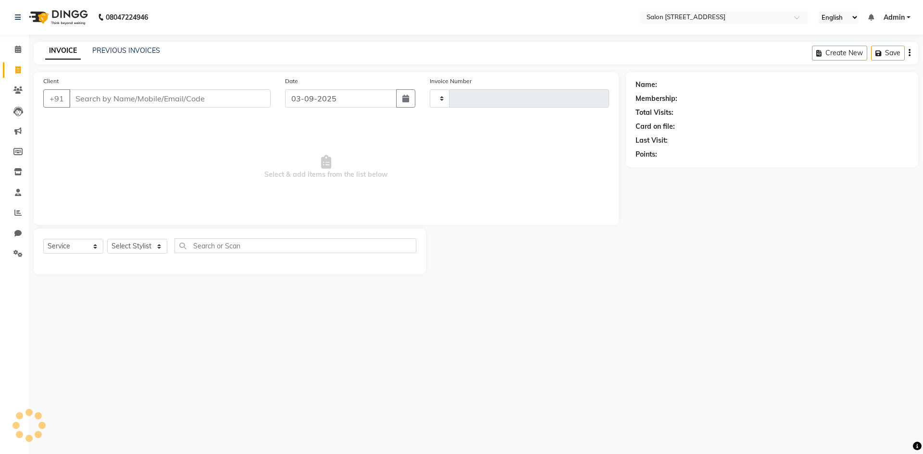
type input "0756"
select select "7707"
select select "P"
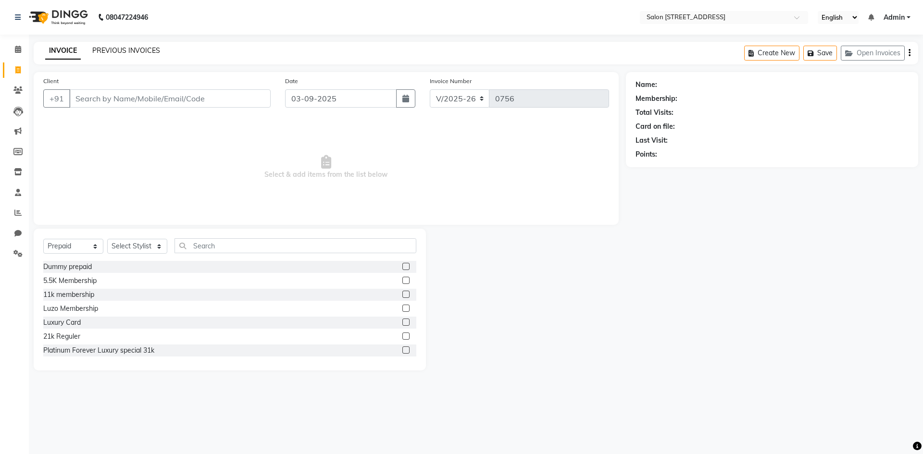
click at [137, 49] on link "PREVIOUS INVOICES" at bounding box center [126, 50] width 68 height 9
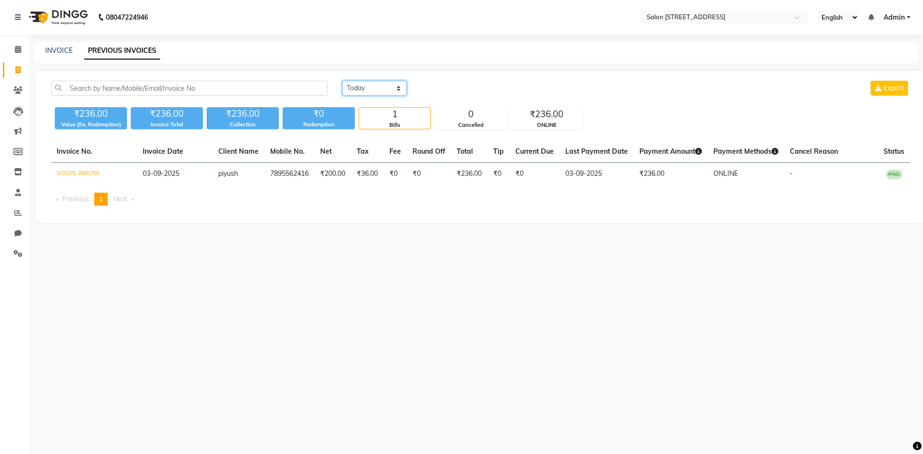
click at [351, 87] on select "Today Yesterday Custom Range" at bounding box center [374, 88] width 64 height 15
select select "range"
click at [342, 81] on select "Today Yesterday Custom Range" at bounding box center [374, 88] width 64 height 15
click at [459, 90] on input "03-09-2025" at bounding box center [452, 88] width 67 height 13
select select "9"
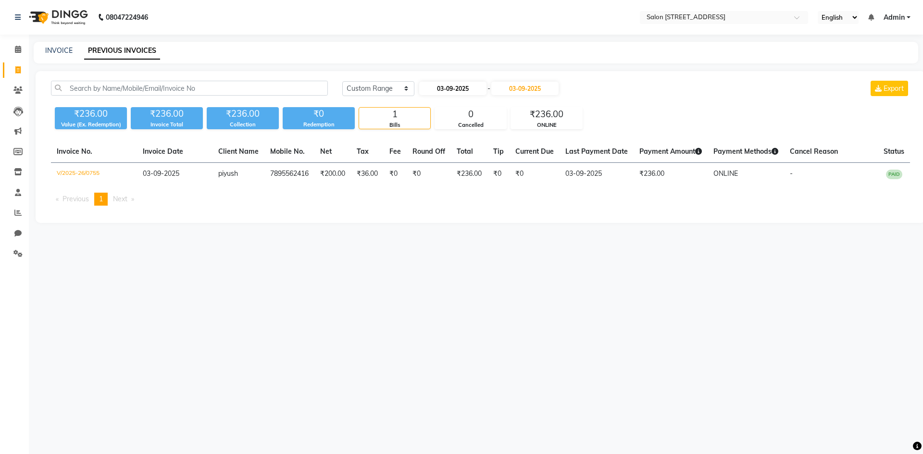
select select "2025"
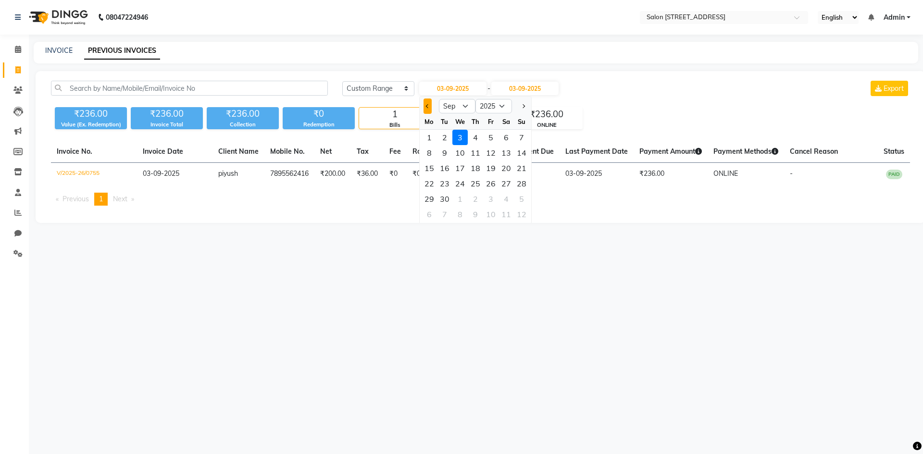
click at [429, 109] on button "Previous month" at bounding box center [428, 106] width 8 height 15
select select "8"
click at [524, 199] on div "31" at bounding box center [521, 198] width 15 height 15
type input "31-08-2025"
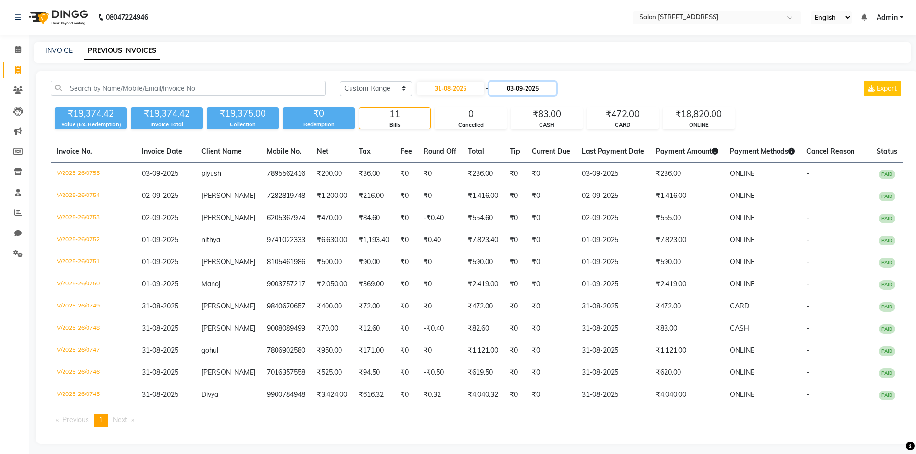
click at [540, 90] on input "03-09-2025" at bounding box center [522, 88] width 67 height 13
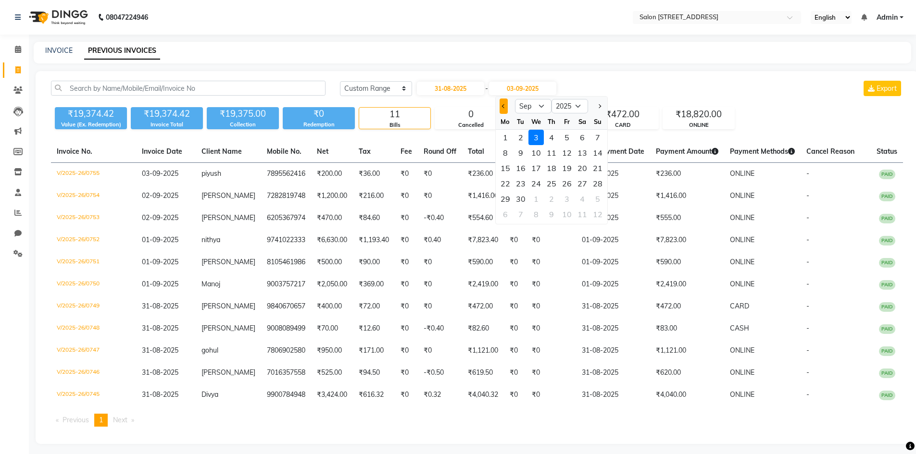
click at [501, 104] on button "Previous month" at bounding box center [503, 106] width 8 height 15
select select "8"
click at [594, 197] on div "31" at bounding box center [597, 198] width 15 height 15
type input "31-08-2025"
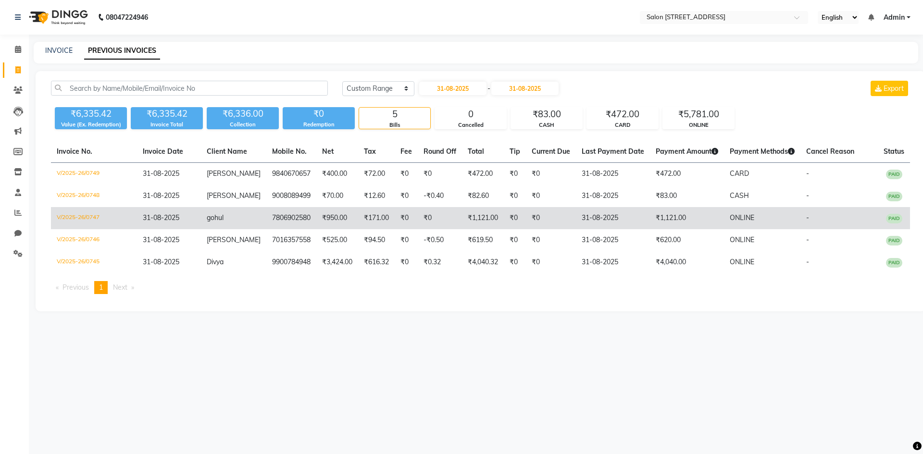
click at [395, 216] on td "₹0" at bounding box center [406, 218] width 23 height 22
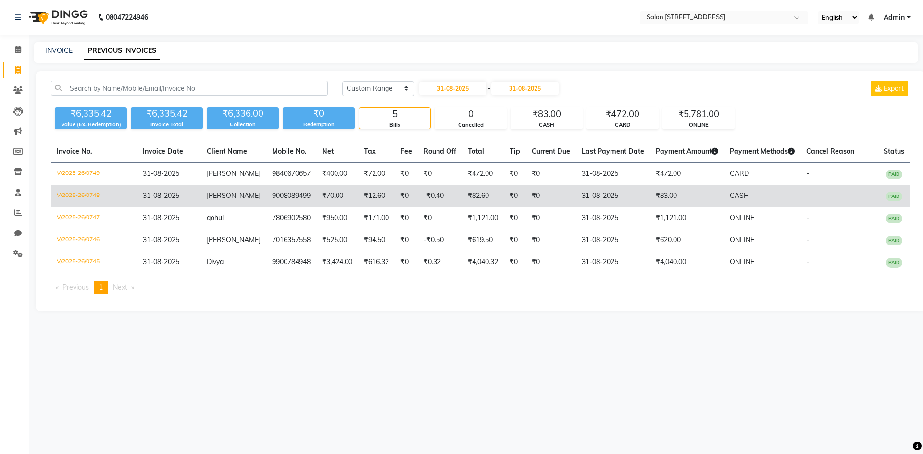
click at [266, 194] on td "9008089499" at bounding box center [291, 196] width 50 height 22
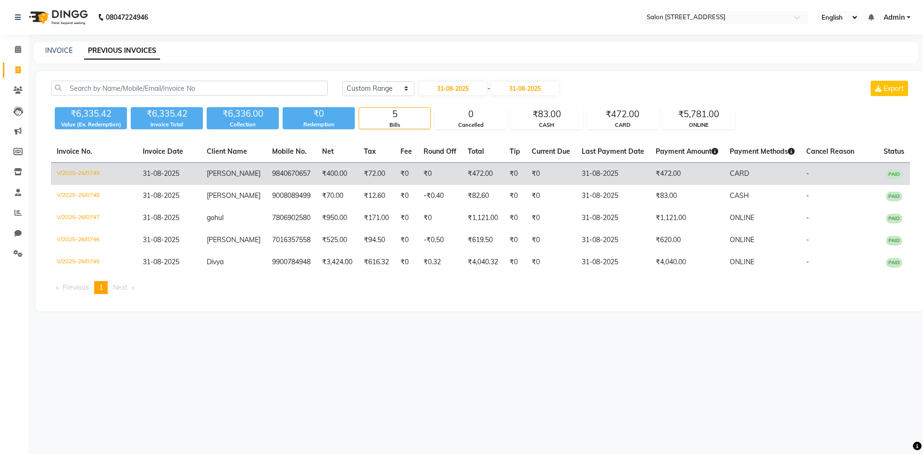
click at [275, 180] on td "9840670657" at bounding box center [291, 174] width 50 height 23
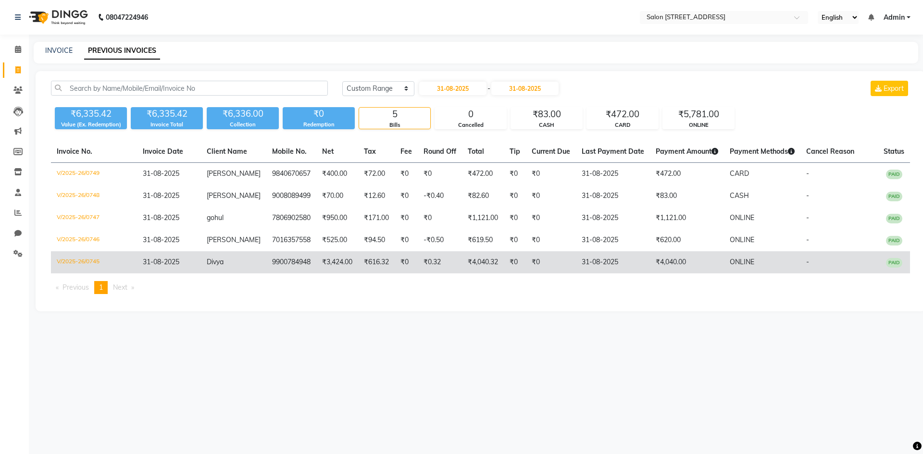
click at [267, 258] on td "9900784948" at bounding box center [291, 262] width 50 height 22
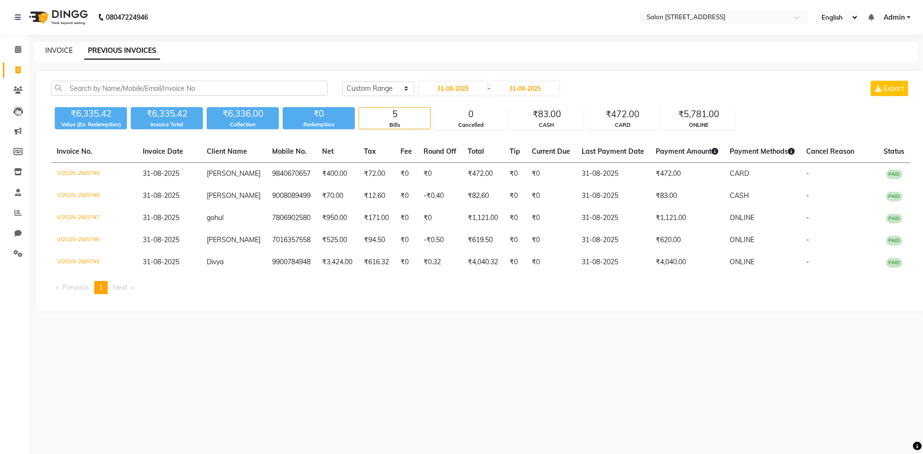
click at [67, 48] on link "INVOICE" at bounding box center [58, 50] width 27 height 9
select select "service"
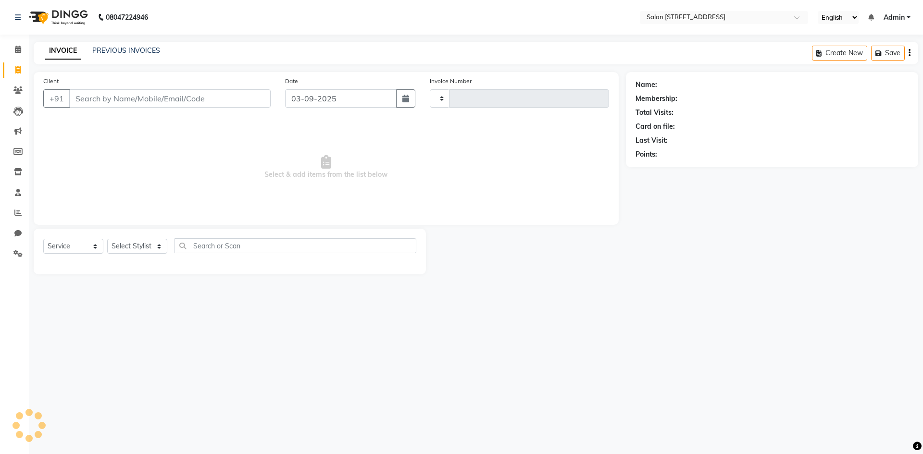
type input "0756"
select select "7707"
select select "P"
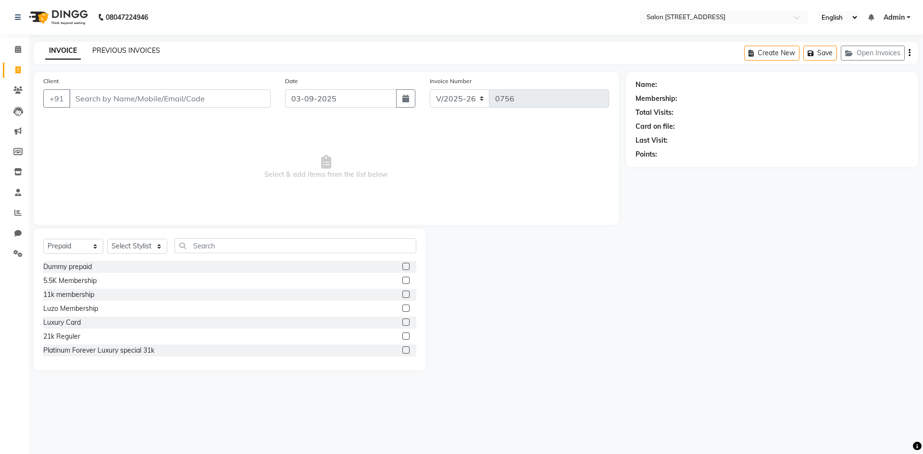
click at [121, 50] on link "PREVIOUS INVOICES" at bounding box center [126, 50] width 68 height 9
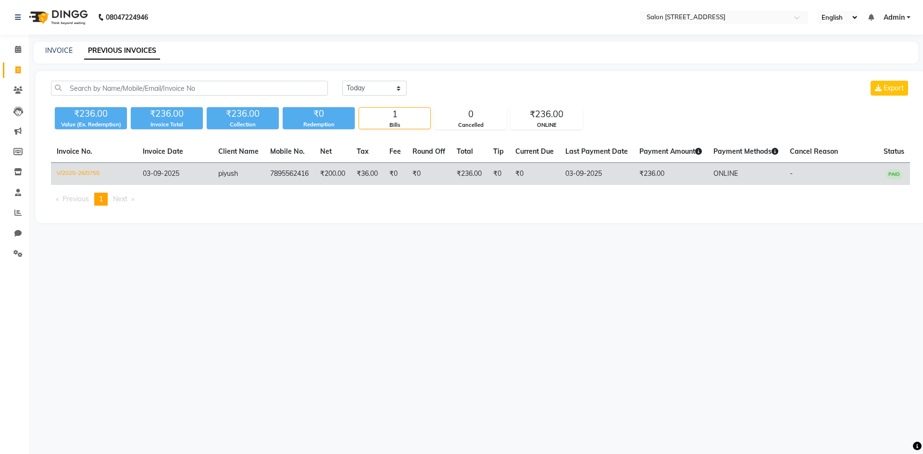
click at [304, 168] on td "7895562416" at bounding box center [289, 174] width 50 height 23
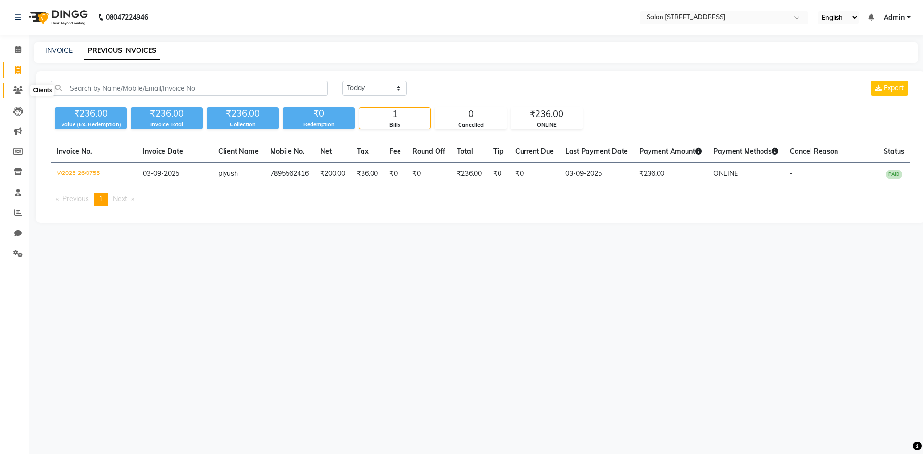
click at [19, 90] on icon at bounding box center [17, 90] width 9 height 7
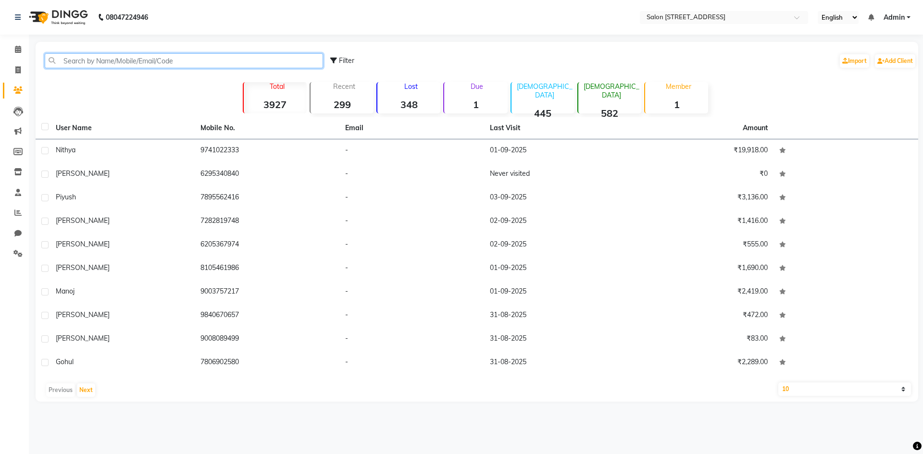
click at [83, 58] on input "text" at bounding box center [184, 60] width 278 height 15
type input "n"
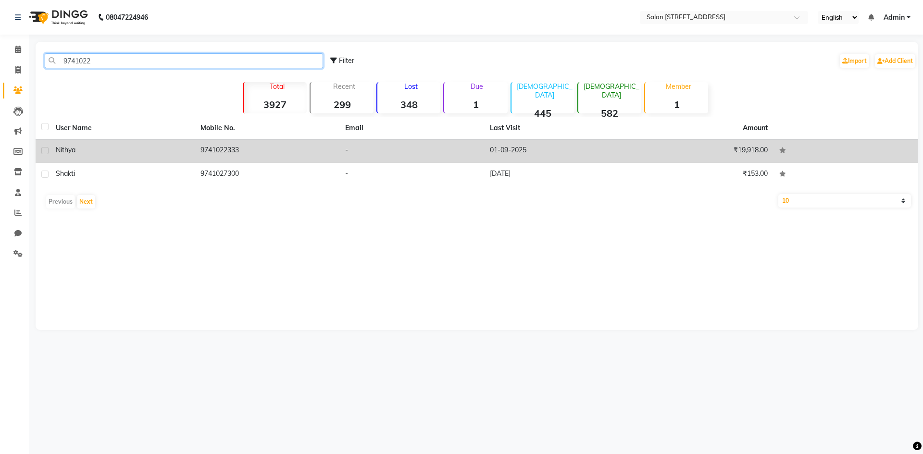
type input "9741022"
click at [130, 156] on td "nithya" at bounding box center [122, 151] width 145 height 24
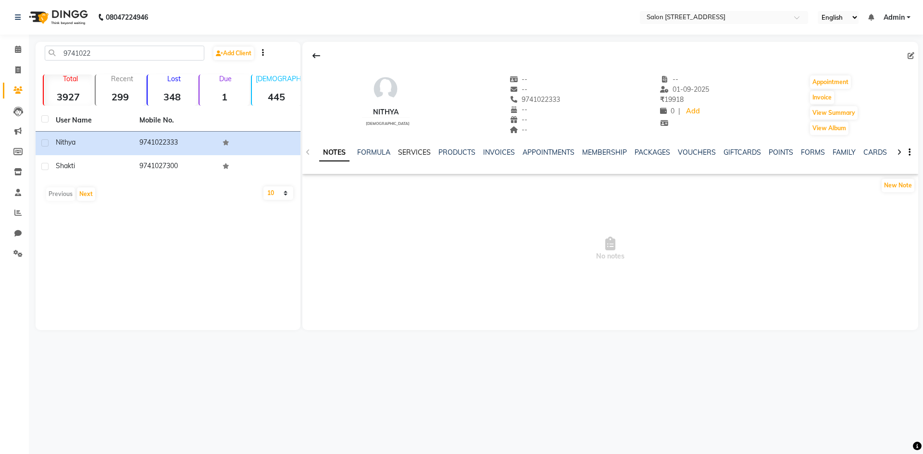
click at [424, 155] on link "SERVICES" at bounding box center [414, 152] width 33 height 9
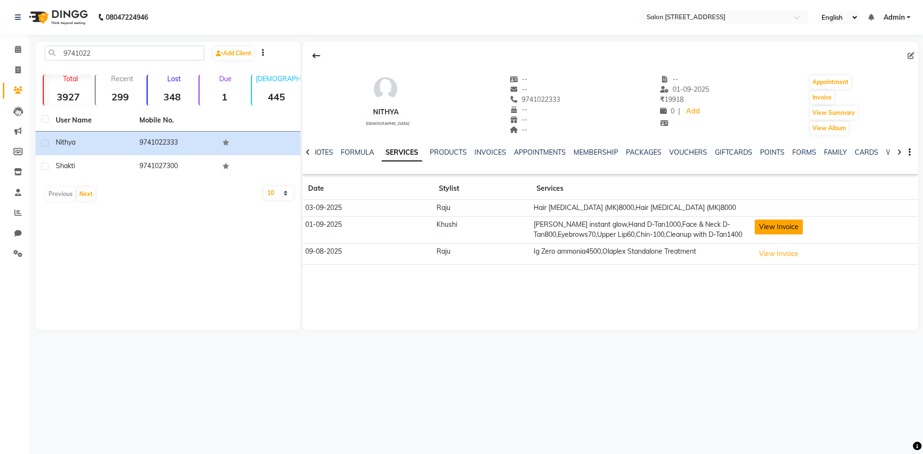
click at [774, 228] on button "View Invoice" at bounding box center [779, 227] width 48 height 15
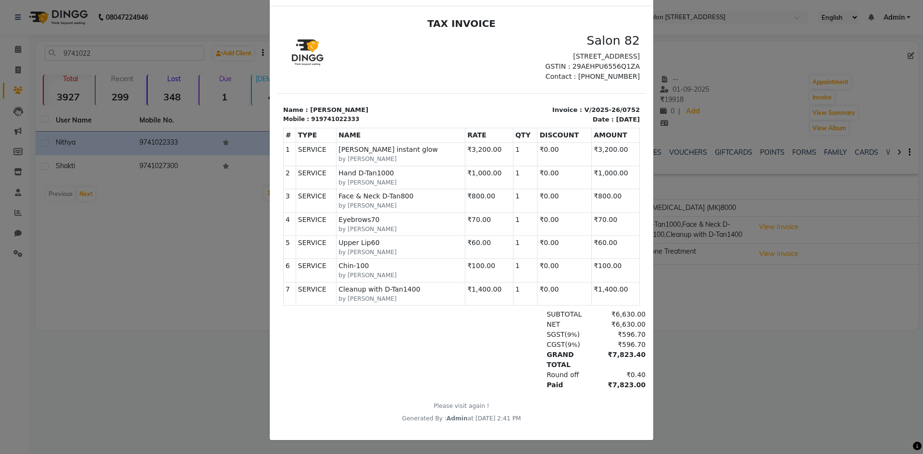
click at [769, 314] on ngb-modal-window "INVOICE View Invoice Close" at bounding box center [461, 227] width 923 height 454
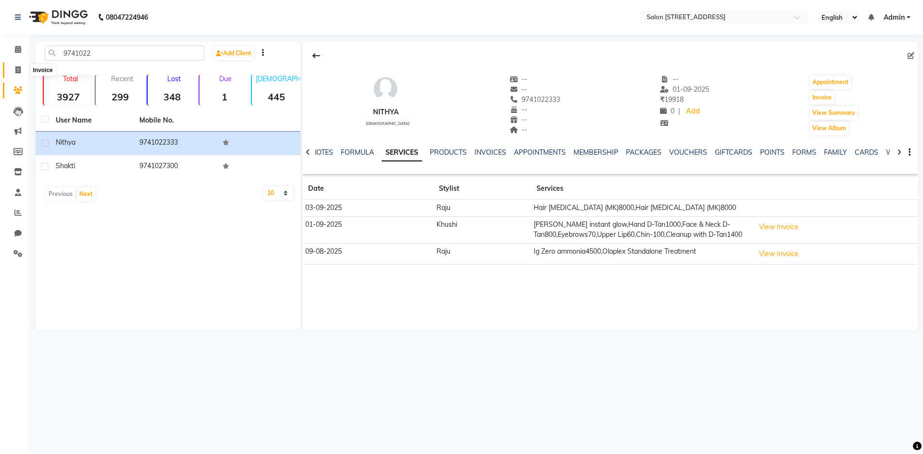
click at [13, 74] on span at bounding box center [18, 70] width 17 height 11
select select "7707"
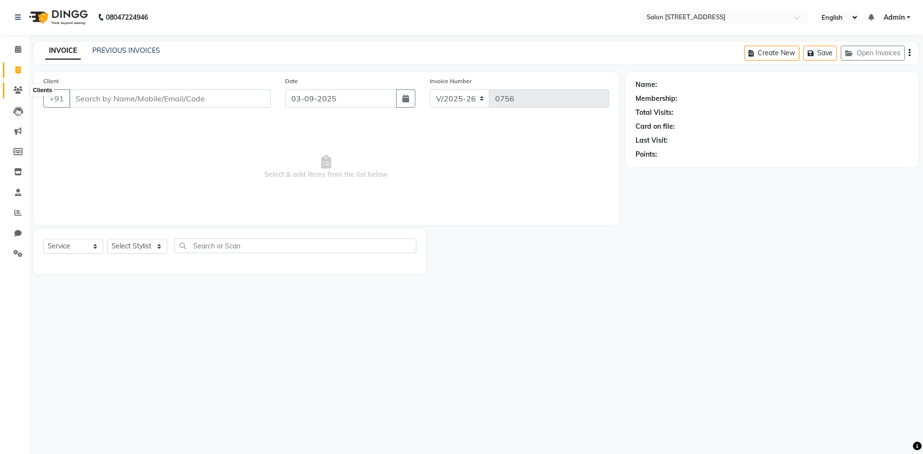
select select "P"
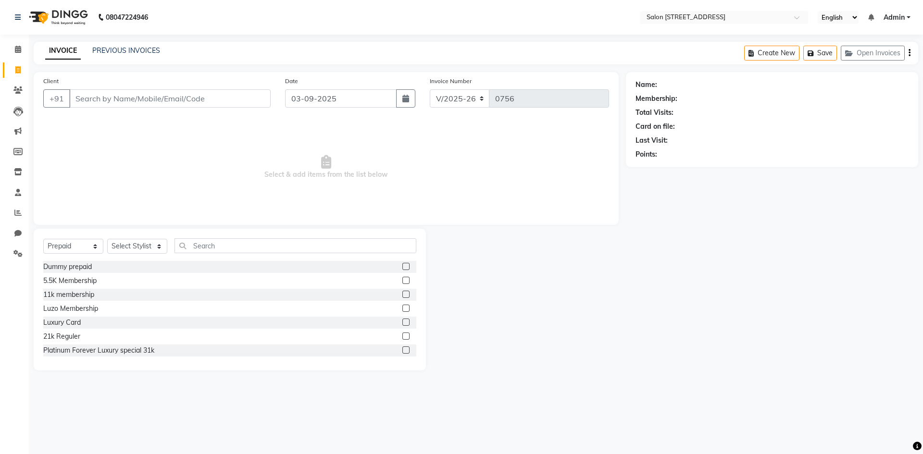
click at [149, 153] on span "Select & add items from the list below" at bounding box center [326, 167] width 566 height 96
click at [124, 52] on link "PREVIOUS INVOICES" at bounding box center [126, 50] width 68 height 9
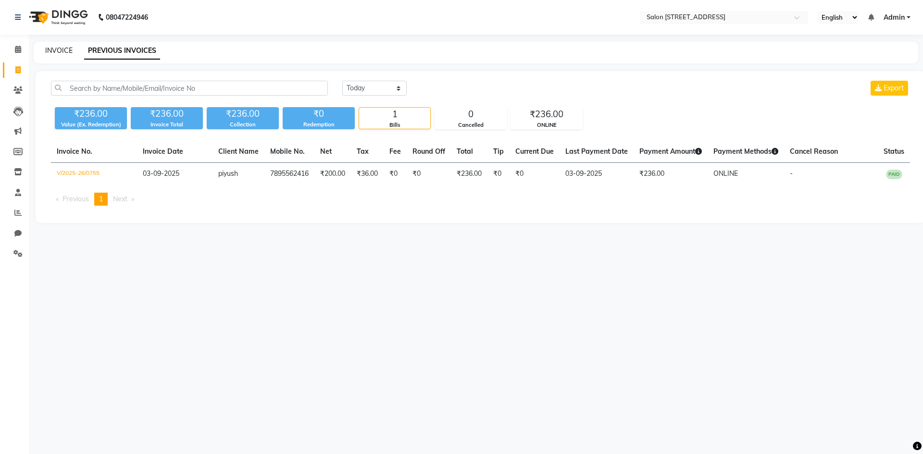
click at [55, 51] on link "INVOICE" at bounding box center [58, 50] width 27 height 9
select select "service"
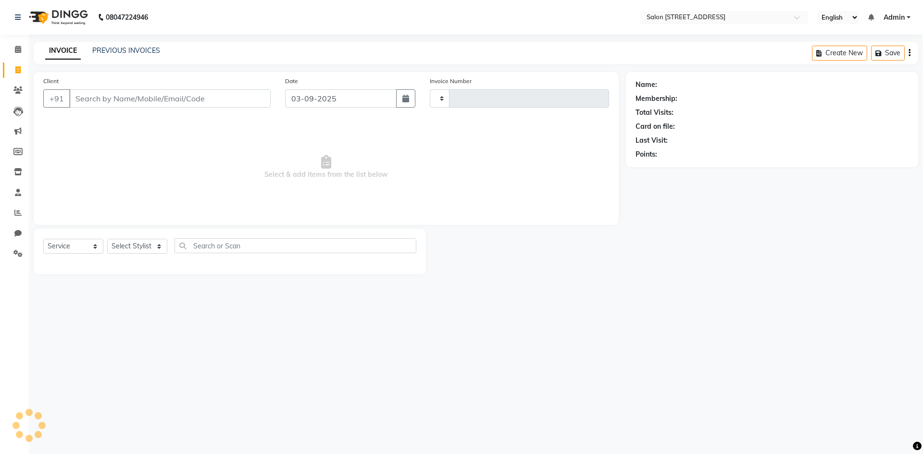
type input "0756"
select select "7707"
select select "P"
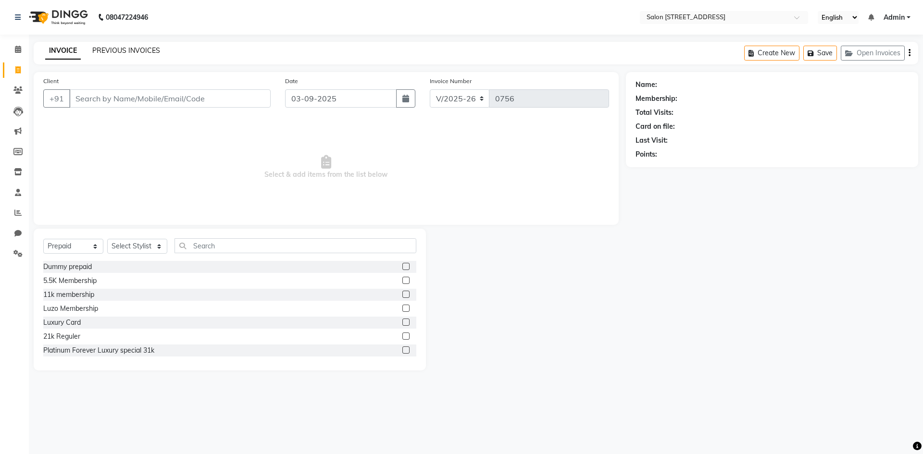
click at [149, 51] on link "PREVIOUS INVOICES" at bounding box center [126, 50] width 68 height 9
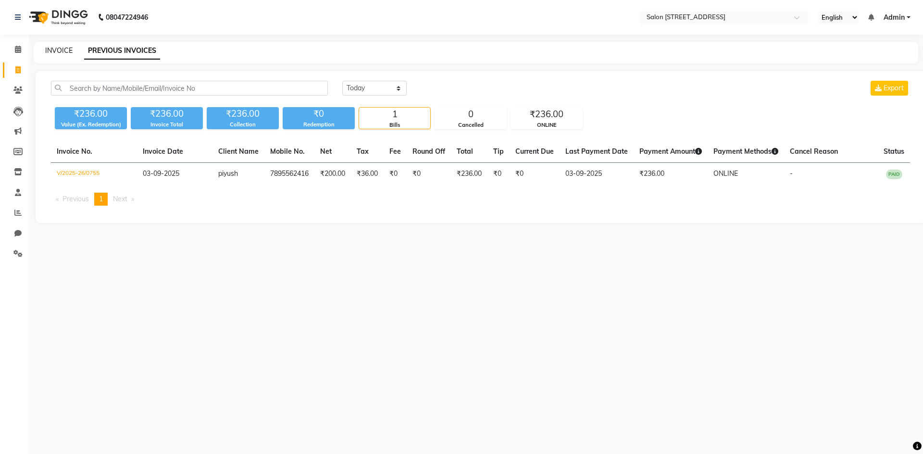
click at [66, 53] on link "INVOICE" at bounding box center [58, 50] width 27 height 9
select select "7707"
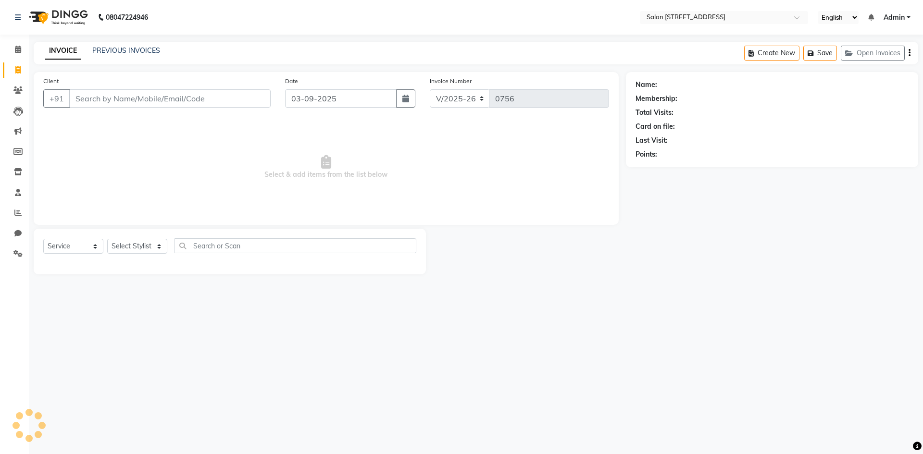
select select "P"
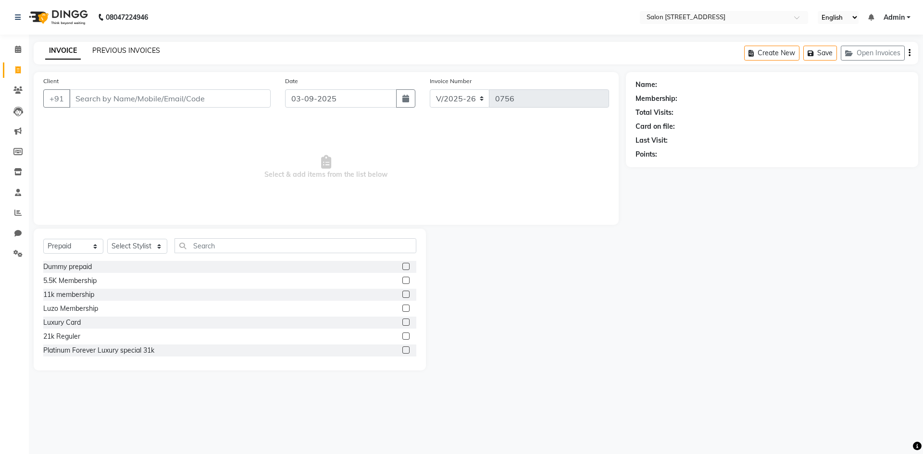
click at [135, 48] on link "PREVIOUS INVOICES" at bounding box center [126, 50] width 68 height 9
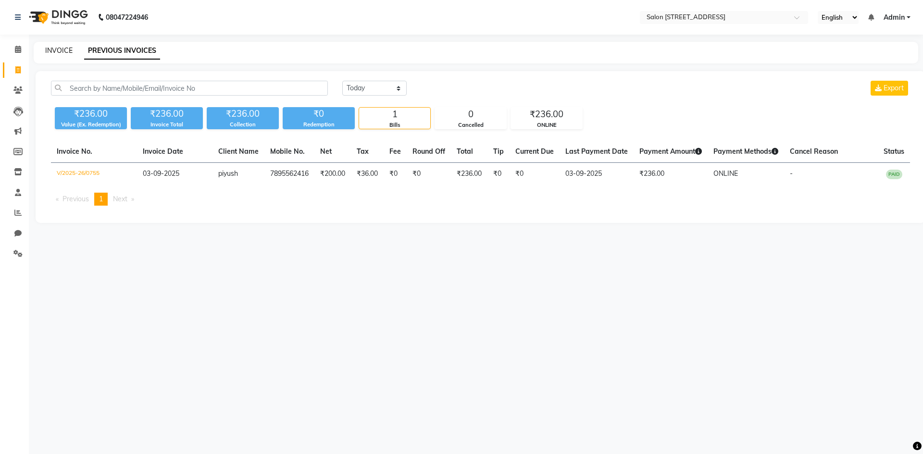
click at [62, 49] on link "INVOICE" at bounding box center [58, 50] width 27 height 9
select select "service"
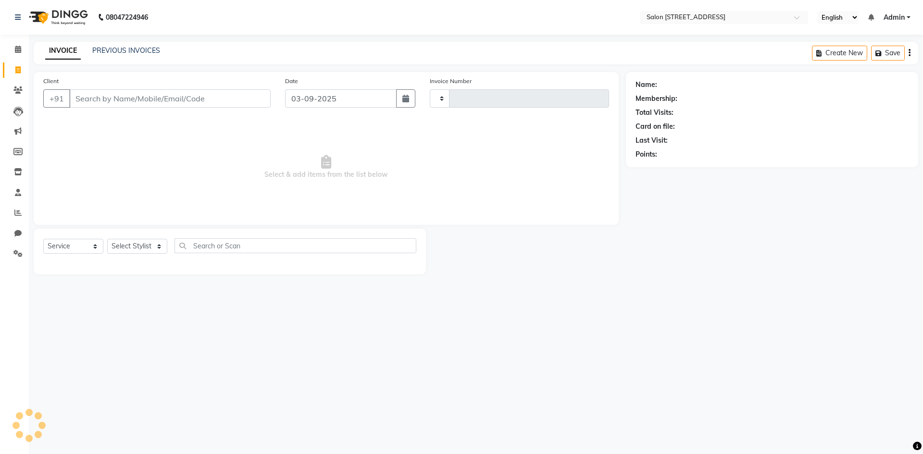
type input "0756"
select select "7707"
select select "P"
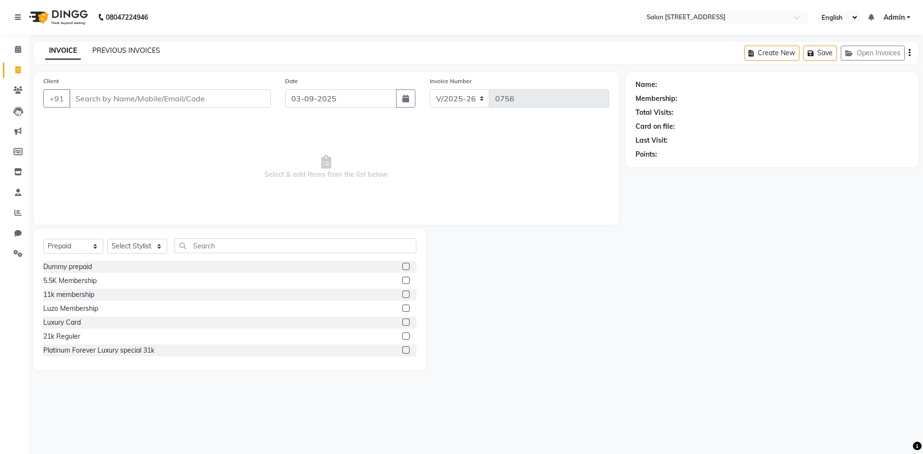
click at [114, 49] on link "PREVIOUS INVOICES" at bounding box center [126, 50] width 68 height 9
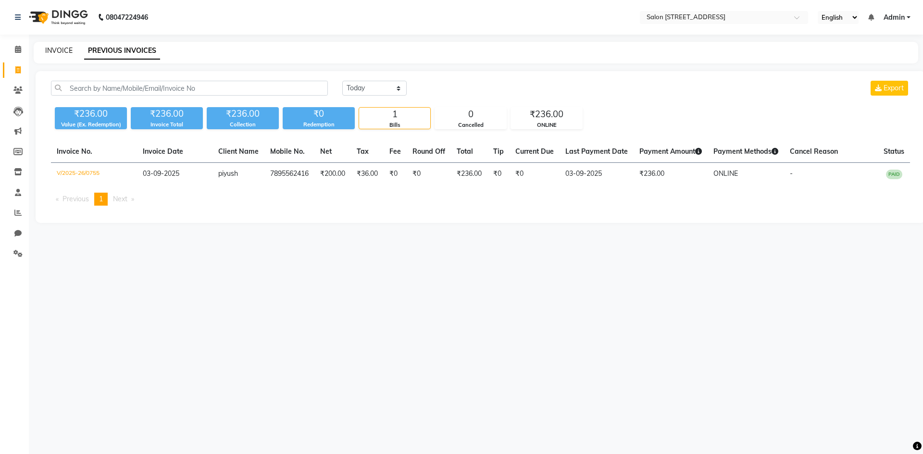
click at [61, 49] on link "INVOICE" at bounding box center [58, 50] width 27 height 9
select select "7707"
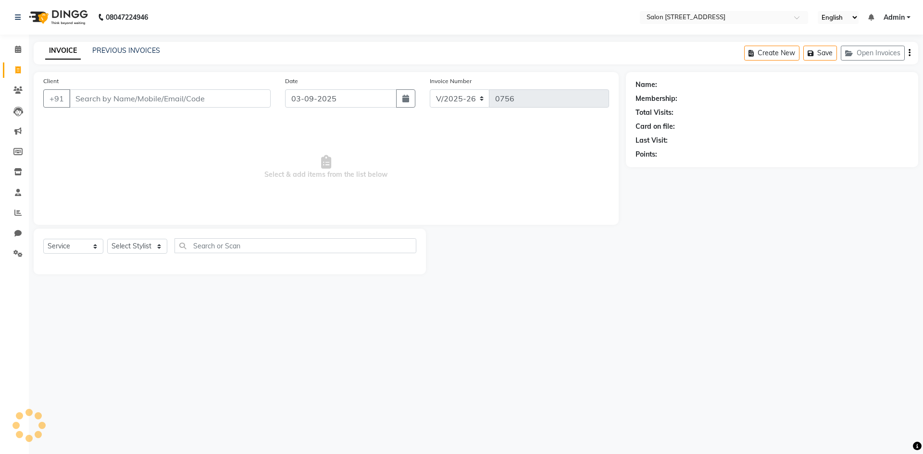
select select "P"
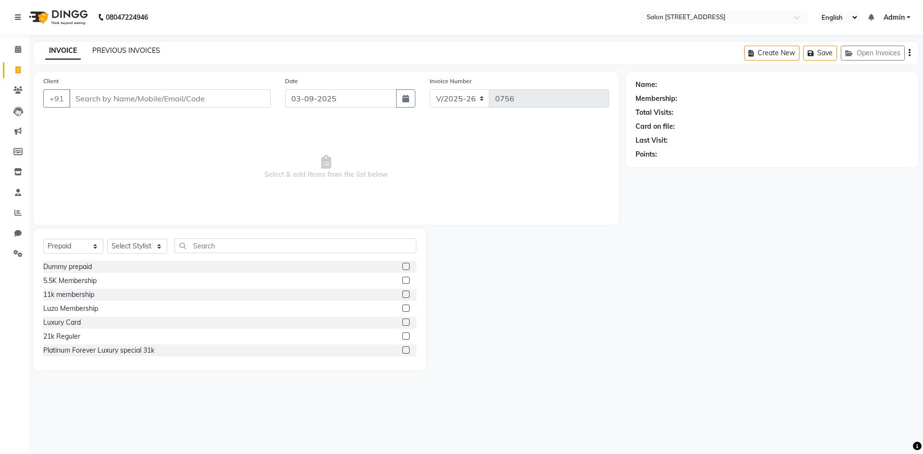
click at [123, 51] on link "PREVIOUS INVOICES" at bounding box center [126, 50] width 68 height 9
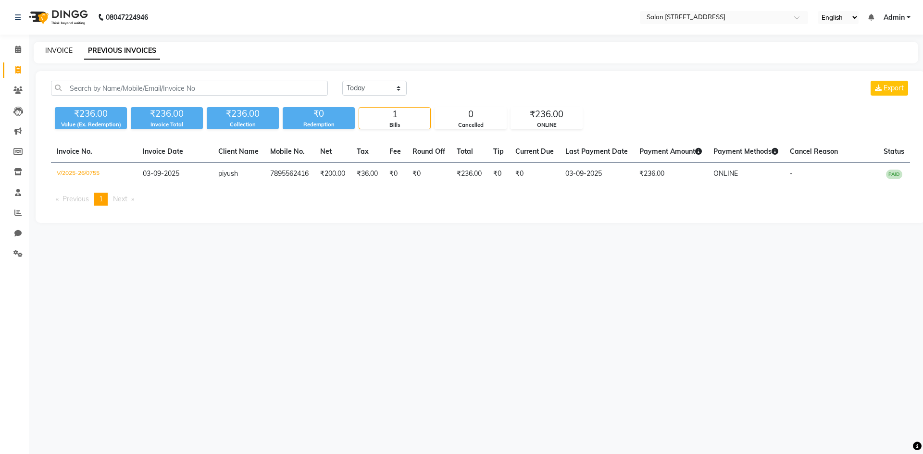
click at [68, 52] on link "INVOICE" at bounding box center [58, 50] width 27 height 9
select select "service"
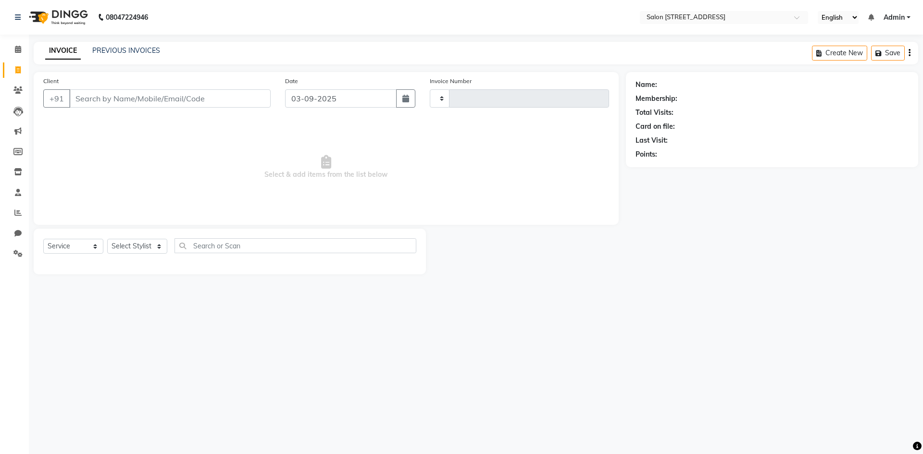
type input "0756"
select select "7707"
select select "P"
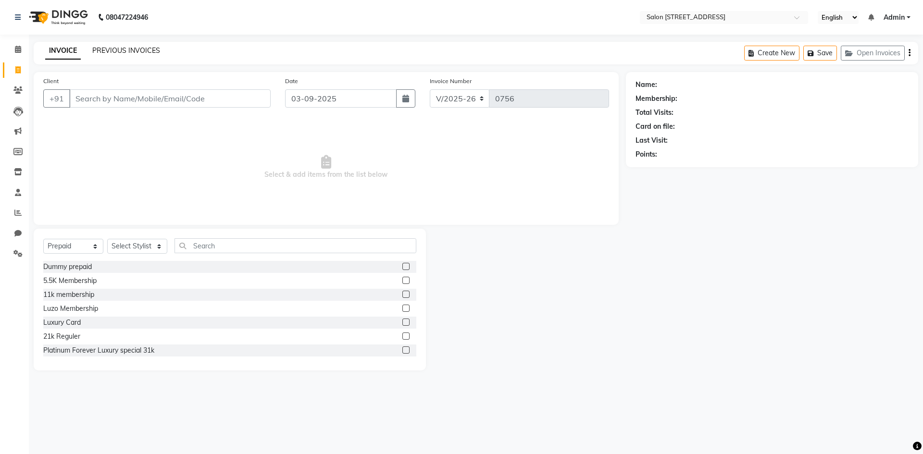
click at [118, 49] on link "PREVIOUS INVOICES" at bounding box center [126, 50] width 68 height 9
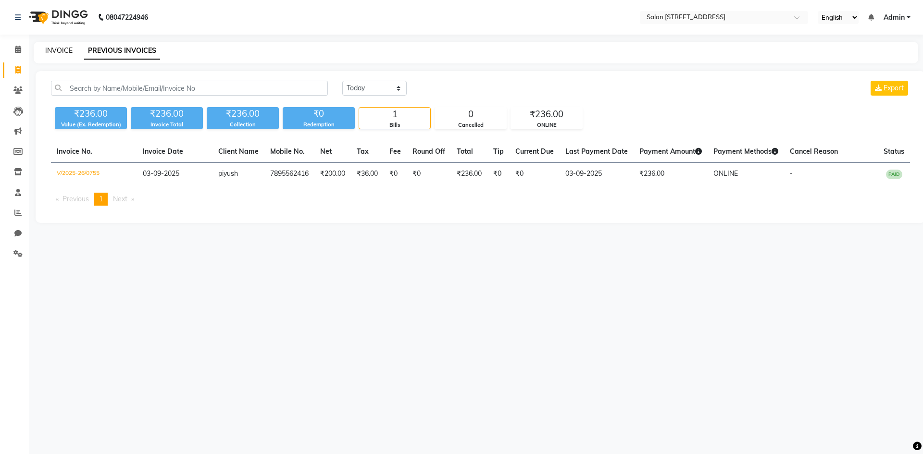
click at [65, 52] on link "INVOICE" at bounding box center [58, 50] width 27 height 9
select select "7707"
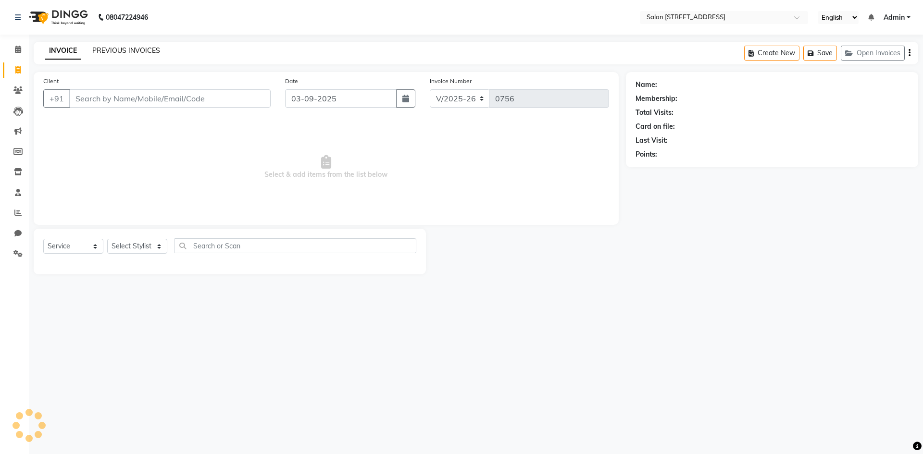
select select "P"
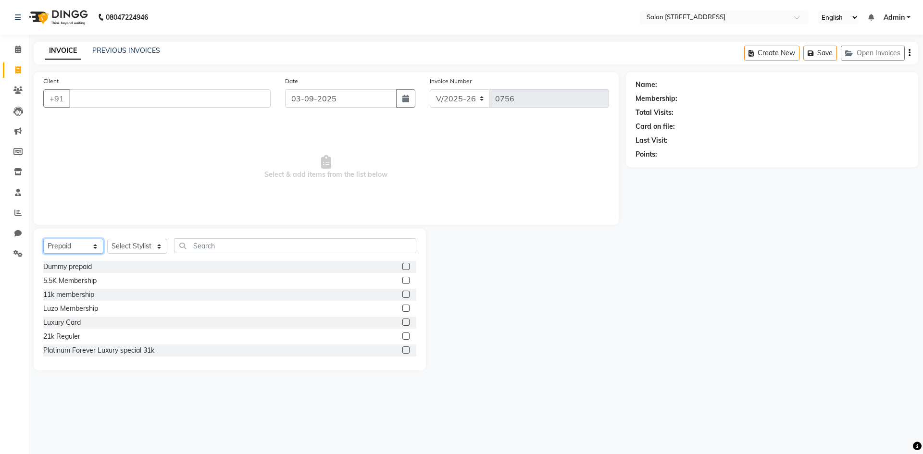
click at [74, 250] on select "Select Service Product Membership Package Voucher Prepaid Gift Card" at bounding box center [73, 246] width 60 height 15
select select "service"
click at [43, 239] on select "Select Service Product Membership Package Voucher Prepaid Gift Card" at bounding box center [73, 246] width 60 height 15
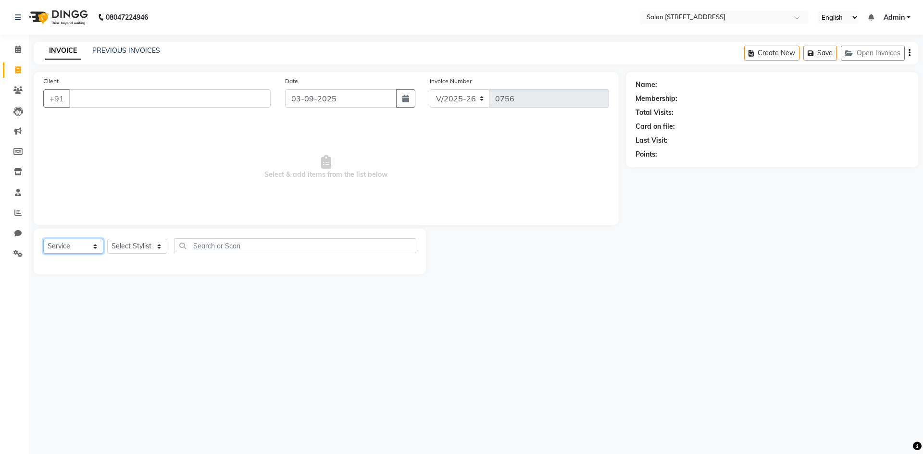
click at [43, 239] on select "Select Service Product Membership Package Voucher Prepaid Gift Card" at bounding box center [73, 246] width 60 height 15
click at [146, 168] on span "Select & add items from the list below" at bounding box center [326, 167] width 566 height 96
click at [126, 48] on link "PREVIOUS INVOICES" at bounding box center [126, 50] width 68 height 9
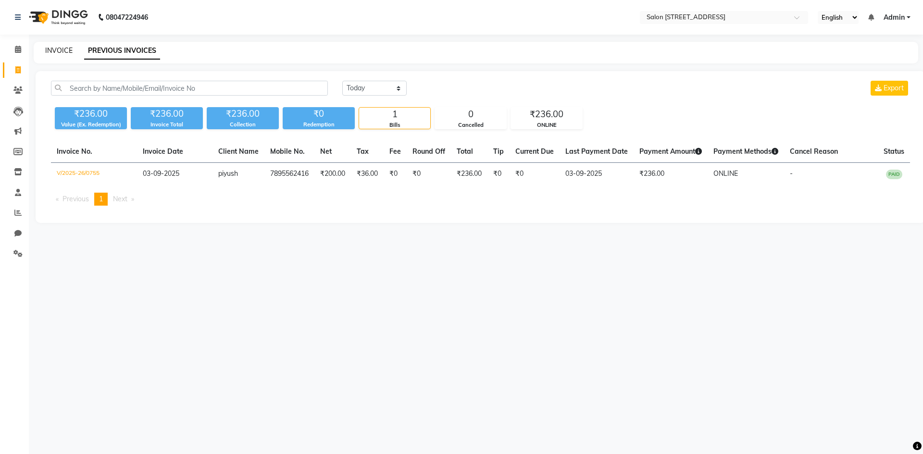
click at [64, 49] on link "INVOICE" at bounding box center [58, 50] width 27 height 9
select select "7707"
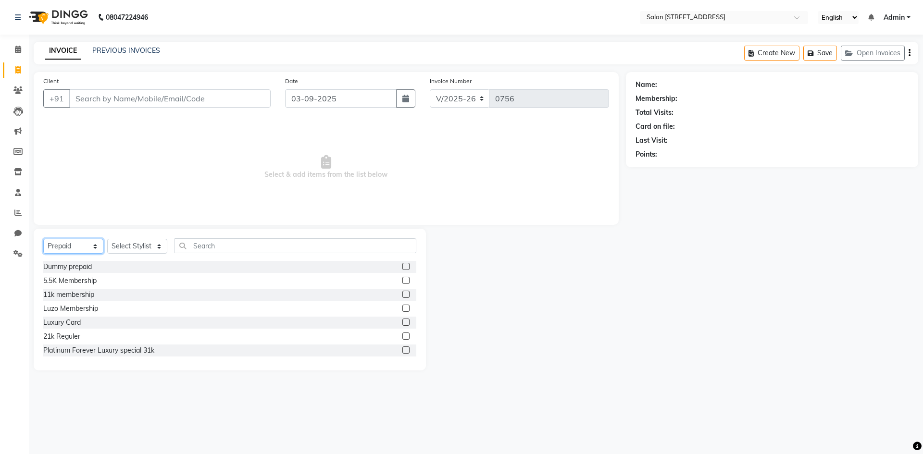
click at [94, 248] on select "Select Service Product Membership Package Voucher Prepaid Gift Card" at bounding box center [73, 246] width 60 height 15
select select "service"
click at [43, 239] on select "Select Service Product Membership Package Voucher Prepaid Gift Card" at bounding box center [73, 246] width 60 height 15
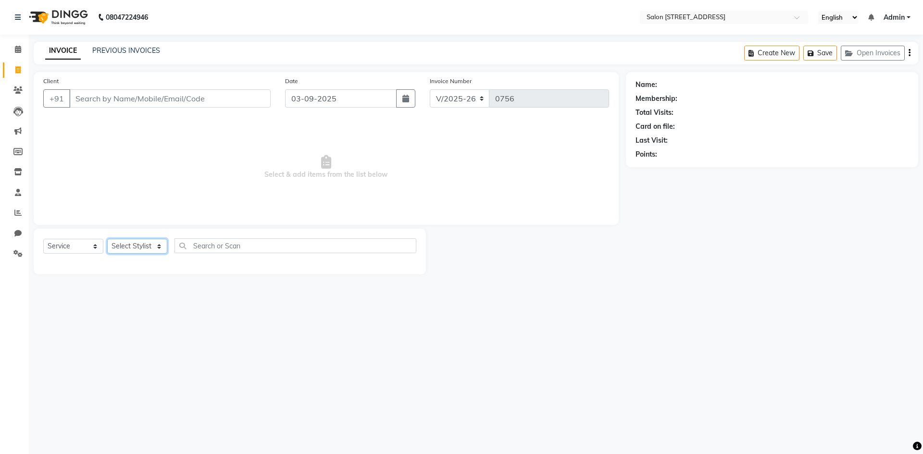
click at [137, 249] on select "Select Stylist Admin Bhupendra Bumoni Khushi Lune Lego pooja Raju ravi" at bounding box center [137, 246] width 60 height 15
click at [129, 50] on link "PREVIOUS INVOICES" at bounding box center [126, 50] width 68 height 9
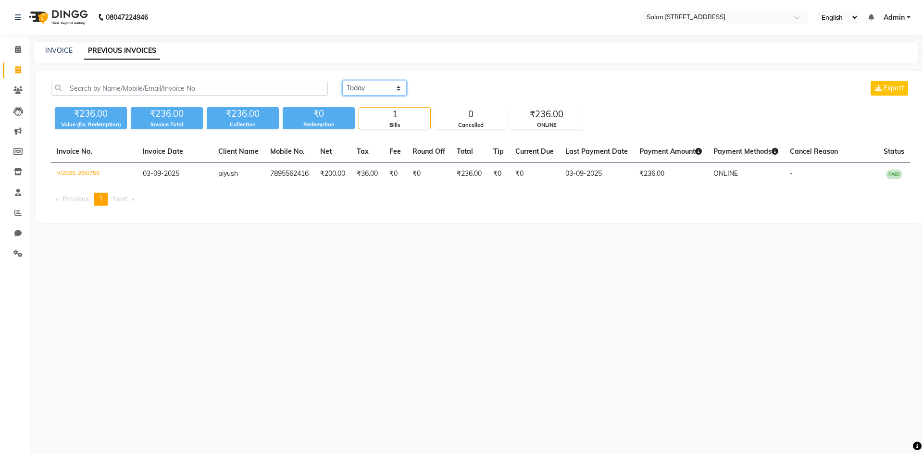
click at [389, 84] on select "Today Yesterday Custom Range" at bounding box center [374, 88] width 64 height 15
click at [342, 81] on select "Today Yesterday Custom Range" at bounding box center [374, 88] width 64 height 15
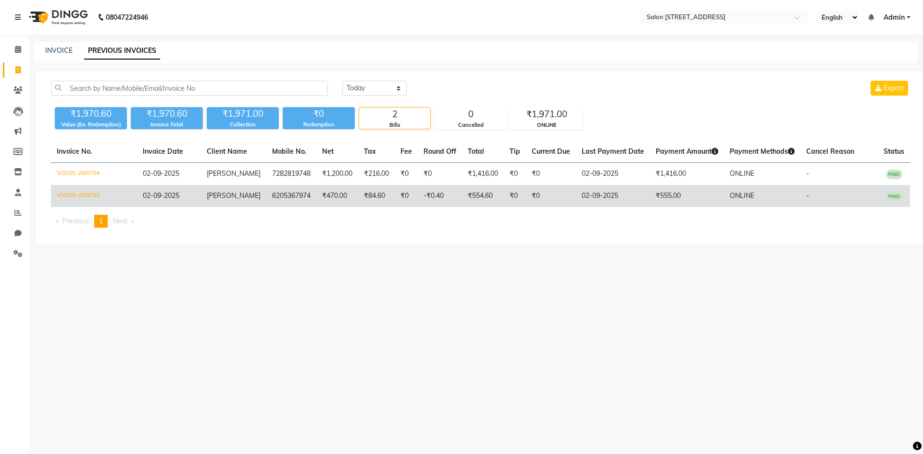
click at [373, 202] on td "₹84.60" at bounding box center [376, 196] width 37 height 22
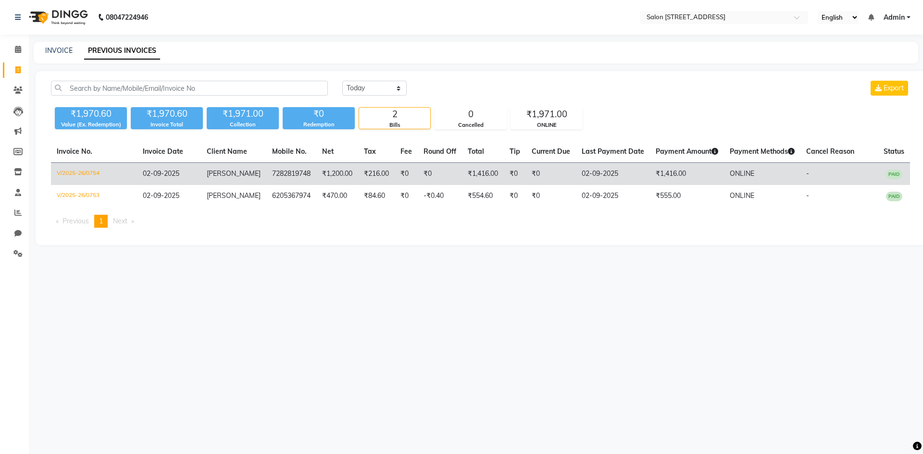
click at [366, 171] on td "₹216.00" at bounding box center [376, 174] width 37 height 23
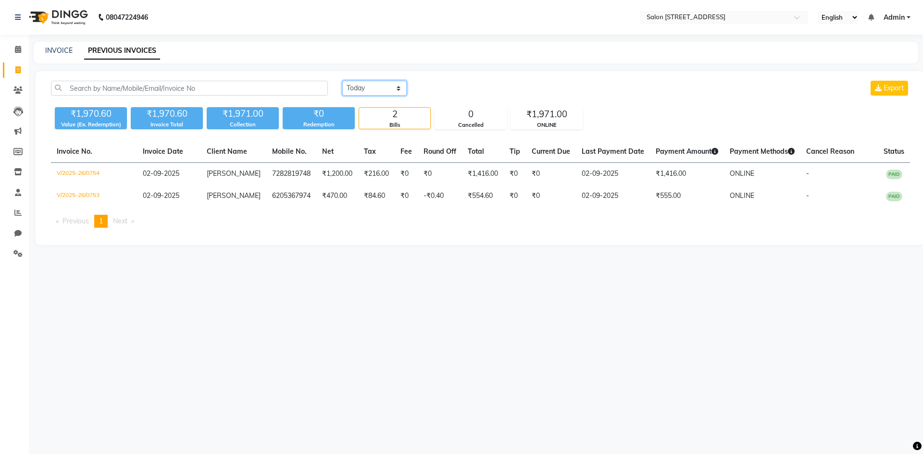
click at [373, 85] on select "Today Yesterday Custom Range" at bounding box center [374, 88] width 64 height 15
select select "today"
click at [342, 81] on select "Today Yesterday Custom Range" at bounding box center [374, 88] width 64 height 15
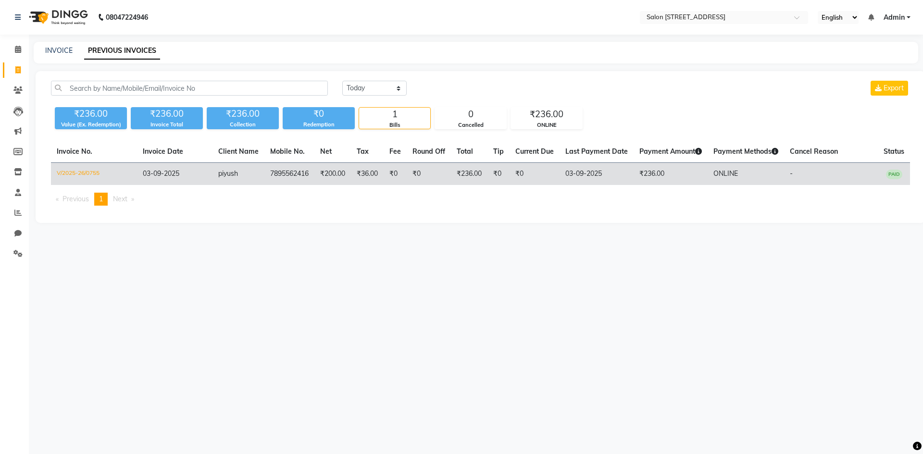
click at [368, 178] on td "₹36.00" at bounding box center [367, 174] width 33 height 23
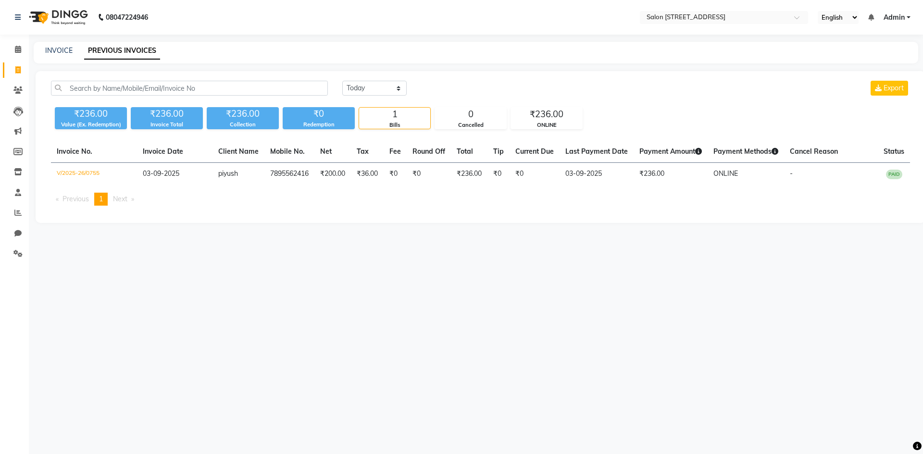
click at [540, 271] on div "08047224946 Select Location × Salon 82, 7th Sector, Hsr Layout English ENGLISH …" at bounding box center [461, 227] width 923 height 454
click at [51, 47] on link "INVOICE" at bounding box center [58, 50] width 27 height 9
select select "service"
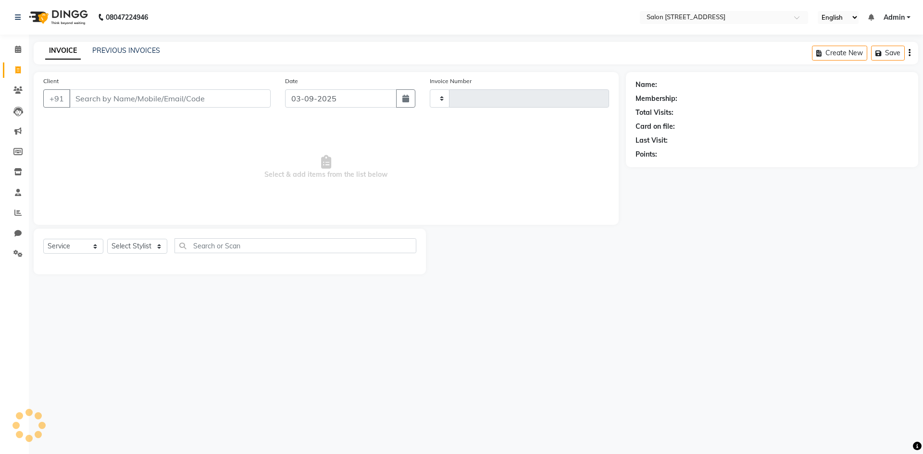
type input "0756"
select select "7707"
click at [111, 50] on link "PREVIOUS INVOICES" at bounding box center [126, 50] width 68 height 9
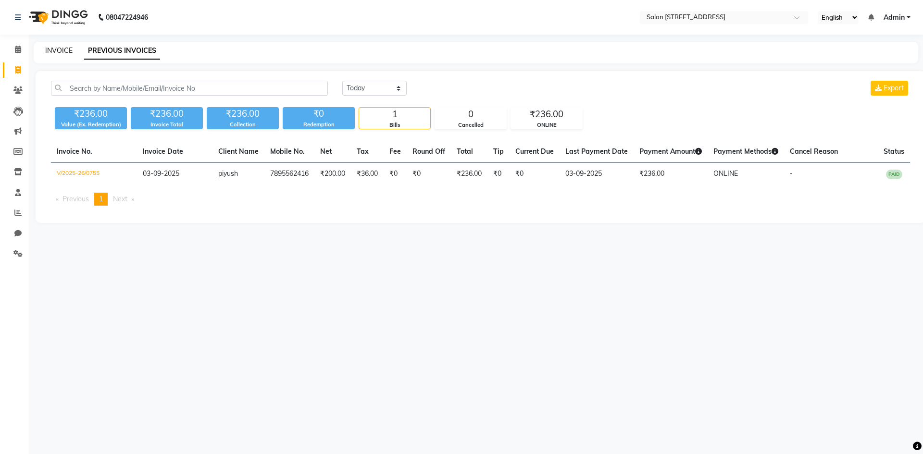
click at [65, 52] on link "INVOICE" at bounding box center [58, 50] width 27 height 9
select select "service"
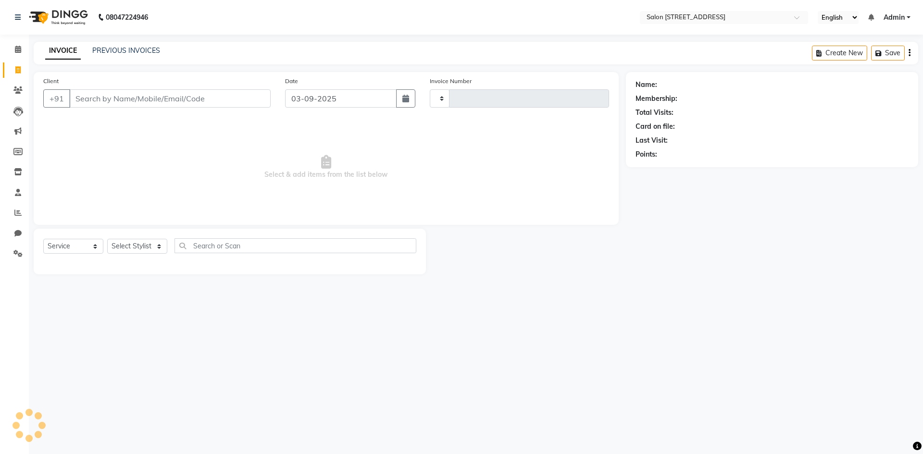
type input "0756"
select select "7707"
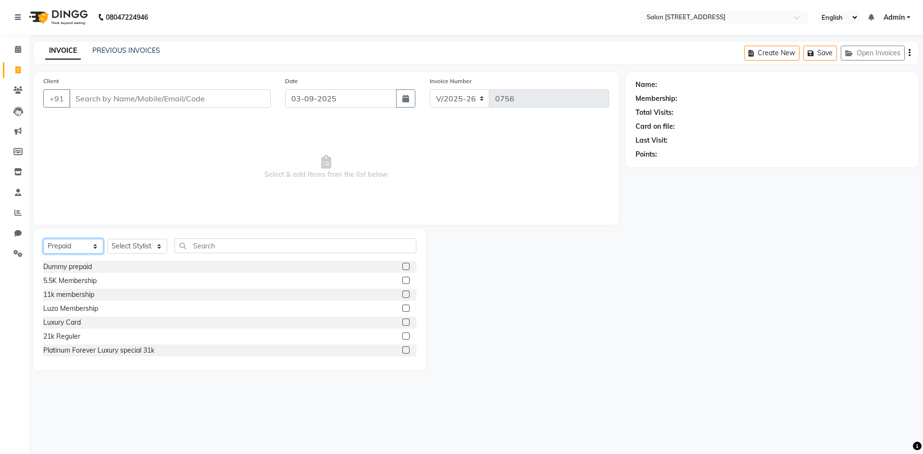
click at [58, 245] on select "Select Service Product Membership Package Voucher Prepaid Gift Card" at bounding box center [73, 246] width 60 height 15
select select "service"
click at [43, 239] on select "Select Service Product Membership Package Voucher Prepaid Gift Card" at bounding box center [73, 246] width 60 height 15
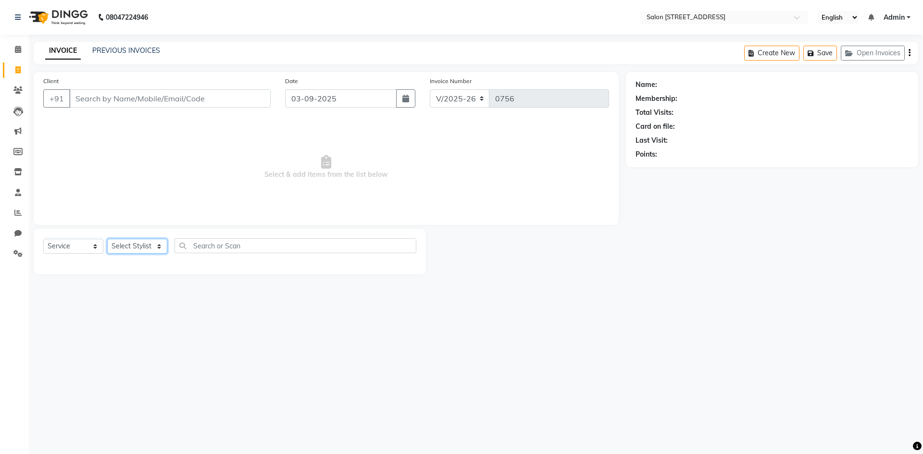
click at [117, 248] on select "Select Stylist Admin Bhupendra Bumoni Khushi Lune Lego pooja Raju ravi" at bounding box center [137, 246] width 60 height 15
select select "83057"
click at [107, 239] on select "Select Stylist Admin Bhupendra Bumoni Khushi Lune Lego pooja Raju ravi" at bounding box center [137, 246] width 60 height 15
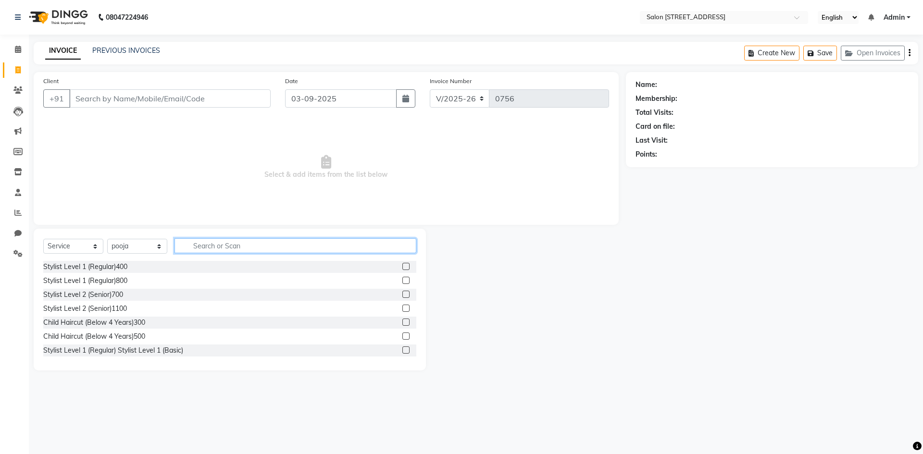
click at [212, 244] on input "text" at bounding box center [295, 245] width 242 height 15
click at [402, 266] on label at bounding box center [405, 266] width 7 height 7
click at [402, 266] on input "checkbox" at bounding box center [405, 267] width 6 height 6
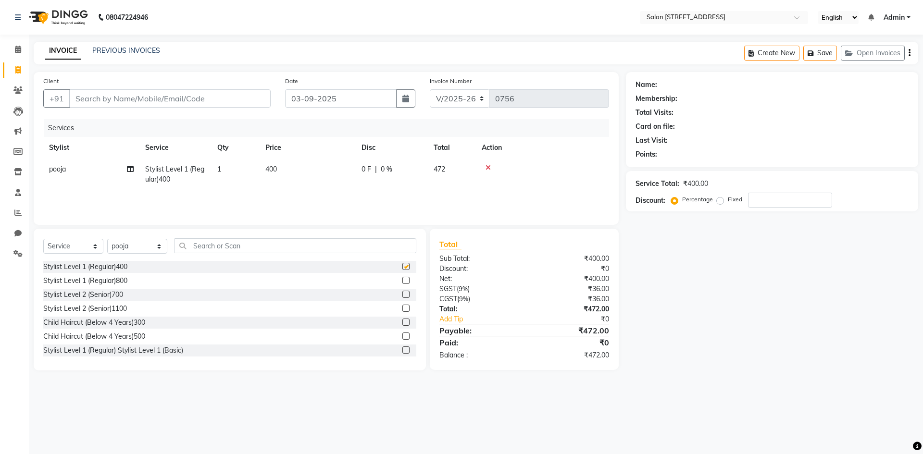
checkbox input "false"
click at [256, 246] on input "text" at bounding box center [295, 245] width 242 height 15
click at [193, 246] on input "text" at bounding box center [295, 245] width 242 height 15
click at [80, 246] on select "Select Service Product Membership Package Voucher Prepaid Gift Card" at bounding box center [73, 246] width 60 height 15
click at [43, 239] on select "Select Service Product Membership Package Voucher Prepaid Gift Card" at bounding box center [73, 246] width 60 height 15
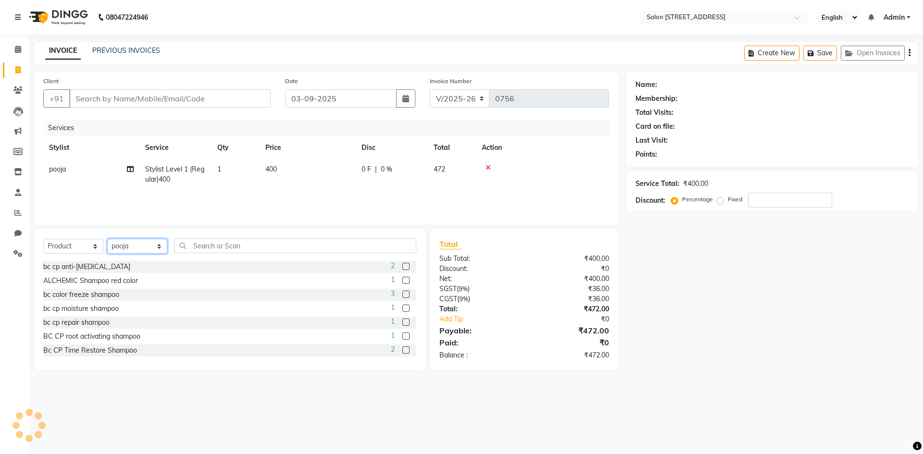
click at [135, 248] on select "Select Stylist Admin Bhupendra Bumoni Khushi Lune Lego pooja Raju ravi" at bounding box center [137, 246] width 60 height 15
click at [148, 243] on select "Select Stylist Admin Bhupendra Bumoni Khushi Lune Lego pooja Raju ravi" at bounding box center [137, 246] width 60 height 15
click at [722, 386] on div "08047224946 Select Location × Salon 82, 7th Sector, Hsr Layout English ENGLISH …" at bounding box center [461, 227] width 923 height 454
click at [85, 242] on select "Select Service Product Membership Package Voucher Prepaid Gift Card" at bounding box center [73, 246] width 60 height 15
select select "service"
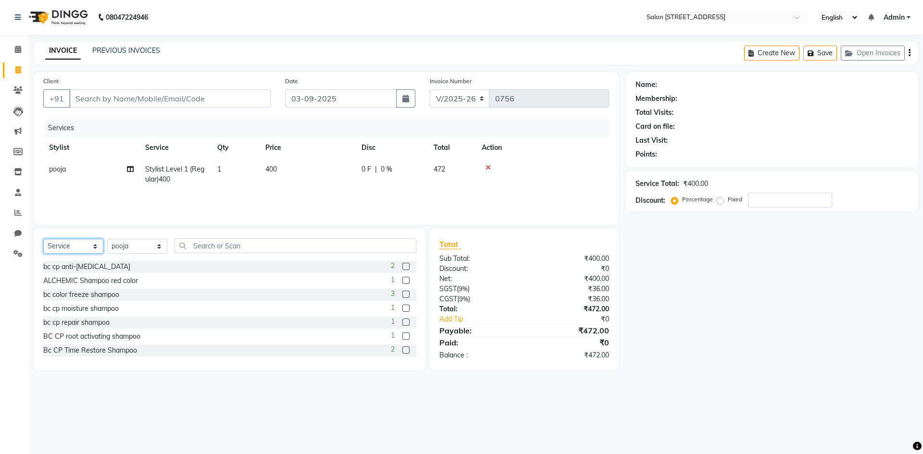
click at [43, 239] on select "Select Service Product Membership Package Voucher Prepaid Gift Card" at bounding box center [73, 246] width 60 height 15
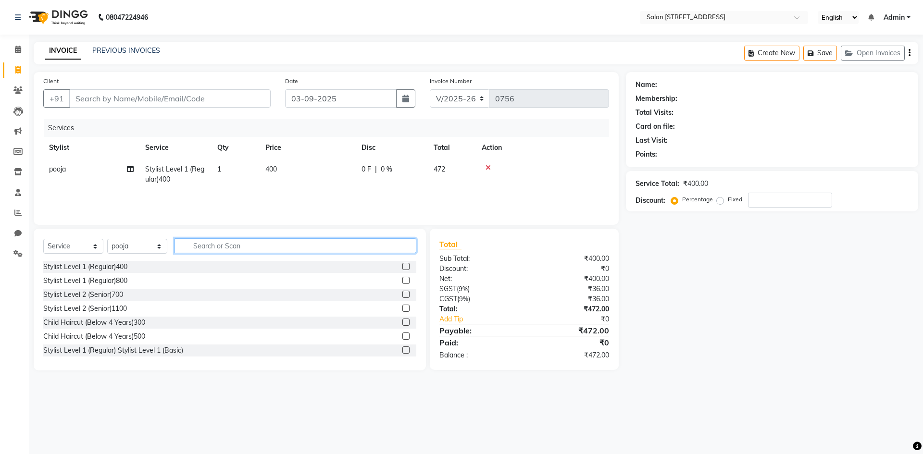
click at [199, 243] on input "text" at bounding box center [295, 245] width 242 height 15
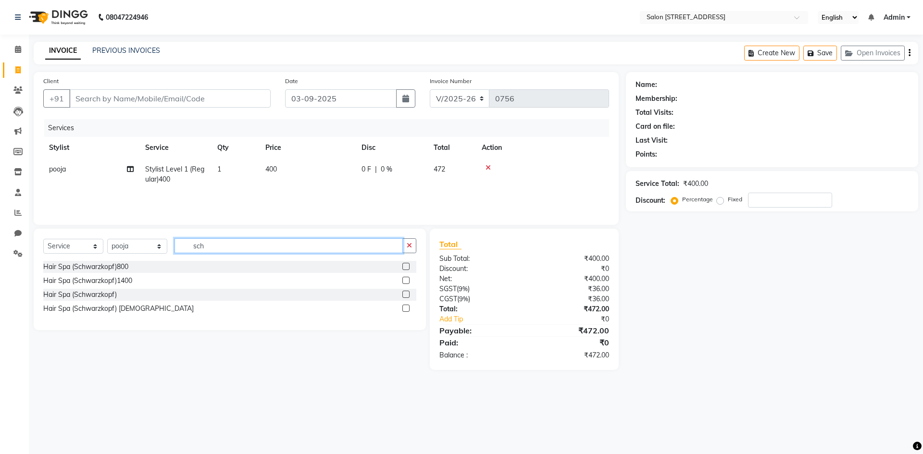
type input "sch"
click at [405, 266] on label at bounding box center [405, 266] width 7 height 7
click at [405, 266] on input "checkbox" at bounding box center [405, 267] width 6 height 6
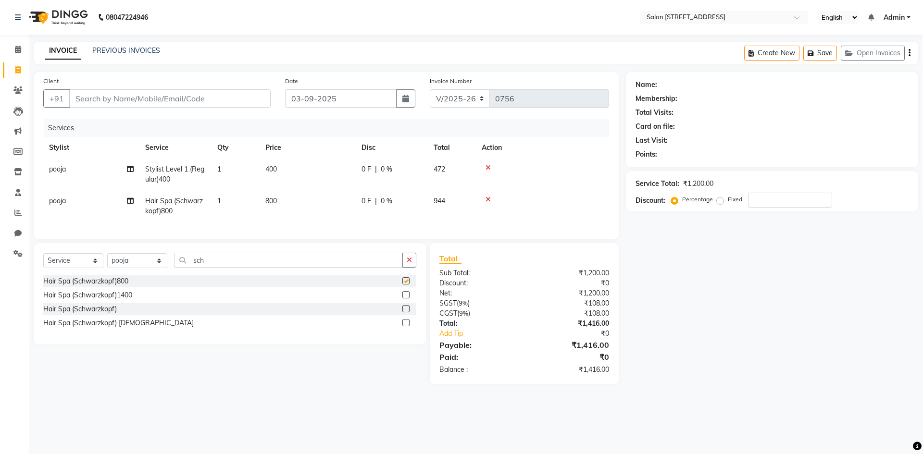
checkbox input "false"
click at [762, 201] on input "number" at bounding box center [790, 200] width 84 height 15
type input "10"
click at [699, 298] on div "Name: Membership: Total Visits: Card on file: Last Visit: Points: Service Total…" at bounding box center [775, 233] width 299 height 323
click at [65, 268] on select "Select Service Product Membership Package Voucher Prepaid Gift Card" at bounding box center [73, 260] width 60 height 15
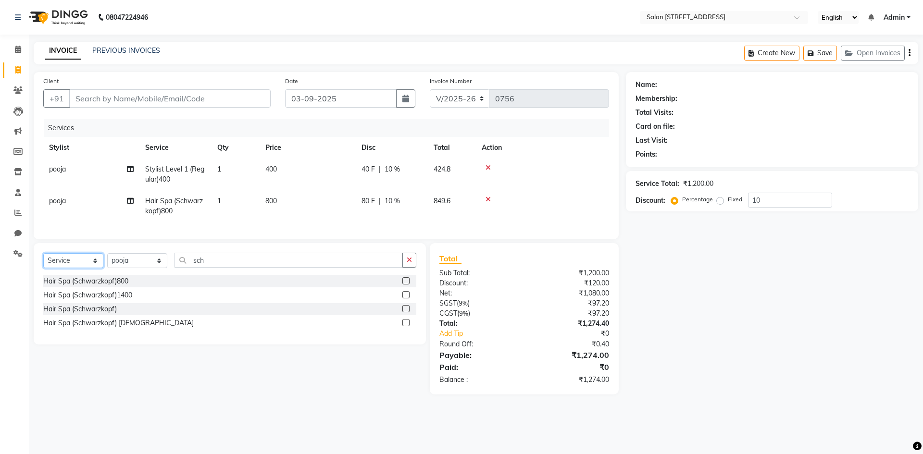
select select "product"
click at [43, 261] on select "Select Service Product Membership Package Voucher Prepaid Gift Card" at bounding box center [73, 260] width 60 height 15
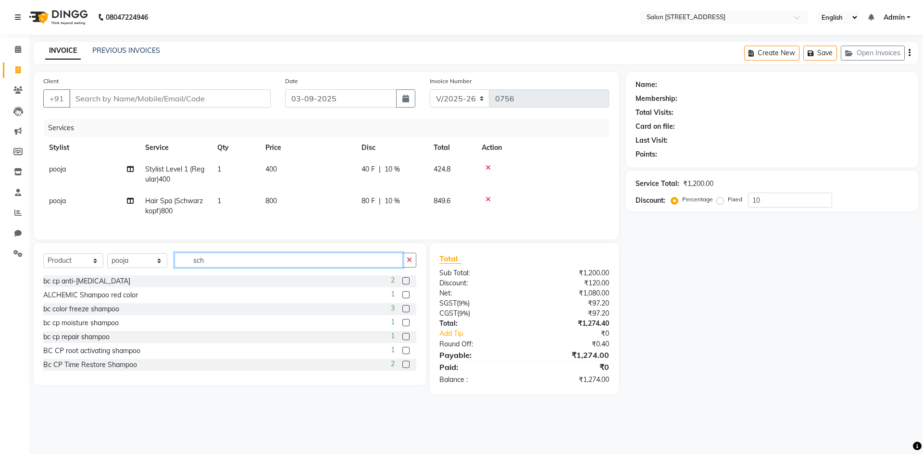
click at [227, 268] on input "sch" at bounding box center [288, 260] width 228 height 15
type input "s"
type input "osis"
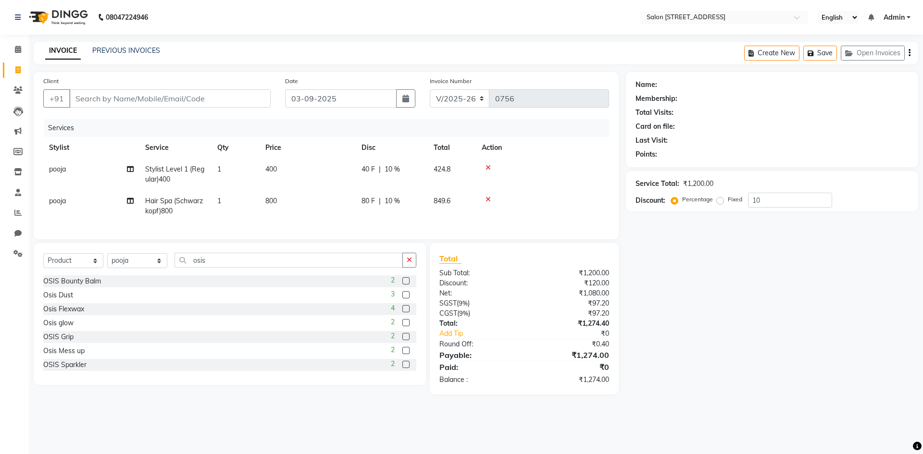
click at [402, 326] on label at bounding box center [405, 322] width 7 height 7
click at [402, 326] on input "checkbox" at bounding box center [405, 323] width 6 height 6
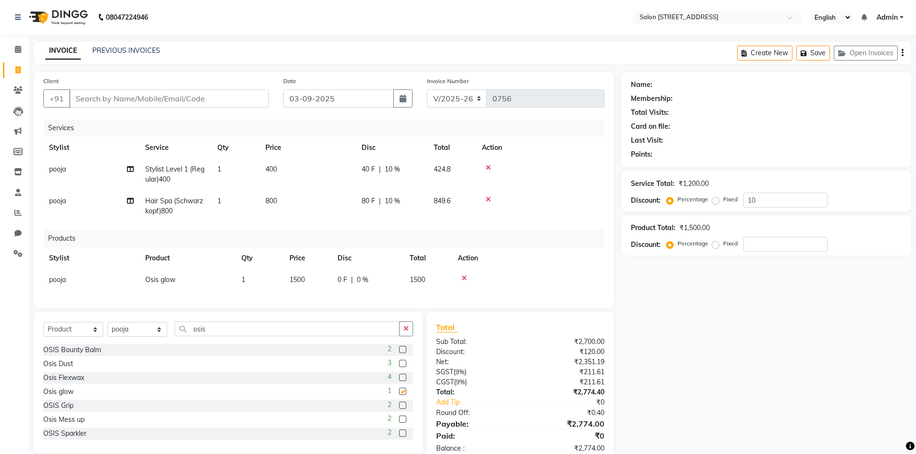
checkbox input "false"
click at [304, 280] on span "1500" at bounding box center [296, 279] width 15 height 9
select select "83057"
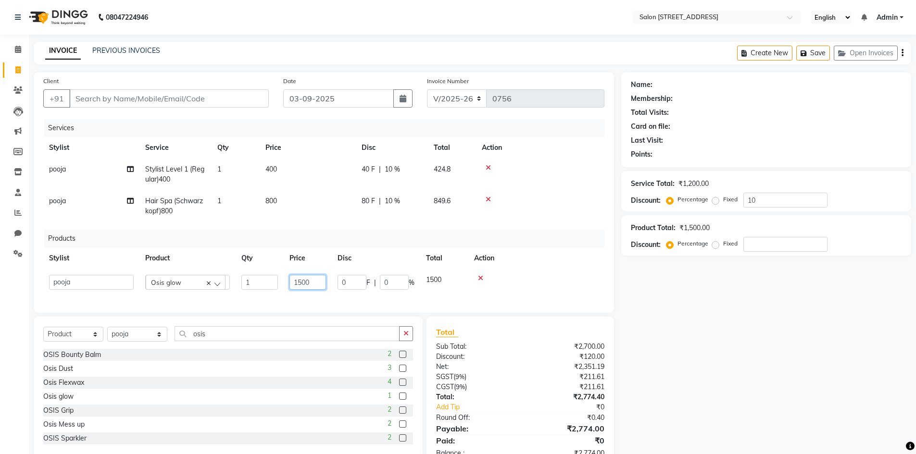
click at [324, 279] on input "1500" at bounding box center [307, 282] width 37 height 15
type input "1200"
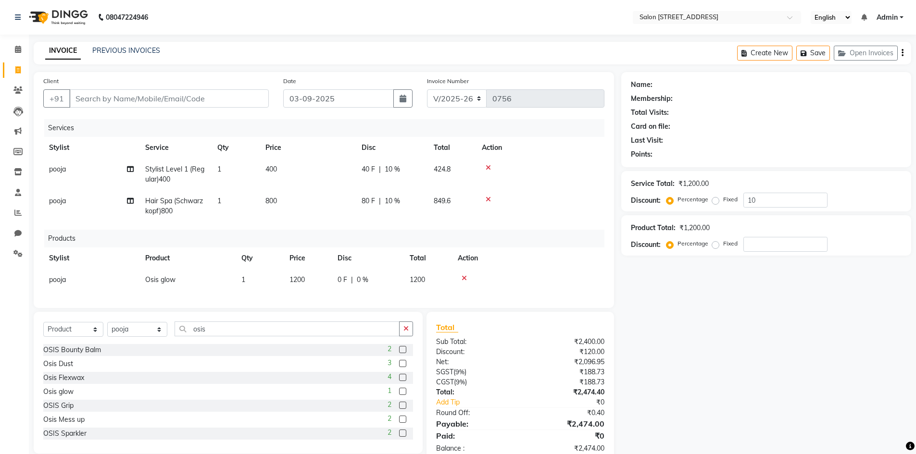
click at [721, 375] on div "Name: Membership: Total Visits: Card on file: Last Visit: Points: Service Total…" at bounding box center [769, 267] width 297 height 391
click at [154, 96] on input "Client" at bounding box center [168, 98] width 199 height 18
type input "6"
type input "0"
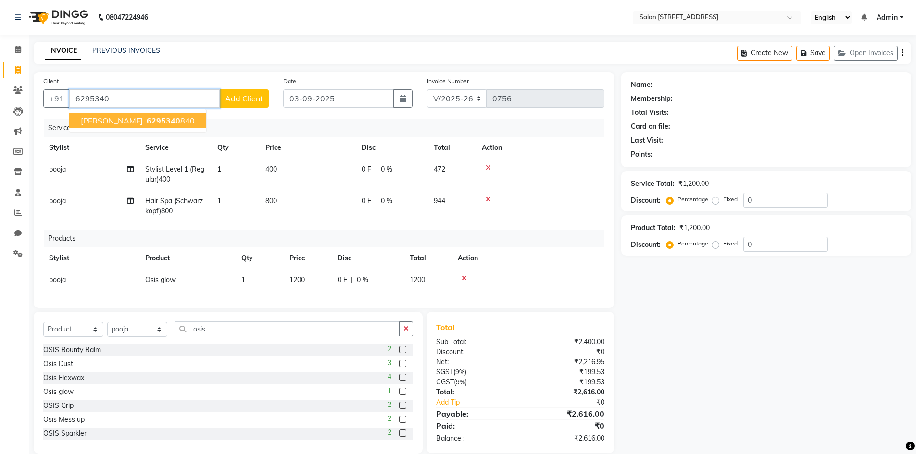
click at [147, 123] on span "6295340" at bounding box center [164, 121] width 34 height 10
type input "6295340840"
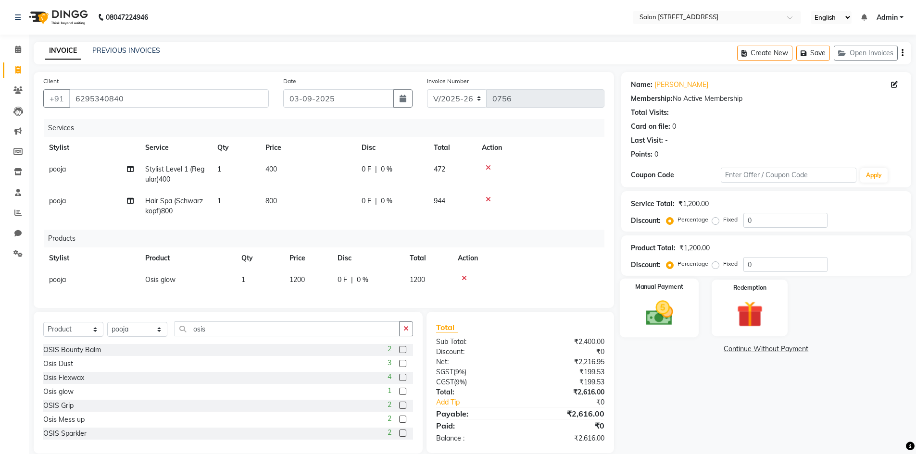
click at [677, 308] on img at bounding box center [659, 313] width 44 height 31
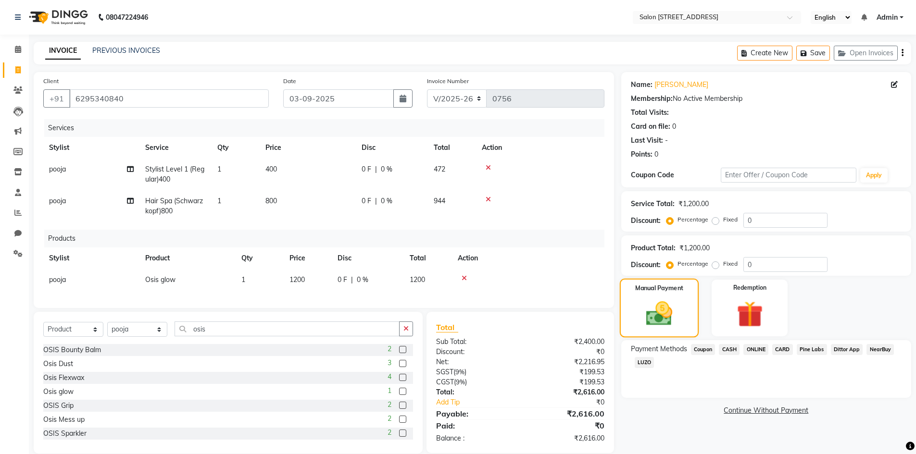
scroll to position [21, 0]
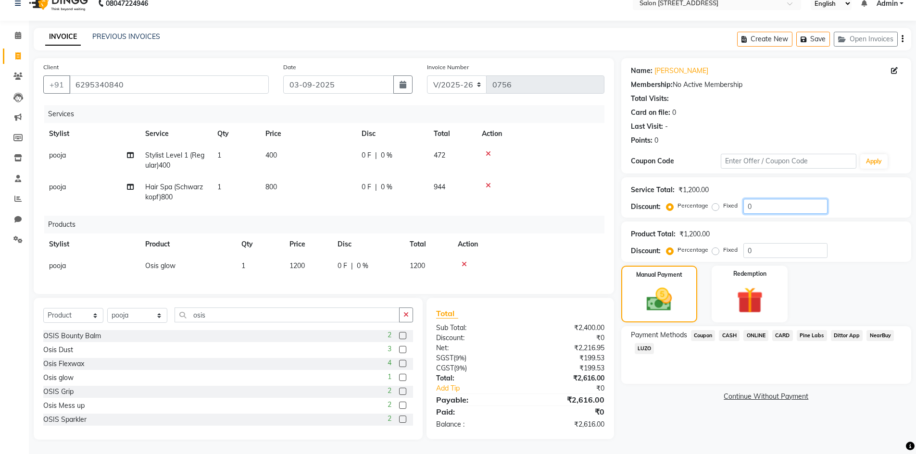
click at [766, 200] on input "0" at bounding box center [785, 206] width 84 height 15
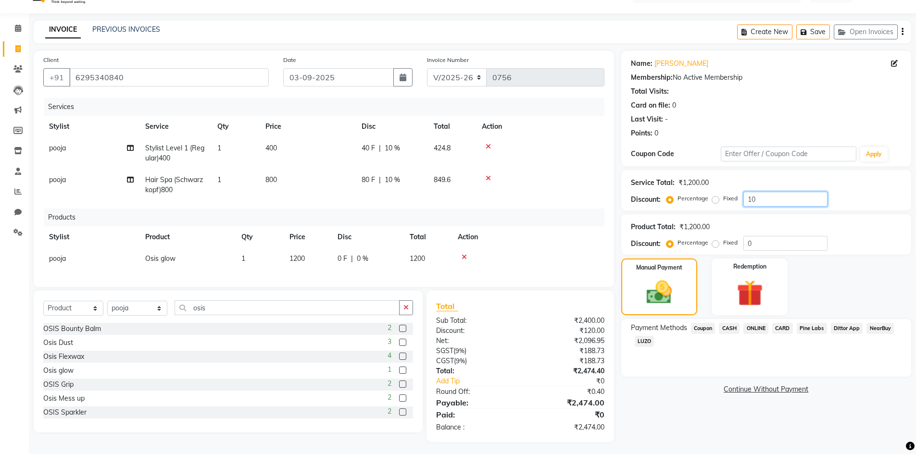
scroll to position [31, 0]
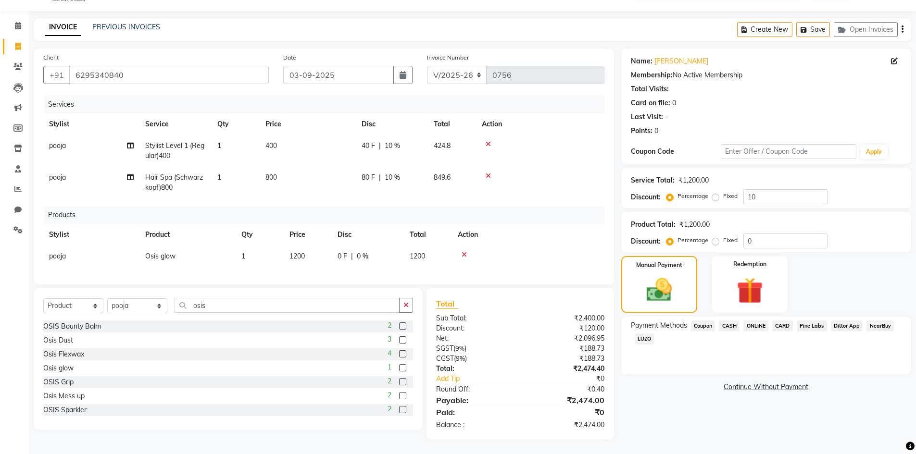
click at [835, 271] on div "Manual Payment Redemption" at bounding box center [766, 284] width 304 height 57
click at [768, 189] on input "10" at bounding box center [785, 196] width 84 height 15
type input "1"
type input "10"
click at [753, 321] on span "ONLINE" at bounding box center [755, 326] width 25 height 11
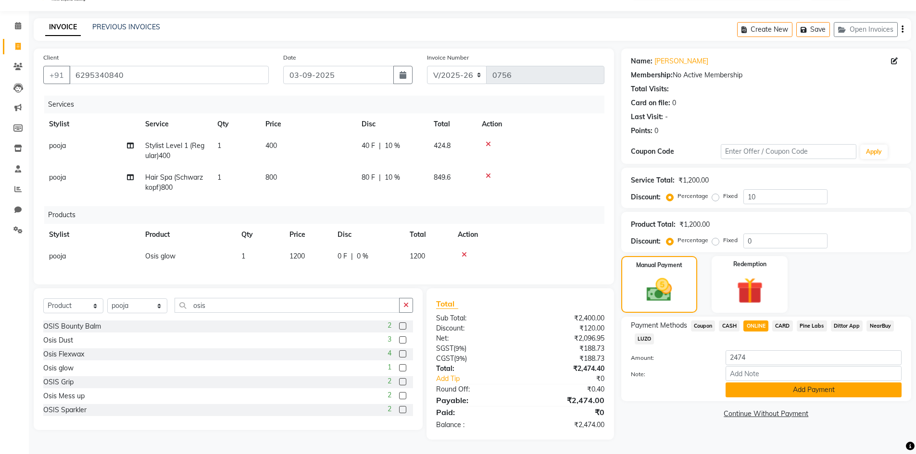
click at [776, 390] on button "Add Payment" at bounding box center [813, 390] width 176 height 15
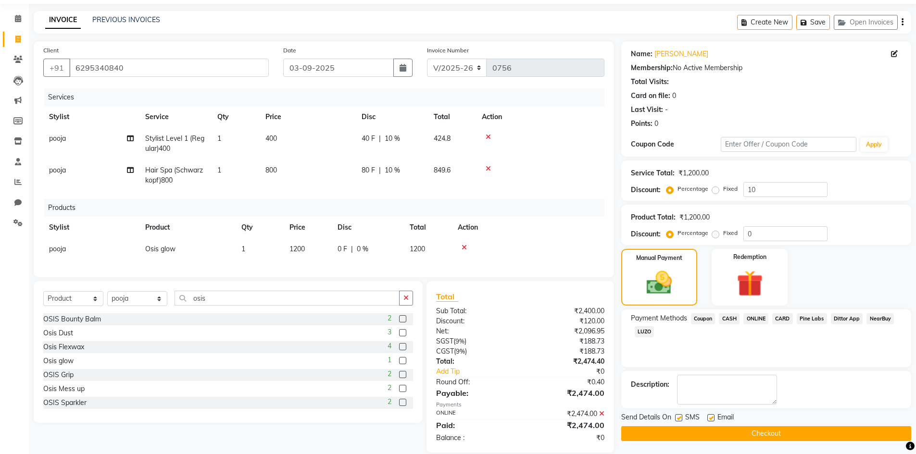
scroll to position [51, 0]
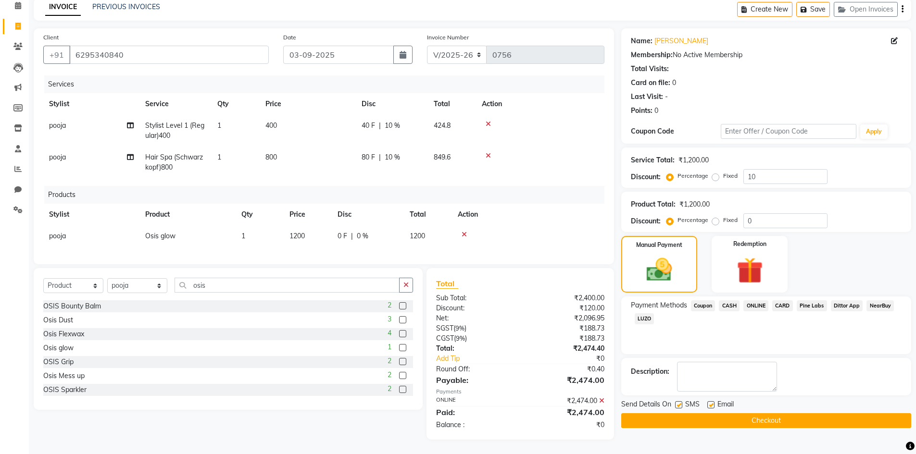
click at [780, 413] on button "Checkout" at bounding box center [766, 420] width 290 height 15
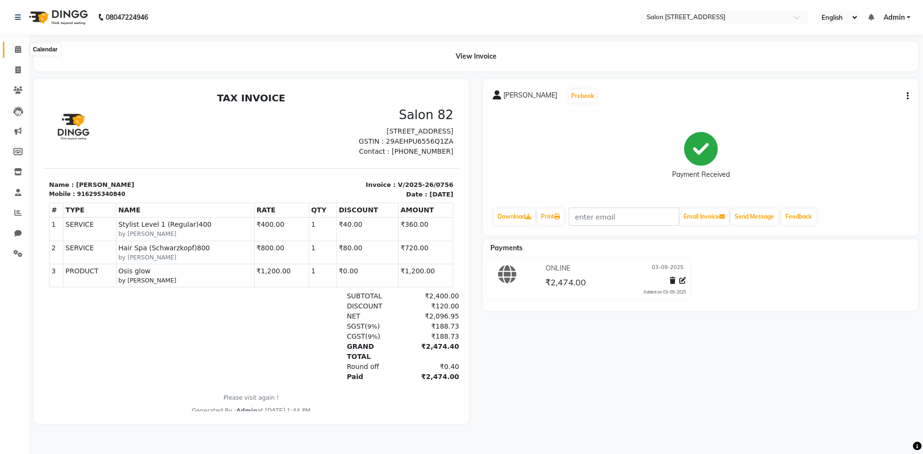
click at [21, 50] on icon at bounding box center [18, 49] width 6 height 7
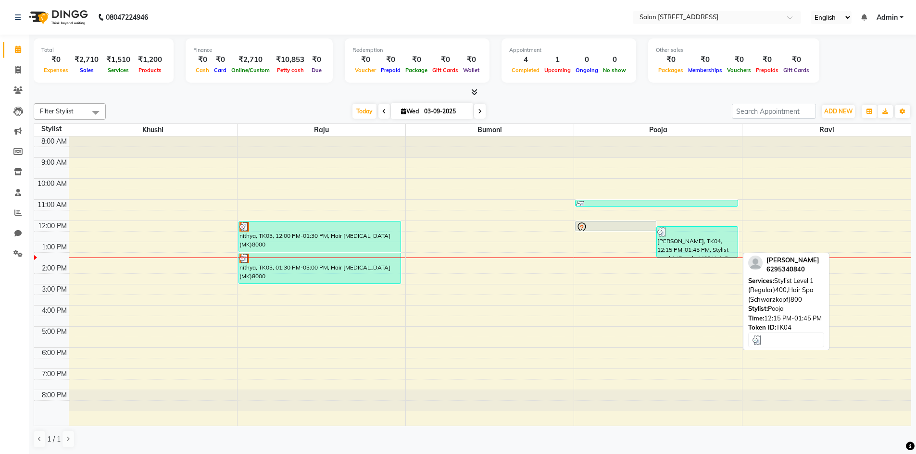
click at [694, 245] on div "sazid, TK04, 12:15 PM-01:45 PM, Stylist Level 1 (Regular)400,Hair Spa (Schwarzk…" at bounding box center [697, 242] width 80 height 30
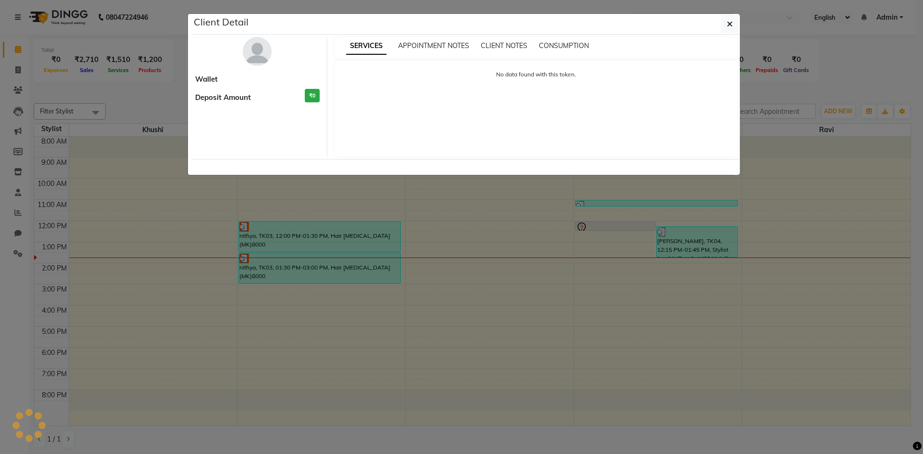
select select "3"
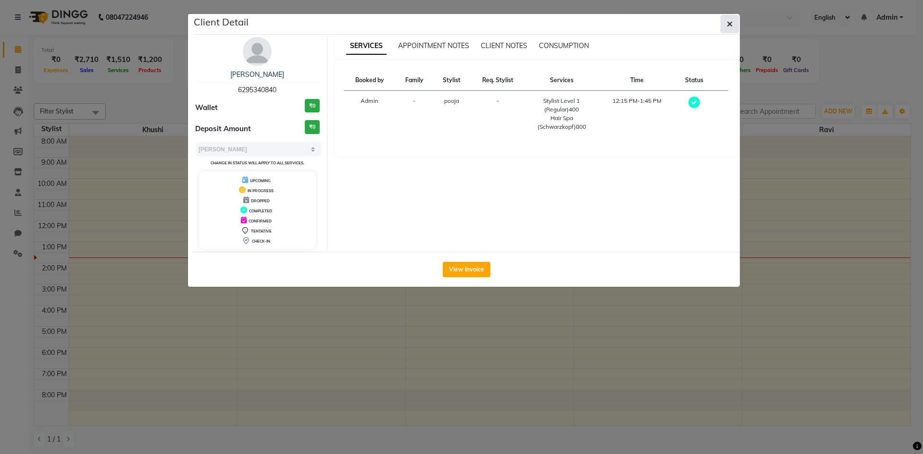
click at [733, 22] on button "button" at bounding box center [730, 24] width 18 height 18
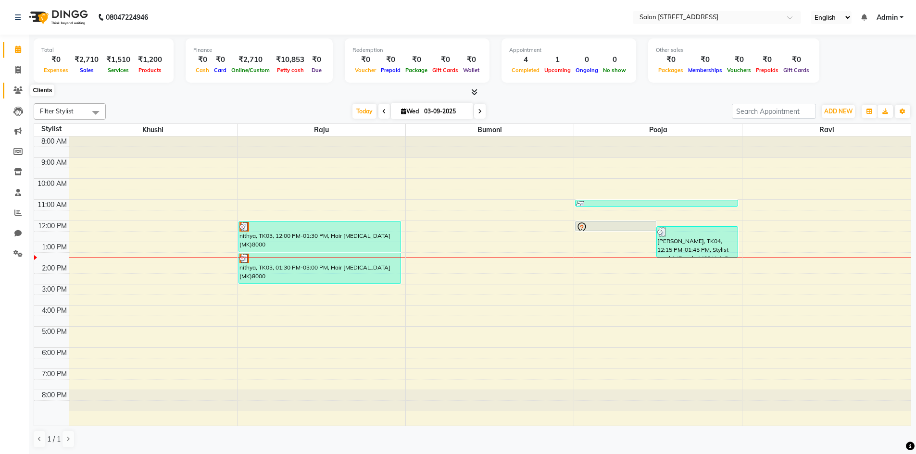
click at [17, 91] on icon at bounding box center [17, 90] width 9 height 7
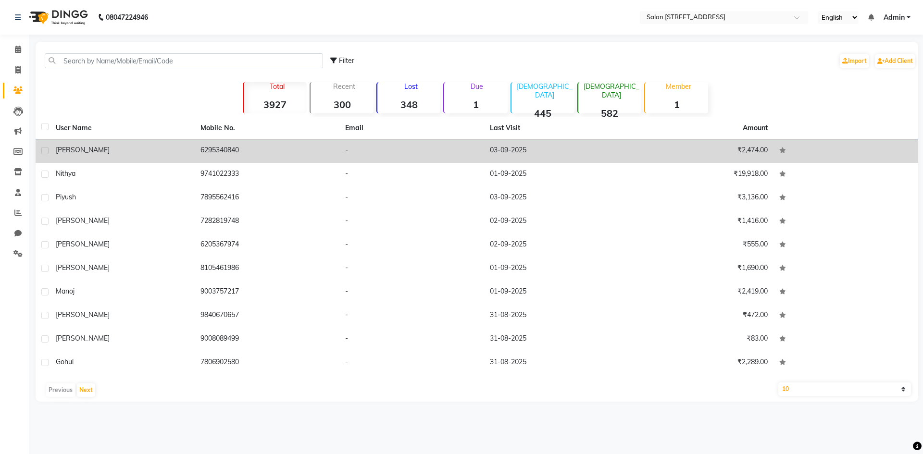
click at [506, 149] on td "03-09-2025" at bounding box center [556, 151] width 145 height 24
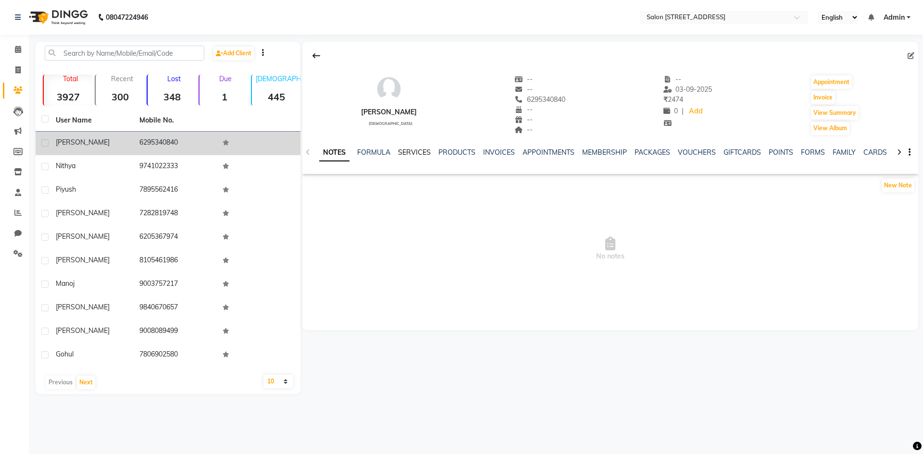
click at [415, 150] on link "SERVICES" at bounding box center [414, 152] width 33 height 9
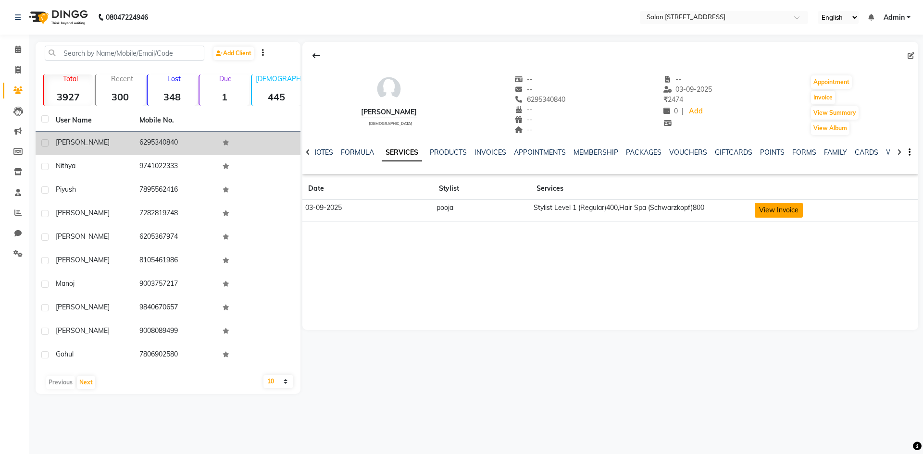
click at [773, 207] on button "View Invoice" at bounding box center [779, 210] width 48 height 15
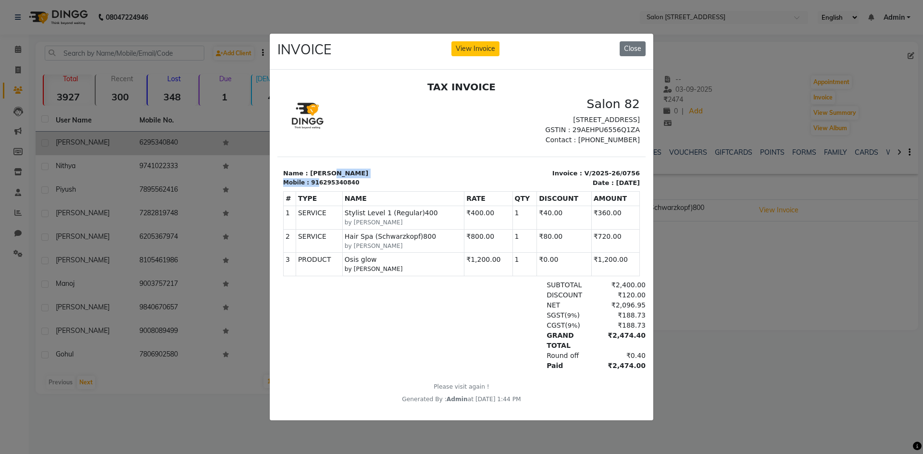
drag, startPoint x: 314, startPoint y: 193, endPoint x: 376, endPoint y: 184, distance: 63.2
click at [376, 184] on div "Name : sazid Mobile : 916295340840" at bounding box center [369, 177] width 184 height 19
click at [381, 178] on p "Name : sazid" at bounding box center [369, 173] width 173 height 10
drag, startPoint x: 313, startPoint y: 190, endPoint x: 360, endPoint y: 187, distance: 47.2
click at [360, 187] on div "Mobile : 916295340840" at bounding box center [369, 182] width 173 height 9
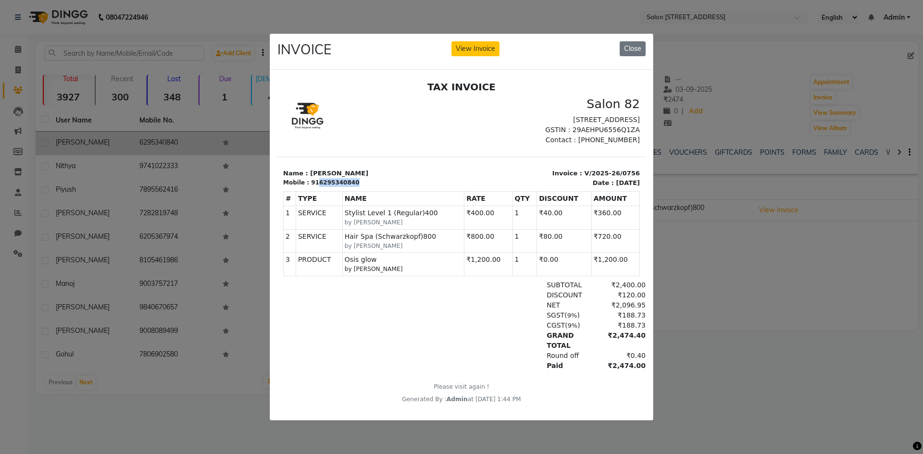
copy div "6295340840"
click at [643, 41] on button "Close" at bounding box center [633, 48] width 26 height 15
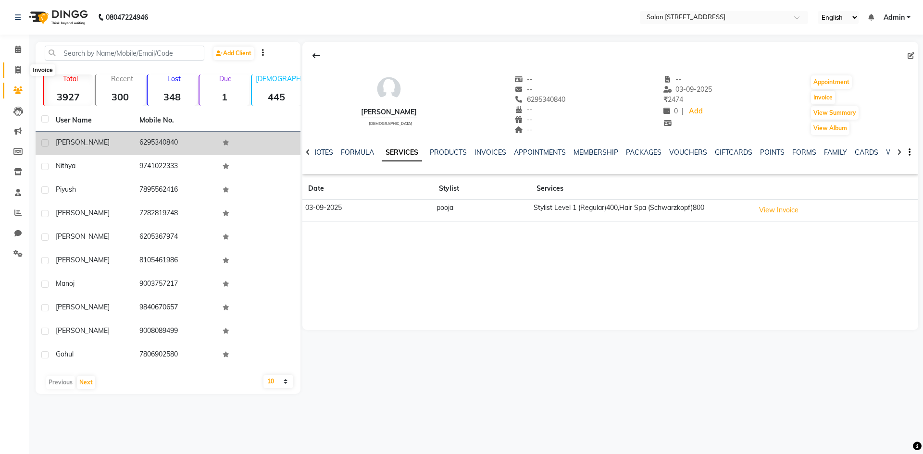
click at [20, 66] on icon at bounding box center [17, 69] width 5 height 7
select select "7707"
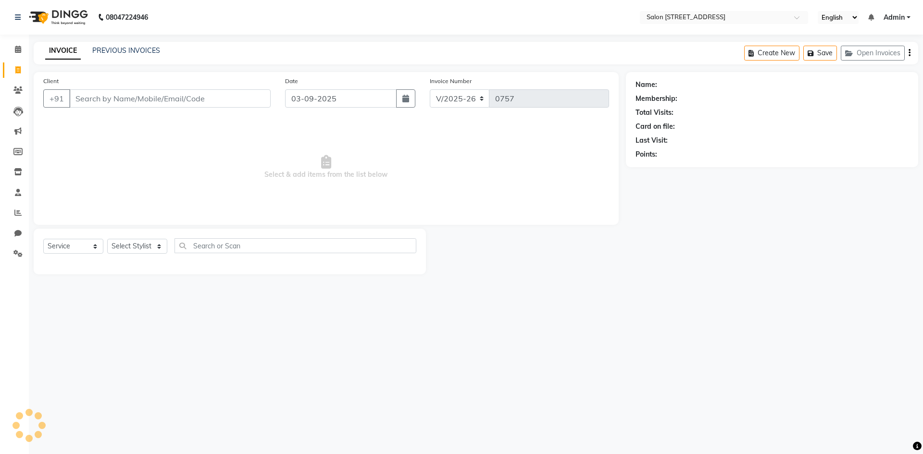
select select "P"
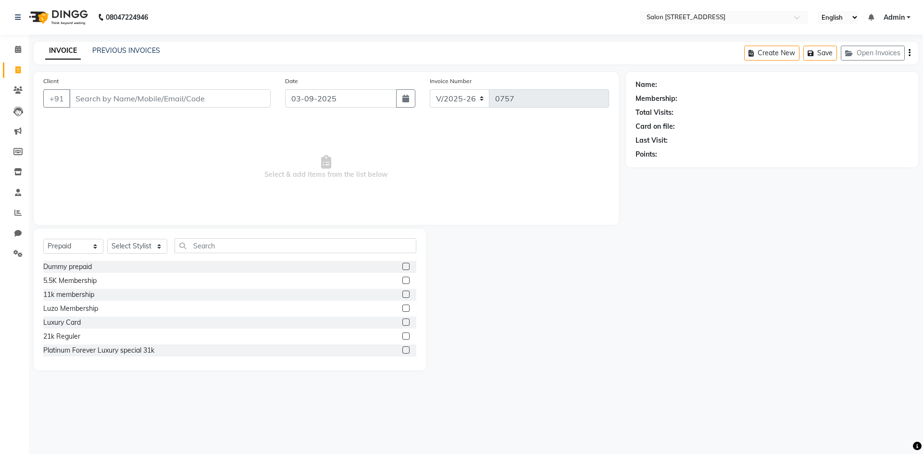
click at [139, 99] on input "Client" at bounding box center [169, 98] width 201 height 18
click at [533, 266] on div at bounding box center [526, 300] width 200 height 142
click at [181, 96] on input "6295340840" at bounding box center [169, 98] width 201 height 18
type input "6"
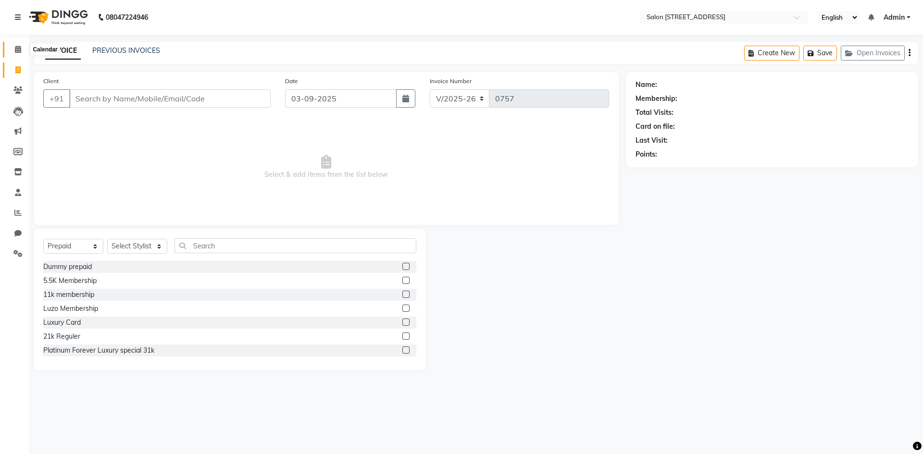
click at [16, 50] on icon at bounding box center [18, 49] width 6 height 7
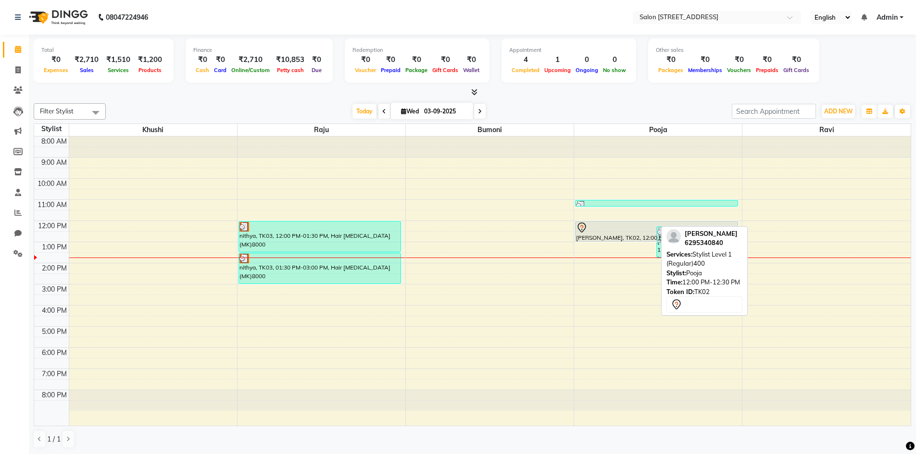
drag, startPoint x: 632, startPoint y: 229, endPoint x: 678, endPoint y: 240, distance: 47.0
click at [678, 240] on div "Filter Stylist Select All Bumoni Khushi pooja Raju ravi Today Wed 03-09-2025 To…" at bounding box center [472, 276] width 877 height 353
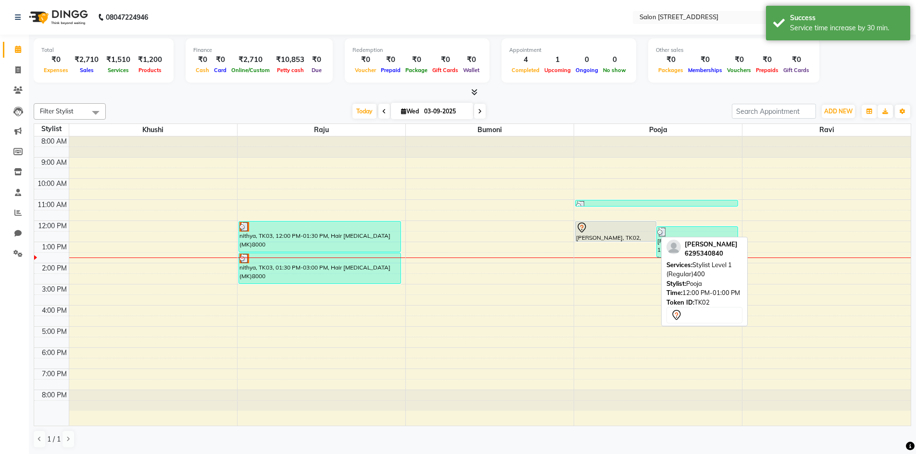
click at [637, 236] on div "sazid, TK02, 12:00 PM-01:00 PM, Stylist Level 1 (Regular)400" at bounding box center [615, 232] width 80 height 20
select select "7"
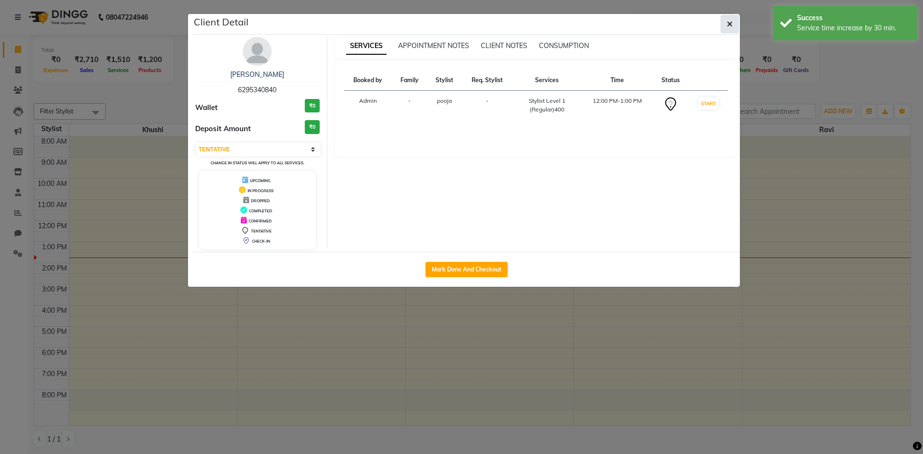
click at [725, 31] on button "button" at bounding box center [730, 24] width 18 height 18
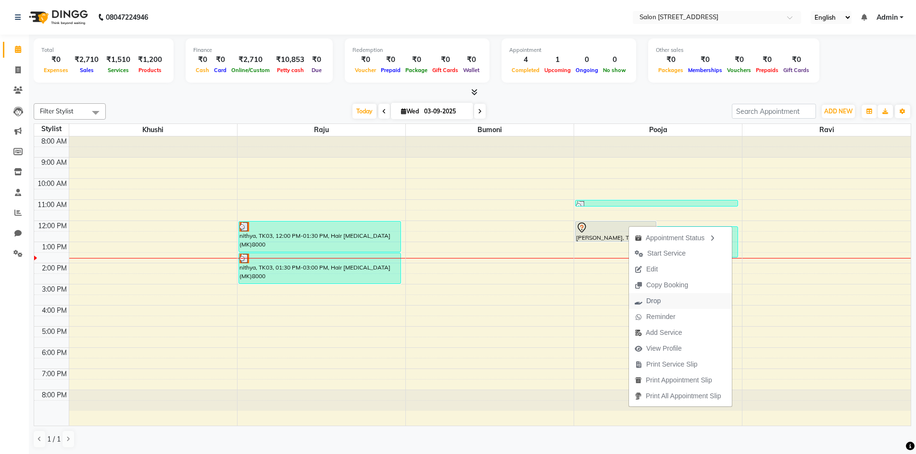
click at [653, 296] on span "Drop" at bounding box center [653, 301] width 14 height 10
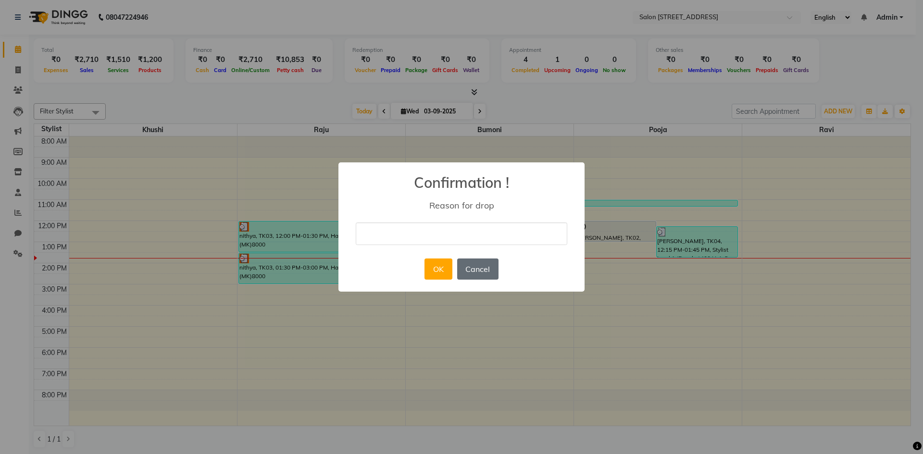
click at [486, 273] on button "Cancel" at bounding box center [477, 269] width 41 height 21
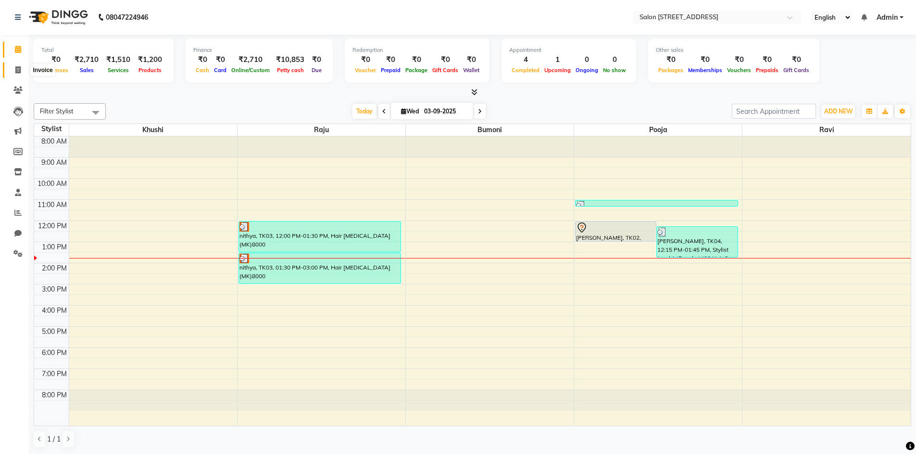
click at [14, 70] on span at bounding box center [18, 70] width 17 height 11
select select "service"
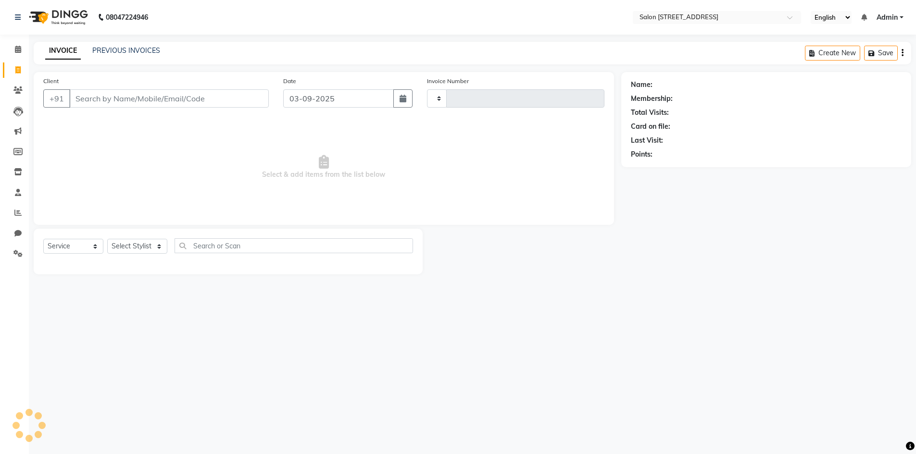
type input "0757"
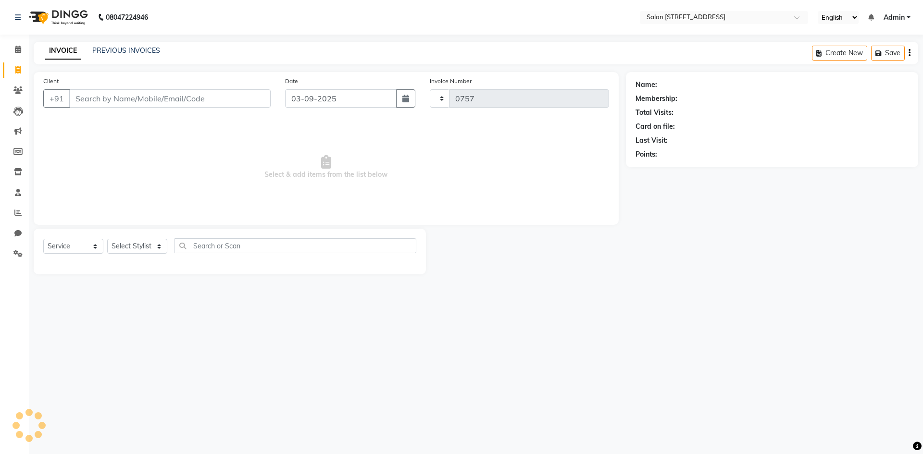
select select "7707"
select select "P"
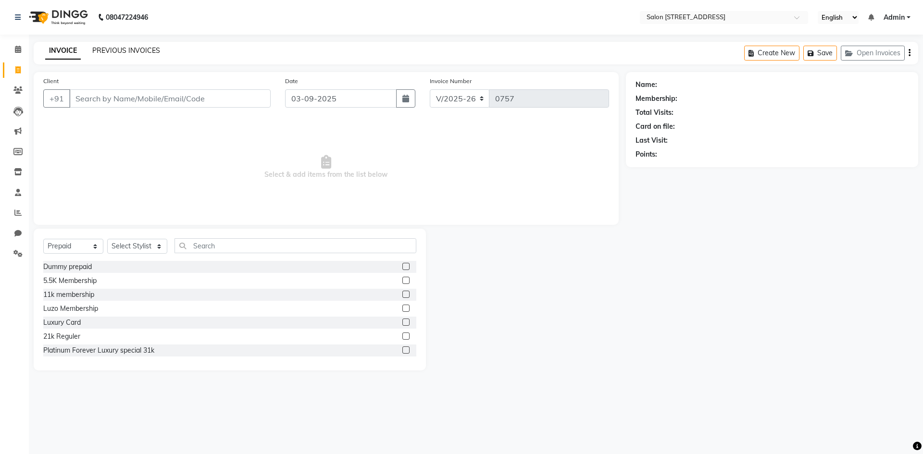
click at [127, 50] on link "PREVIOUS INVOICES" at bounding box center [126, 50] width 68 height 9
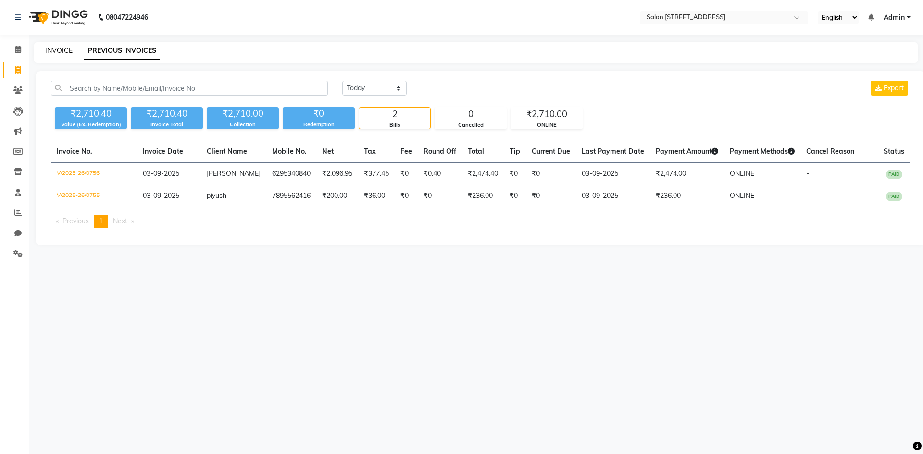
click at [54, 50] on link "INVOICE" at bounding box center [58, 50] width 27 height 9
select select "service"
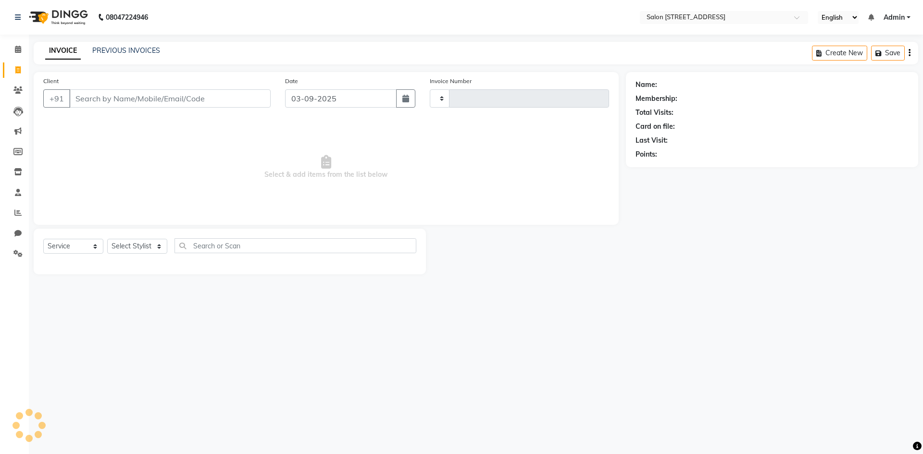
type input "0757"
select select "7707"
select select "P"
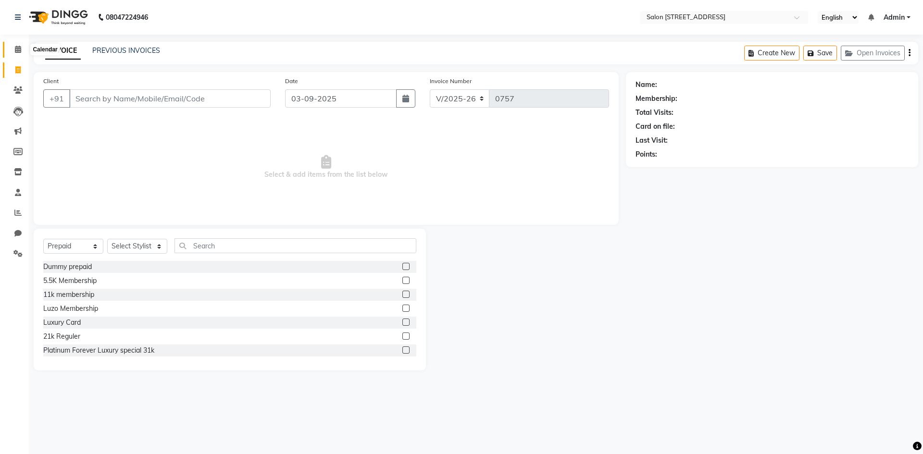
click at [16, 50] on icon at bounding box center [18, 49] width 6 height 7
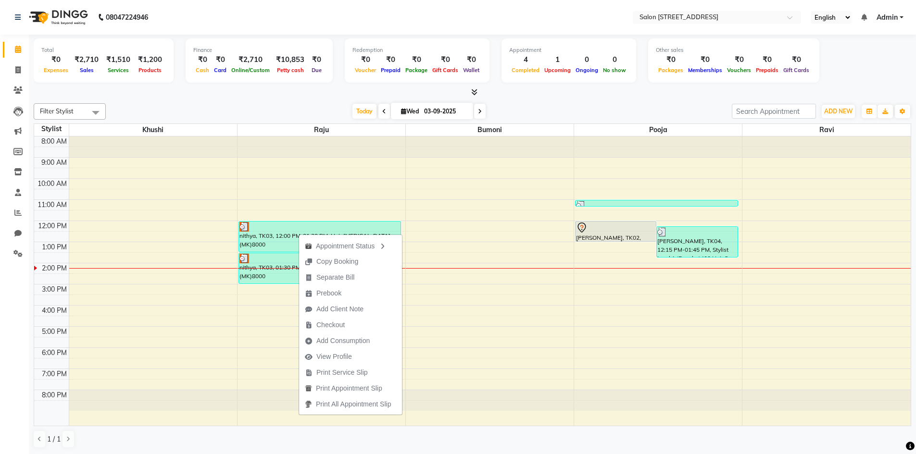
click at [478, 109] on icon at bounding box center [480, 112] width 4 height 6
type input "04-09-2025"
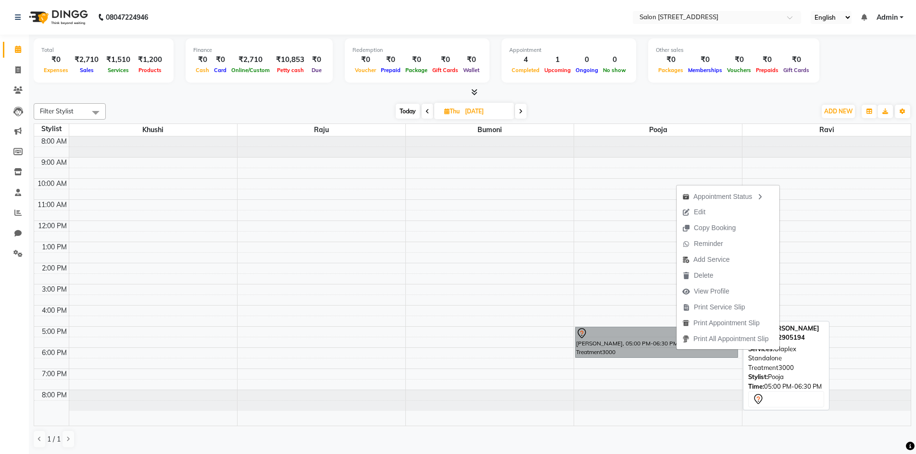
click at [651, 347] on link "Kinkle, 05:00 PM-06:30 PM, Olaplex Standalone Treatment3000" at bounding box center [656, 342] width 162 height 31
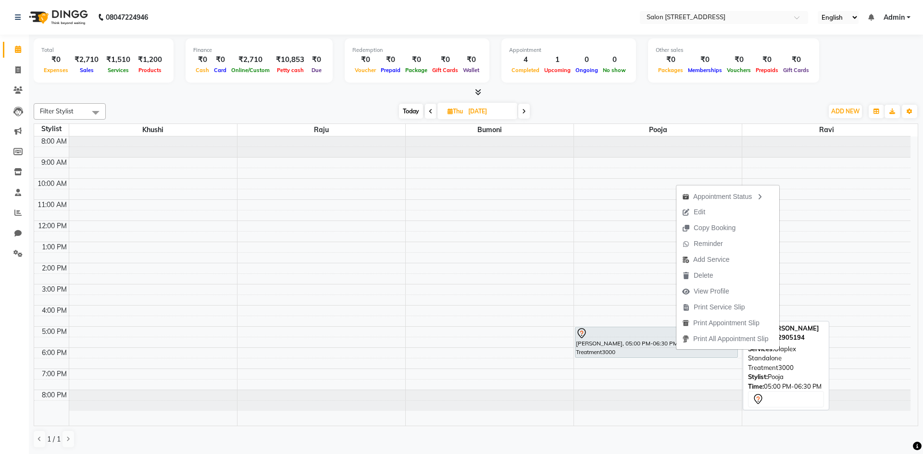
select select "7"
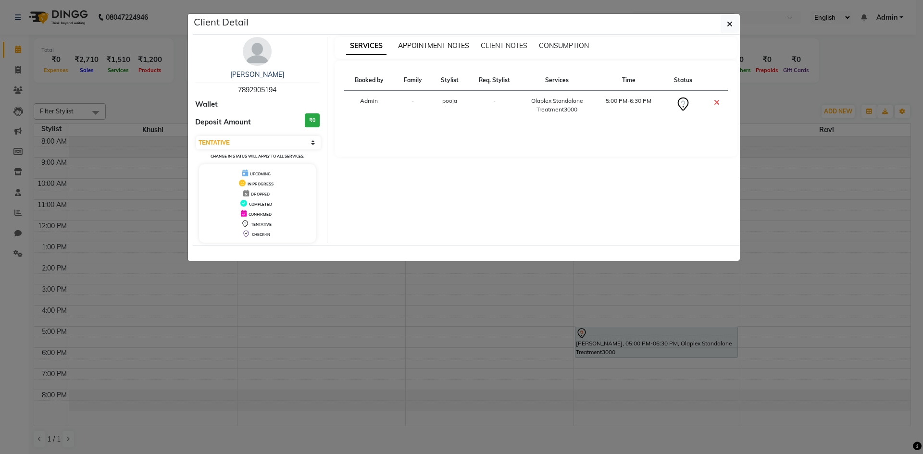
click at [426, 46] on span "APPOINTMENT NOTES" at bounding box center [433, 45] width 71 height 9
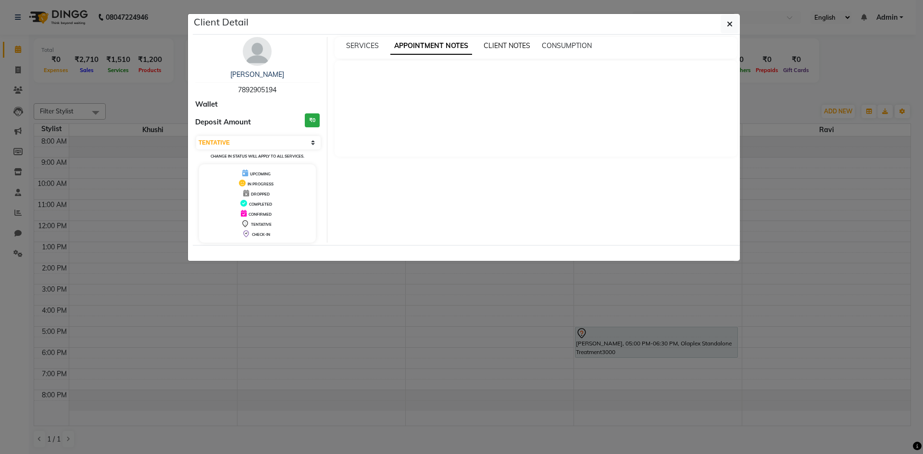
click at [484, 41] on span "CLIENT NOTES" at bounding box center [507, 45] width 47 height 9
click at [551, 44] on span "CONSUMPTION" at bounding box center [566, 45] width 50 height 9
click at [356, 43] on span "SERVICES" at bounding box center [362, 45] width 33 height 9
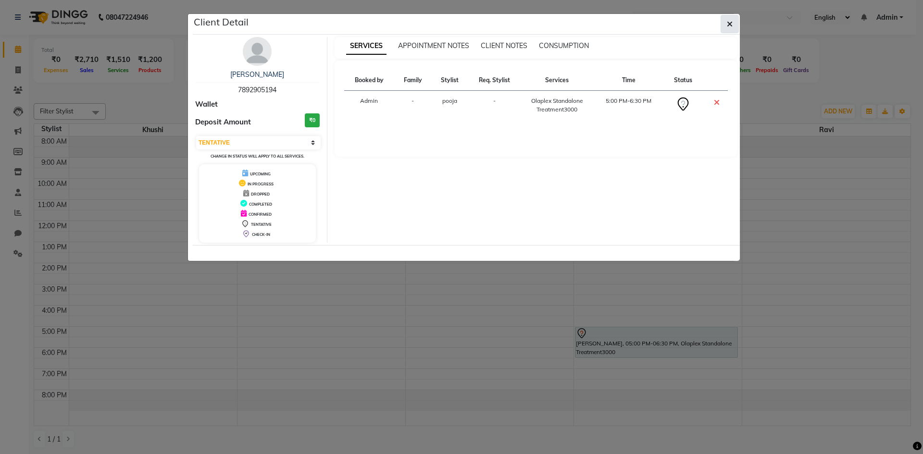
click at [736, 24] on button "button" at bounding box center [730, 24] width 18 height 18
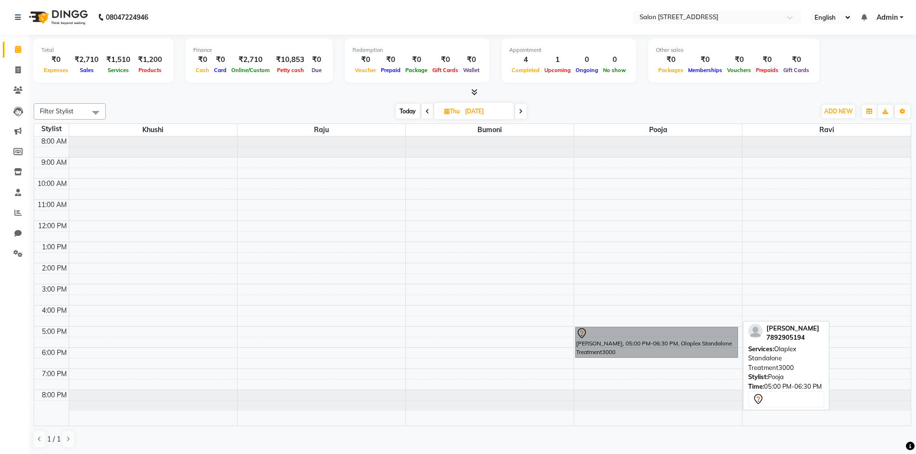
click at [683, 336] on link "Kinkle, 05:00 PM-06:30 PM, Olaplex Standalone Treatment3000" at bounding box center [656, 342] width 162 height 31
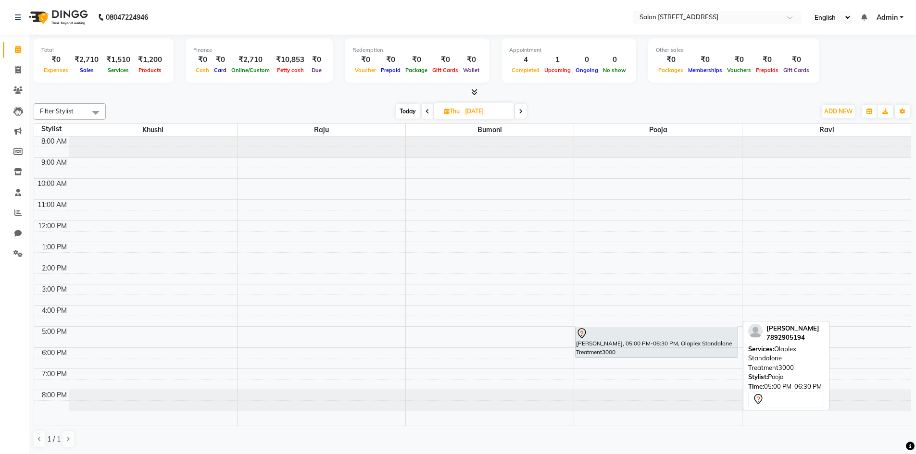
select select "7"
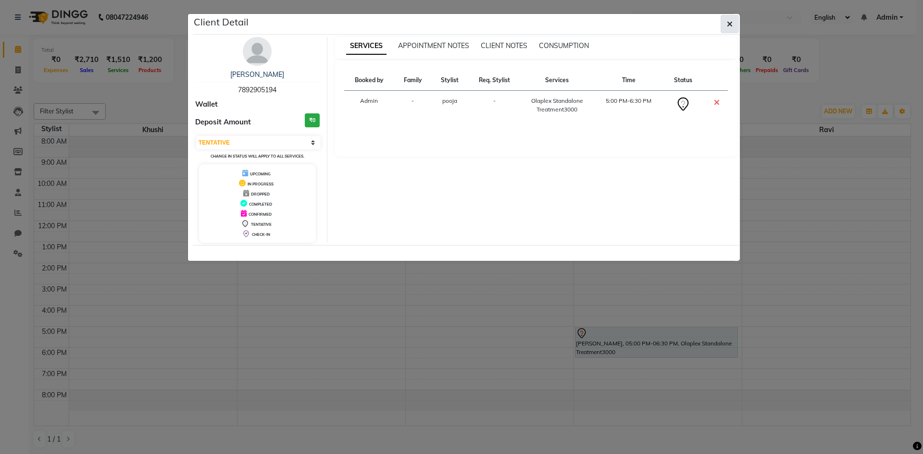
click at [734, 28] on button "button" at bounding box center [730, 24] width 18 height 18
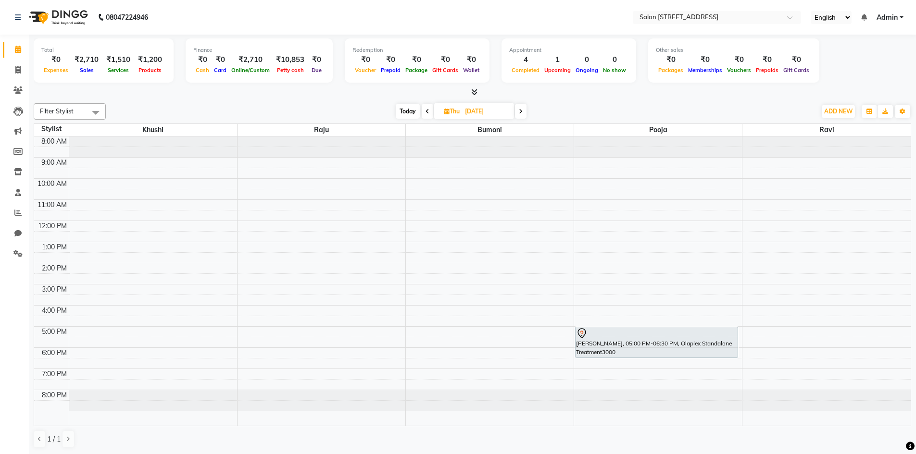
click at [517, 110] on span at bounding box center [521, 111] width 12 height 15
type input "05-09-2025"
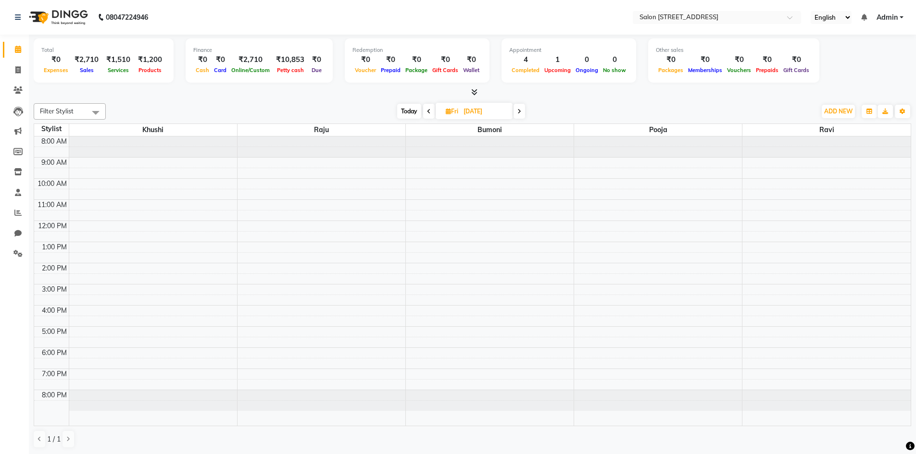
click at [473, 109] on input "05-09-2025" at bounding box center [485, 111] width 48 height 14
select select "9"
select select "2025"
drag, startPoint x: 451, startPoint y: 175, endPoint x: 456, endPoint y: 185, distance: 10.7
click at [456, 185] on ngb-datepicker-month "Mo Tu We Th Fr Sa Su 1 2 3 4 5 6 7 8 9 10 11 12 13 14 15 16 17 18 19 20 21 22 2…" at bounding box center [467, 204] width 112 height 110
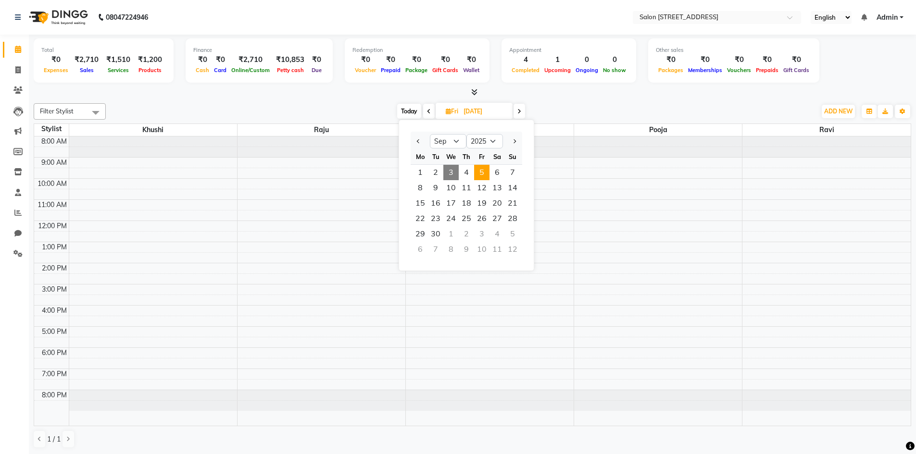
click at [451, 174] on span "3" at bounding box center [450, 172] width 15 height 15
type input "03-09-2025"
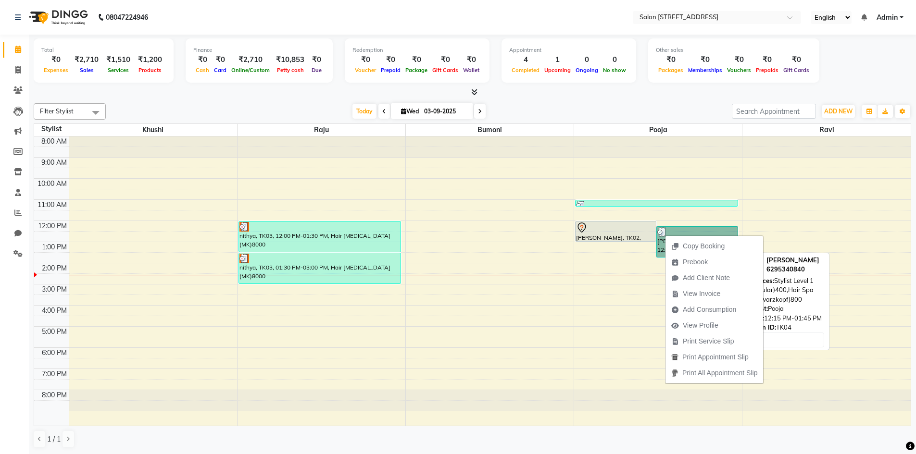
click at [659, 246] on link "sazid, TK04, 12:15 PM-01:45 PM, Stylist Level 1 (Regular)400,Hair Spa (Schwarzk…" at bounding box center [696, 241] width 81 height 31
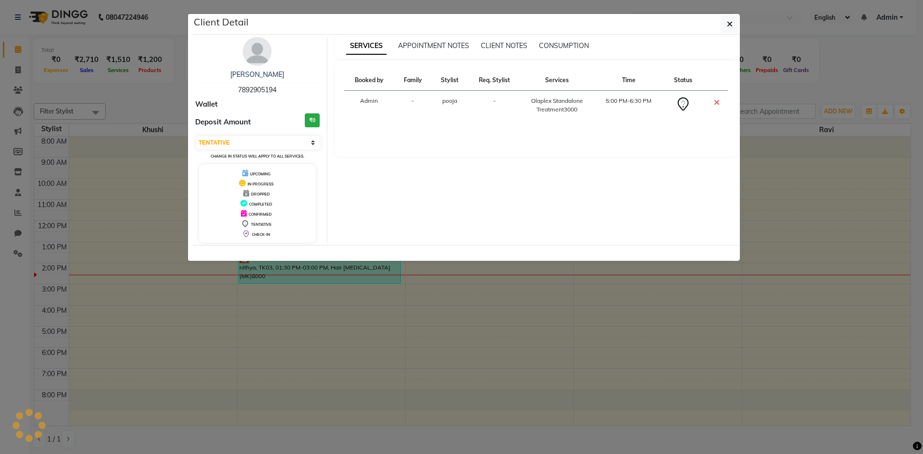
select select "3"
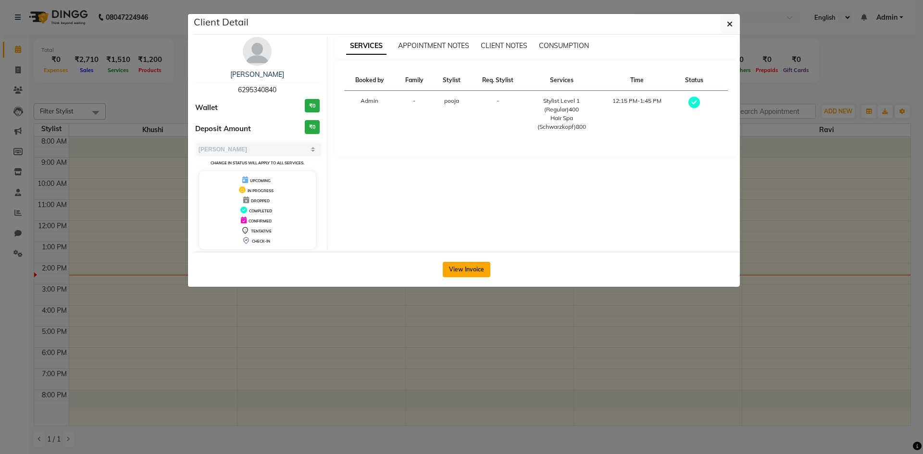
click at [465, 269] on button "View Invoice" at bounding box center [467, 269] width 48 height 15
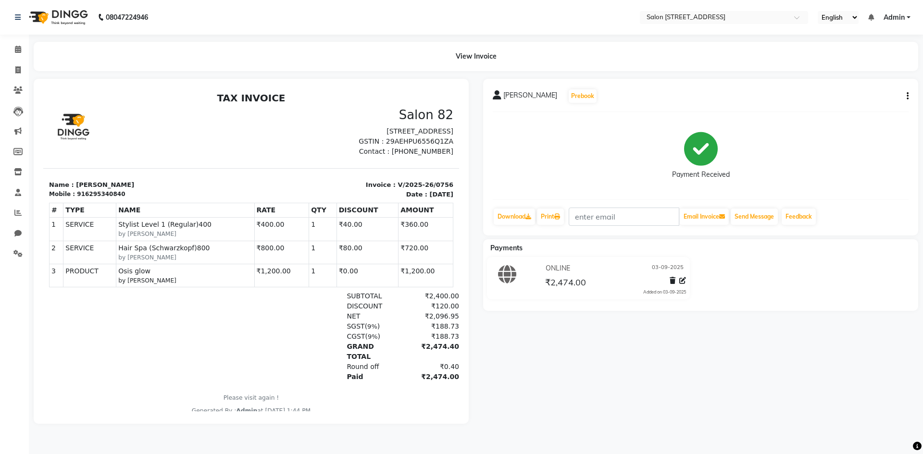
click at [399, 39] on div "08047224946 Select Location × Salon 82, 7th Sector, Hsr Layout English ENGLISH …" at bounding box center [461, 227] width 923 height 454
click at [16, 44] on span at bounding box center [18, 49] width 17 height 11
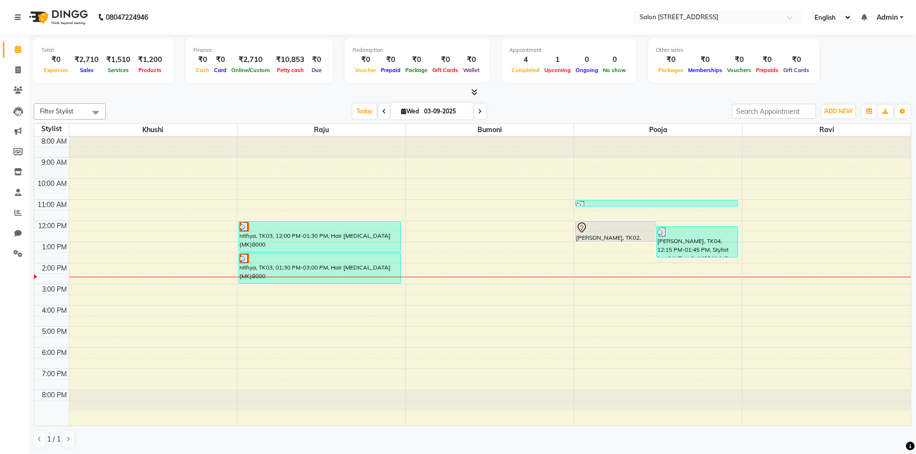
scroll to position [0, 0]
click at [18, 88] on icon at bounding box center [17, 89] width 9 height 7
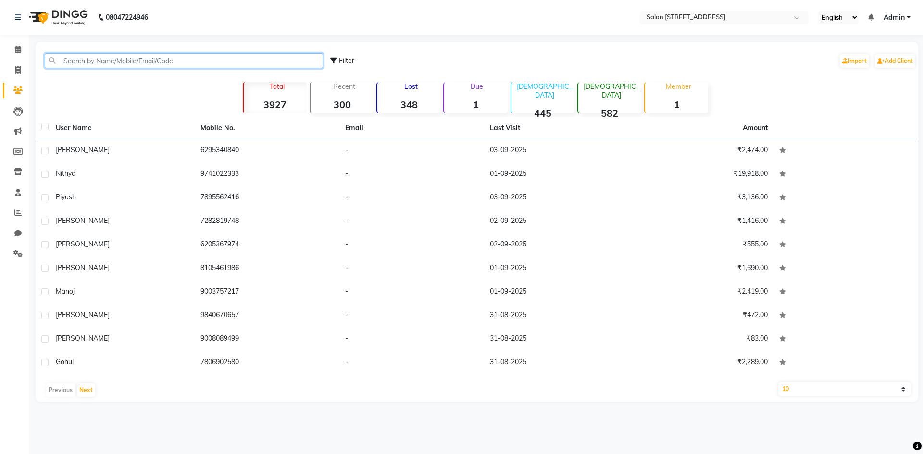
click at [106, 60] on input "text" at bounding box center [184, 60] width 278 height 15
click at [127, 58] on input "text" at bounding box center [184, 60] width 278 height 15
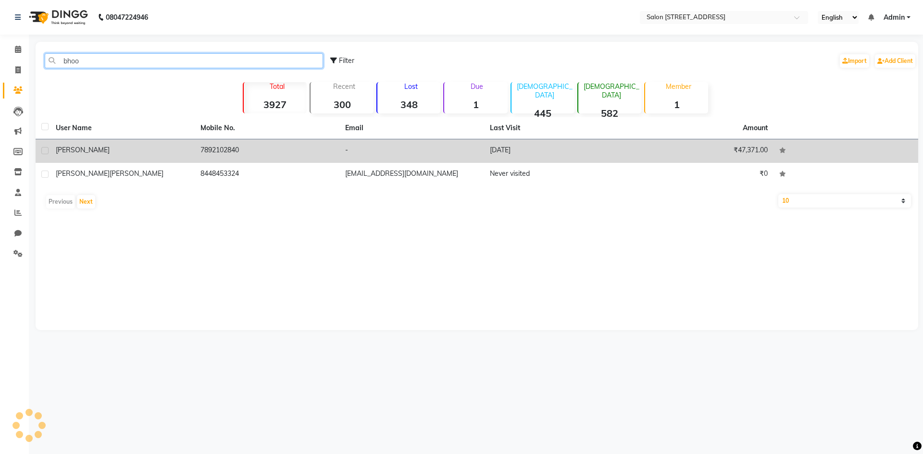
type input "bhoo"
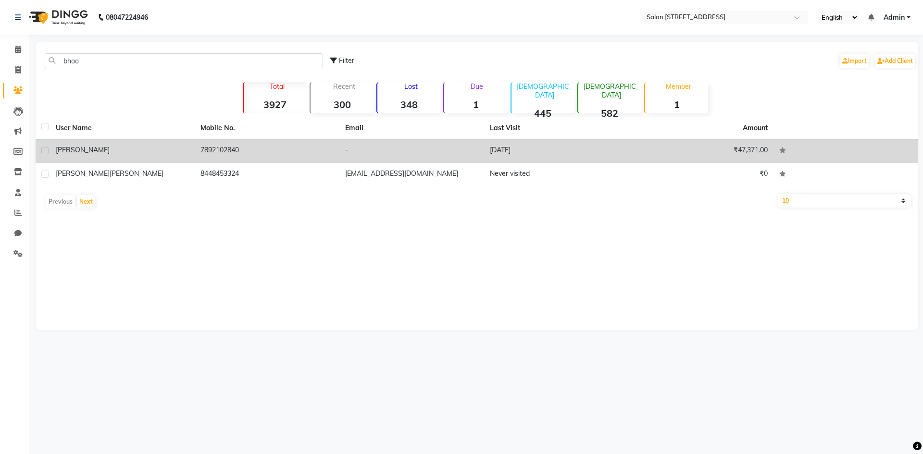
click at [389, 141] on td "-" at bounding box center [411, 151] width 145 height 24
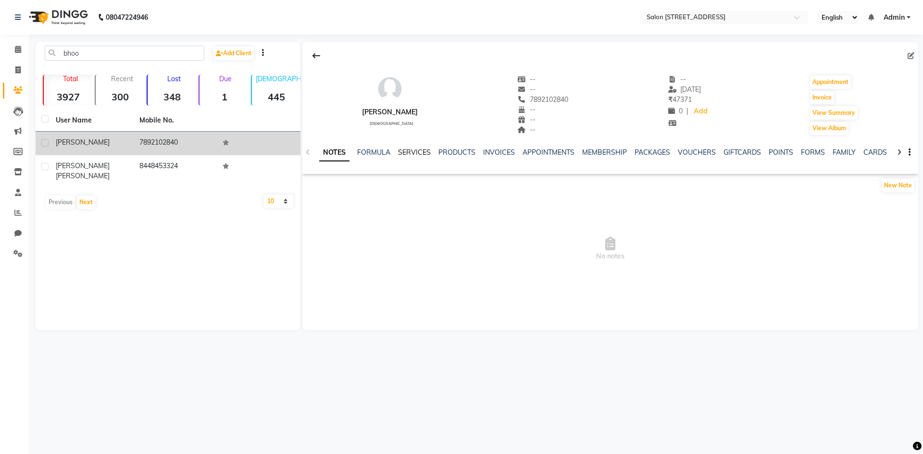
click at [421, 150] on link "SERVICES" at bounding box center [414, 152] width 33 height 9
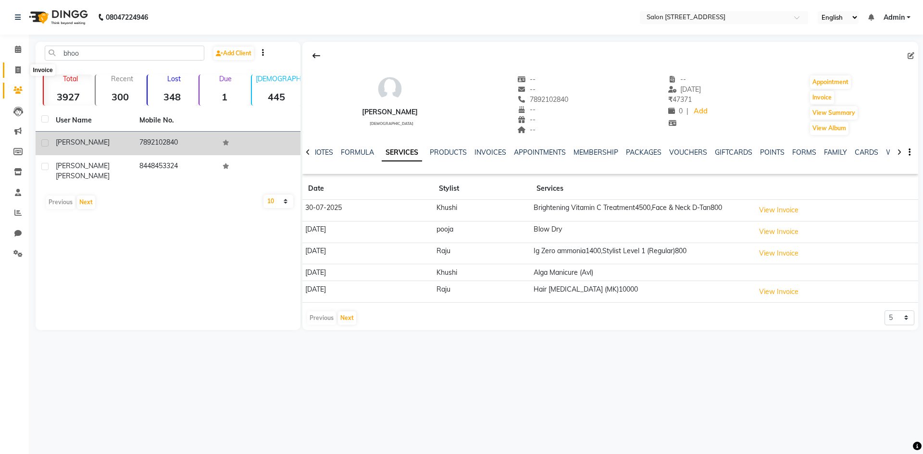
click at [13, 70] on span at bounding box center [18, 70] width 17 height 11
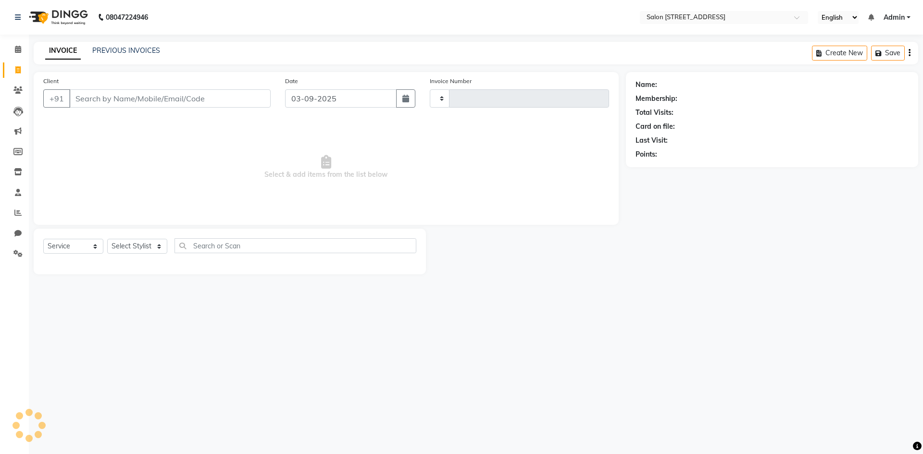
select select "P"
click at [117, 51] on link "PREVIOUS INVOICES" at bounding box center [126, 50] width 68 height 9
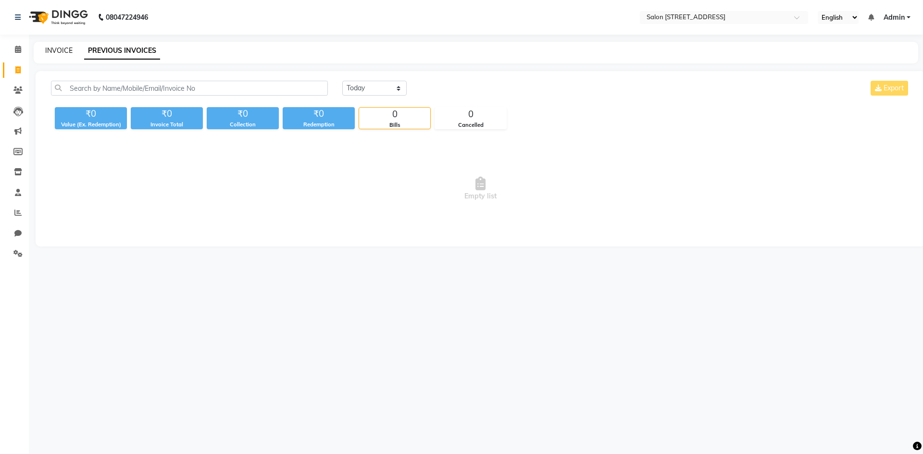
click at [58, 49] on link "INVOICE" at bounding box center [58, 50] width 27 height 9
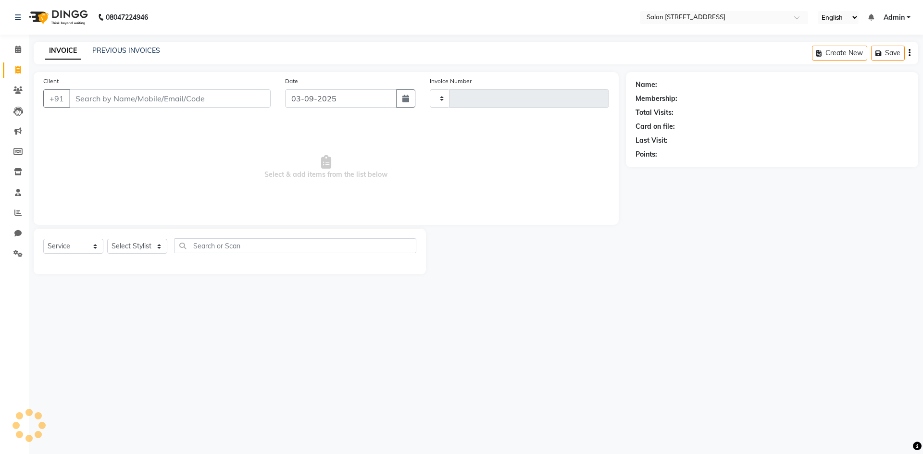
select select "P"
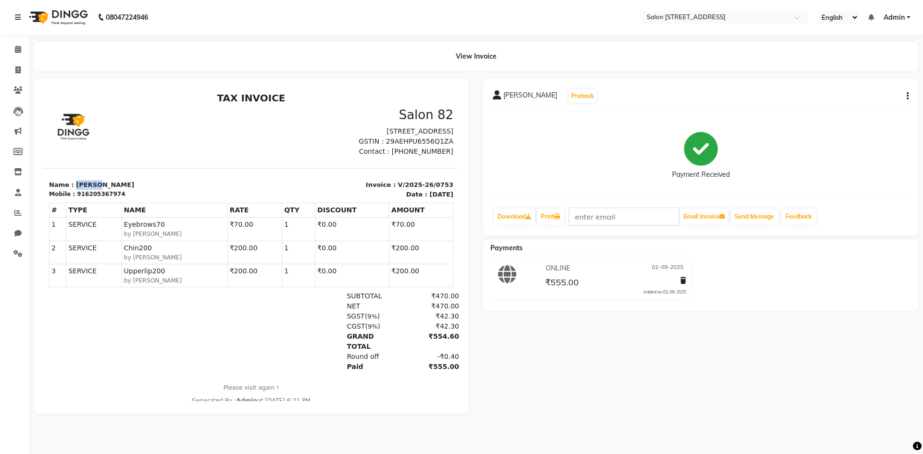
drag, startPoint x: 72, startPoint y: 193, endPoint x: 151, endPoint y: 193, distance: 78.8
click at [151, 190] on p "Name : [PERSON_NAME]" at bounding box center [147, 185] width 197 height 10
copy p "[PERSON_NAME]"
drag, startPoint x: 78, startPoint y: 204, endPoint x: 147, endPoint y: 201, distance: 68.8
click at [147, 199] on div "Mobile : 916205367974" at bounding box center [147, 194] width 197 height 9
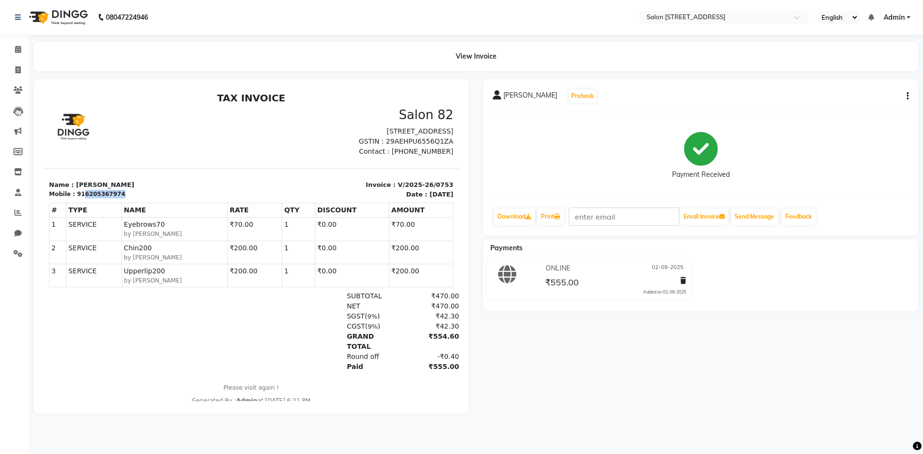
copy div "6205367974"
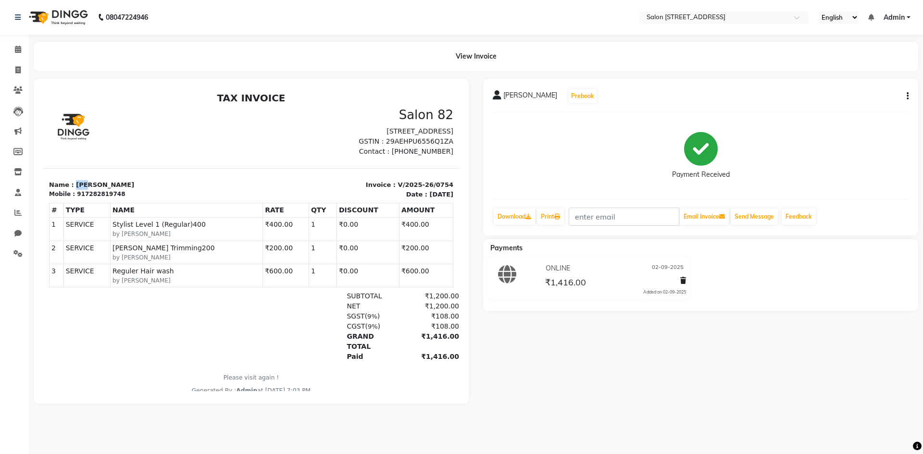
drag, startPoint x: 71, startPoint y: 195, endPoint x: 137, endPoint y: 194, distance: 65.4
click at [137, 190] on p "Name : [PERSON_NAME]" at bounding box center [147, 185] width 197 height 10
copy p "[PERSON_NAME]"
drag, startPoint x: 79, startPoint y: 203, endPoint x: 170, endPoint y: 199, distance: 90.5
click at [170, 199] on div "Name : [PERSON_NAME] Mobile : 917282819748" at bounding box center [147, 189] width 208 height 19
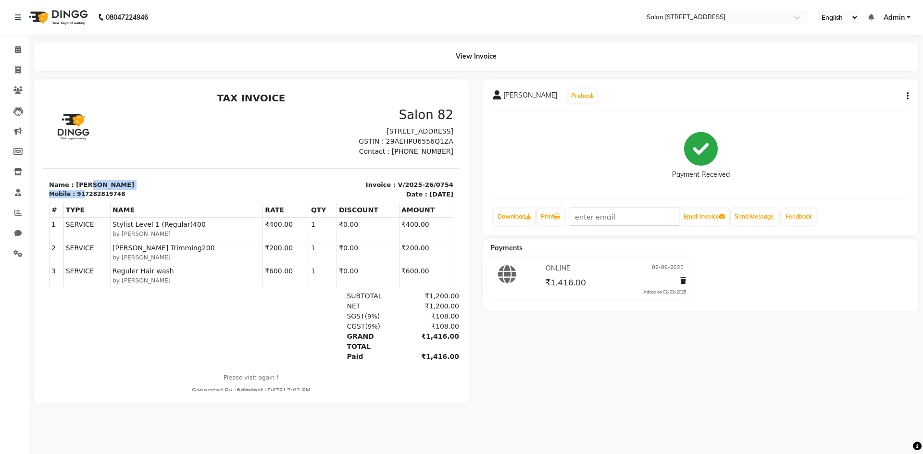
click at [175, 190] on p "Name : [PERSON_NAME]" at bounding box center [147, 185] width 197 height 10
drag, startPoint x: 79, startPoint y: 203, endPoint x: 123, endPoint y: 200, distance: 43.4
click at [123, 199] on div "Mobile : 917282819748" at bounding box center [147, 194] width 197 height 9
copy div "7282819748"
